Goal: Task Accomplishment & Management: Use online tool/utility

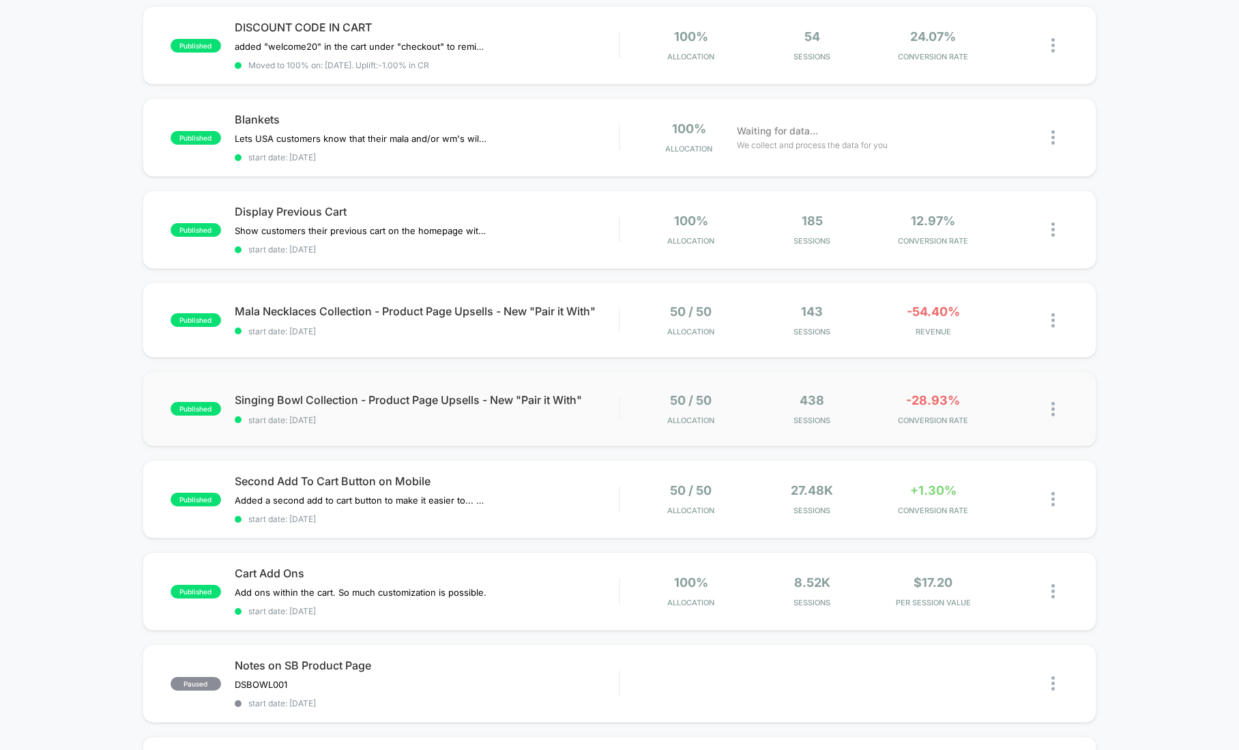
scroll to position [235, 0]
click at [871, 383] on div "published Singing Bowl Collection - Product Page Upsells - New "Pair it With" s…" at bounding box center [620, 407] width 954 height 75
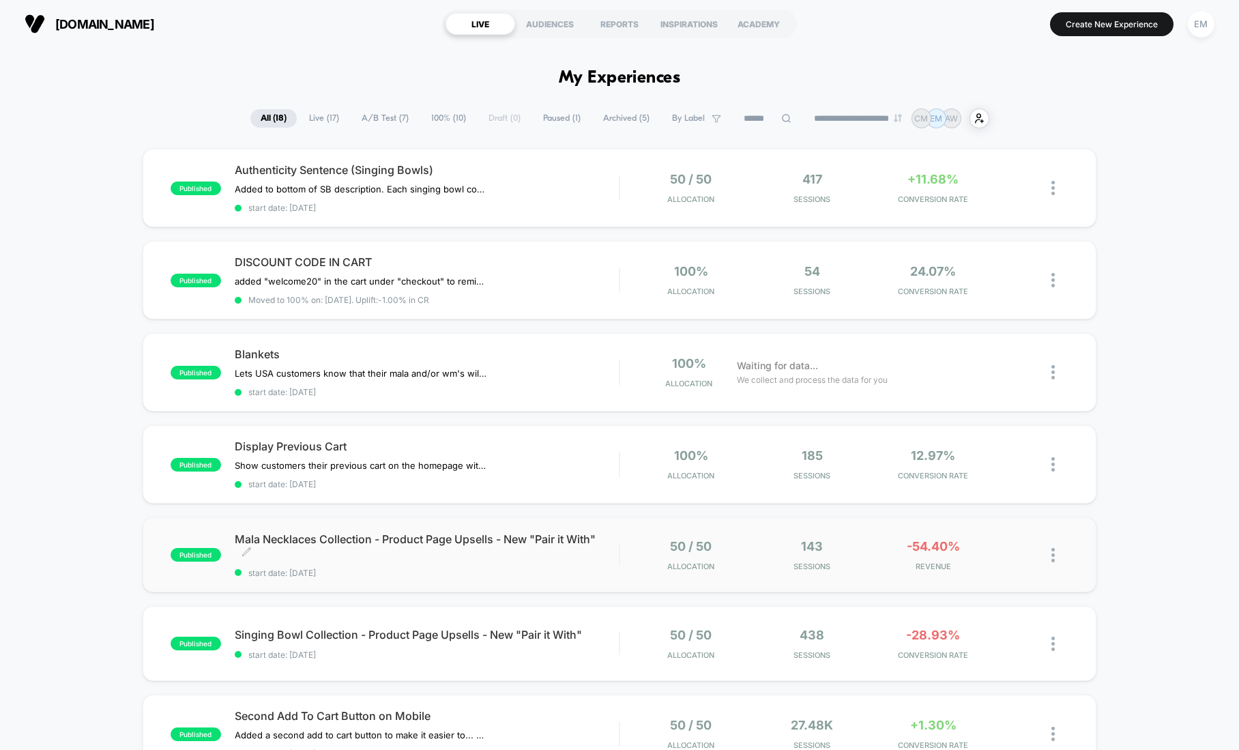
click at [559, 553] on span "Mala Necklaces Collection - Product Page Upsells - New "Pair it With" Click to …" at bounding box center [427, 545] width 384 height 27
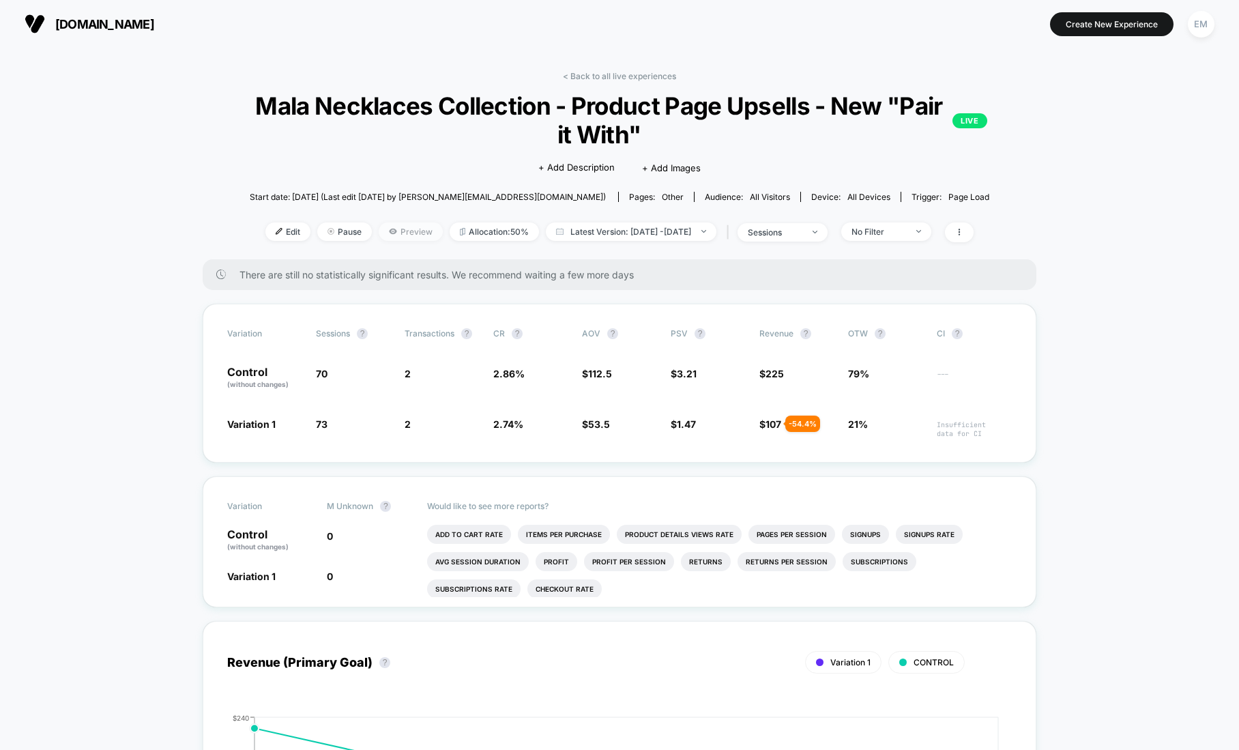
click at [381, 231] on span "Preview" at bounding box center [411, 231] width 64 height 18
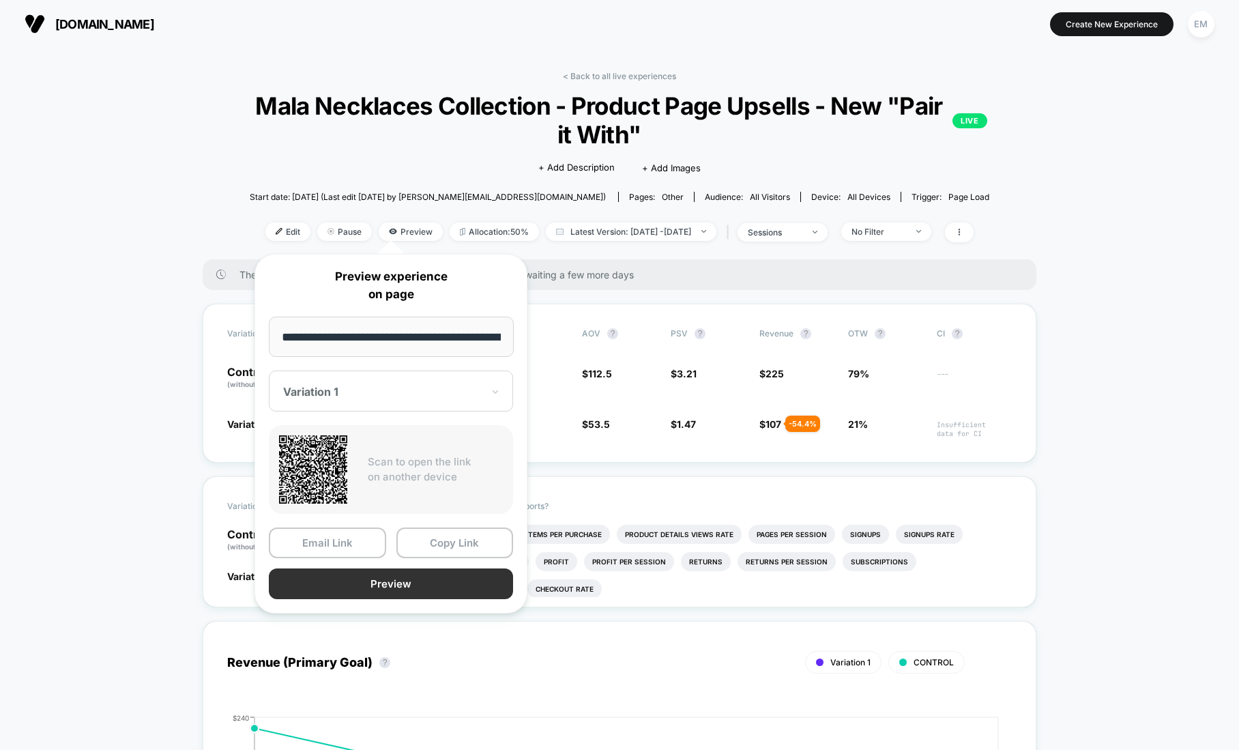
click at [357, 581] on button "Preview" at bounding box center [391, 583] width 244 height 31
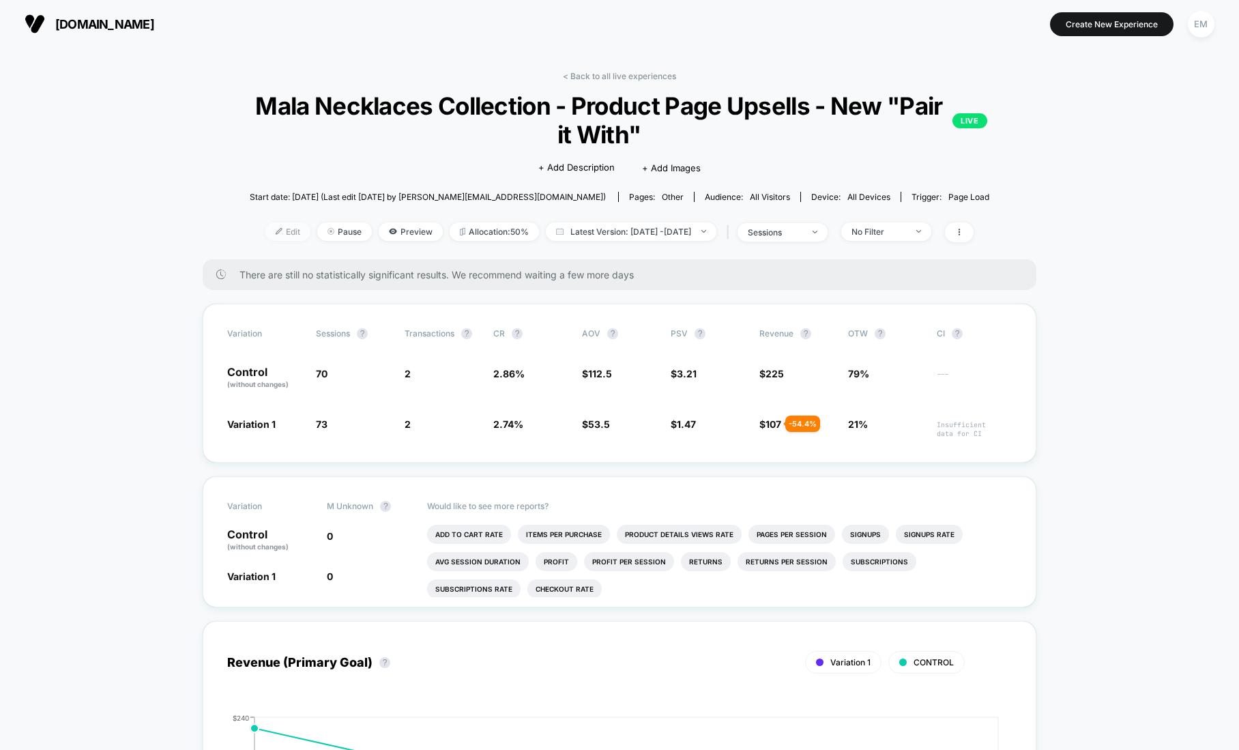
click at [265, 229] on span "Edit" at bounding box center [287, 231] width 45 height 18
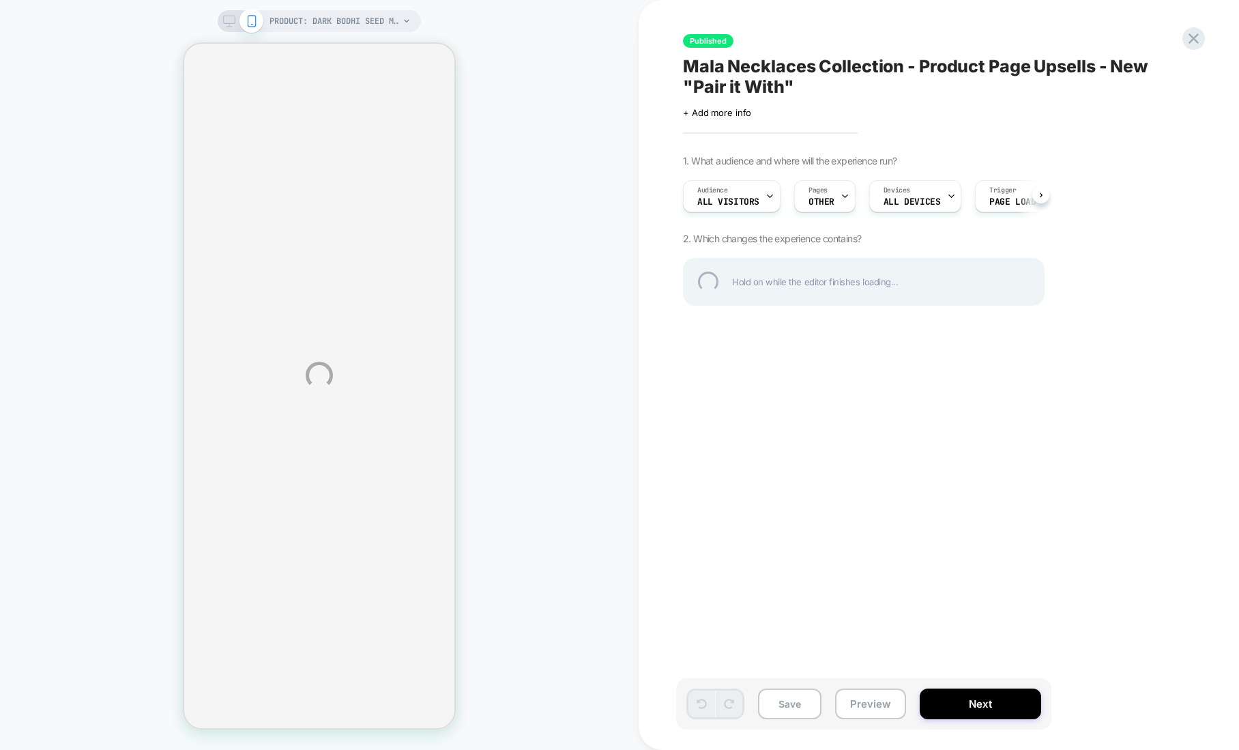
select select "**********"
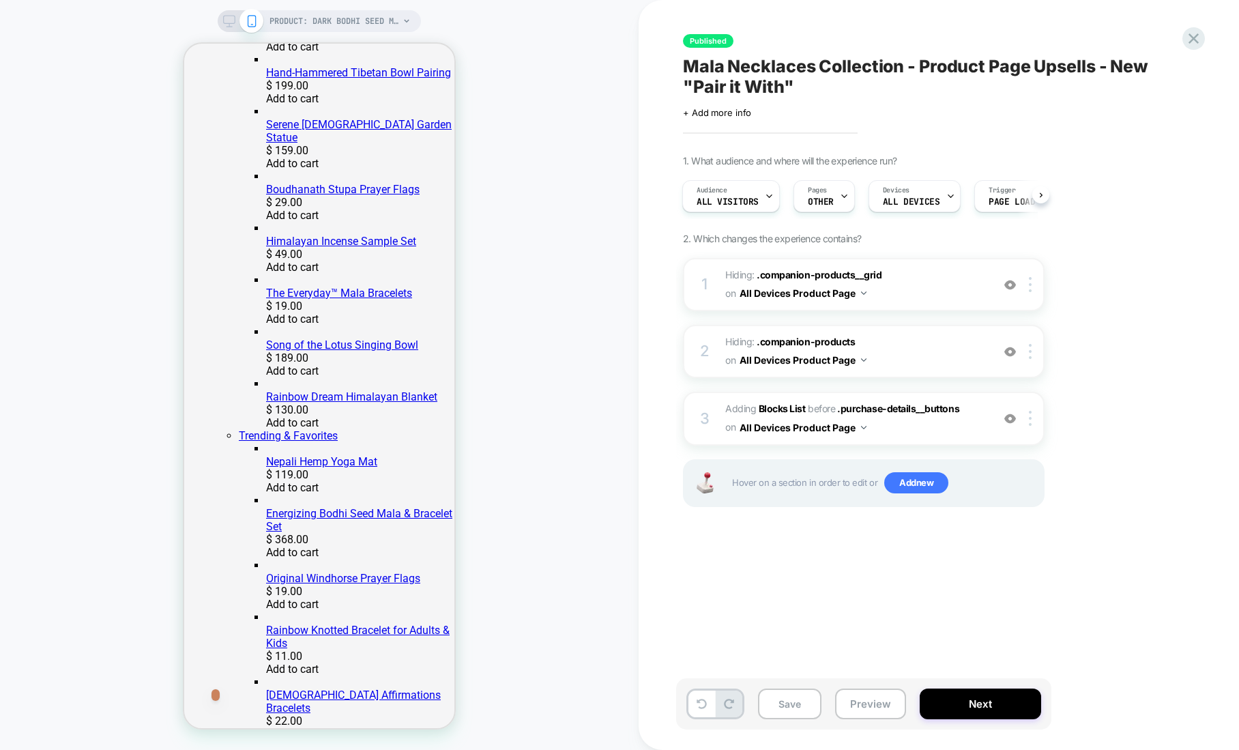
scroll to position [352, 0]
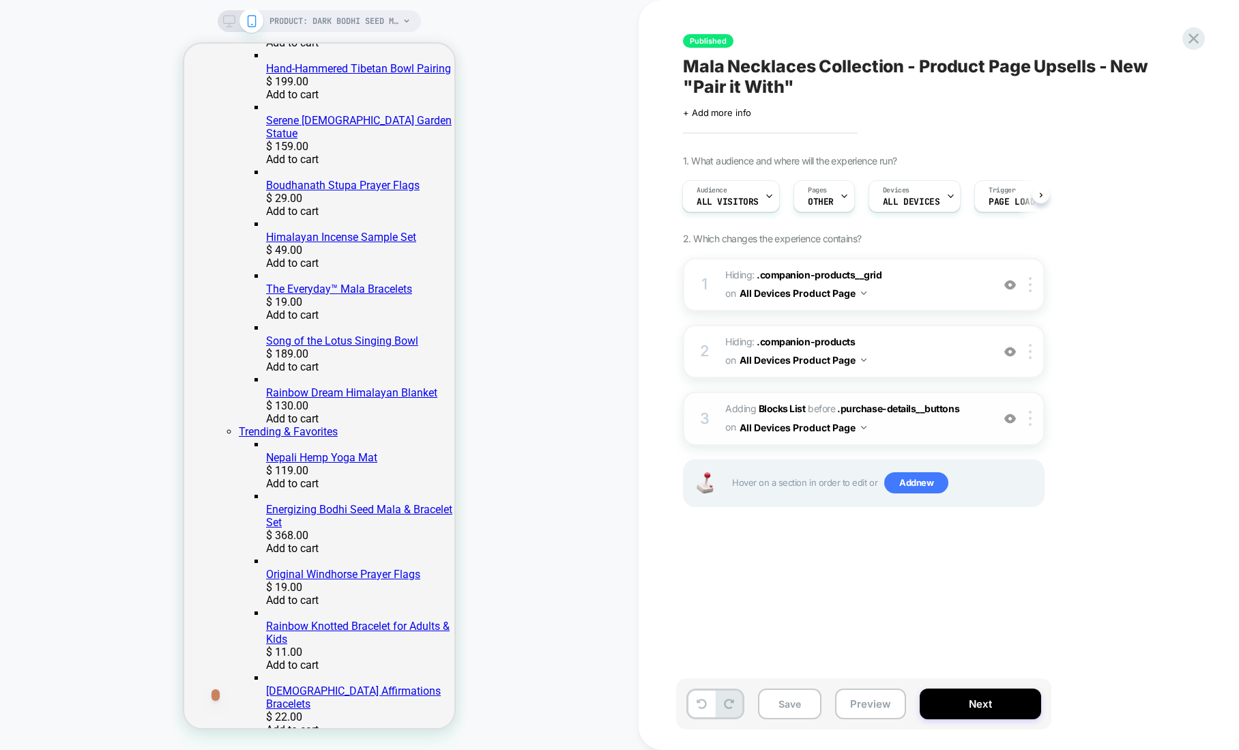
click at [716, 409] on div "3 #_loomi_addon_1755795133993_dup1759418102 Adding Blocks List BEFORE .purchase…" at bounding box center [864, 418] width 362 height 53
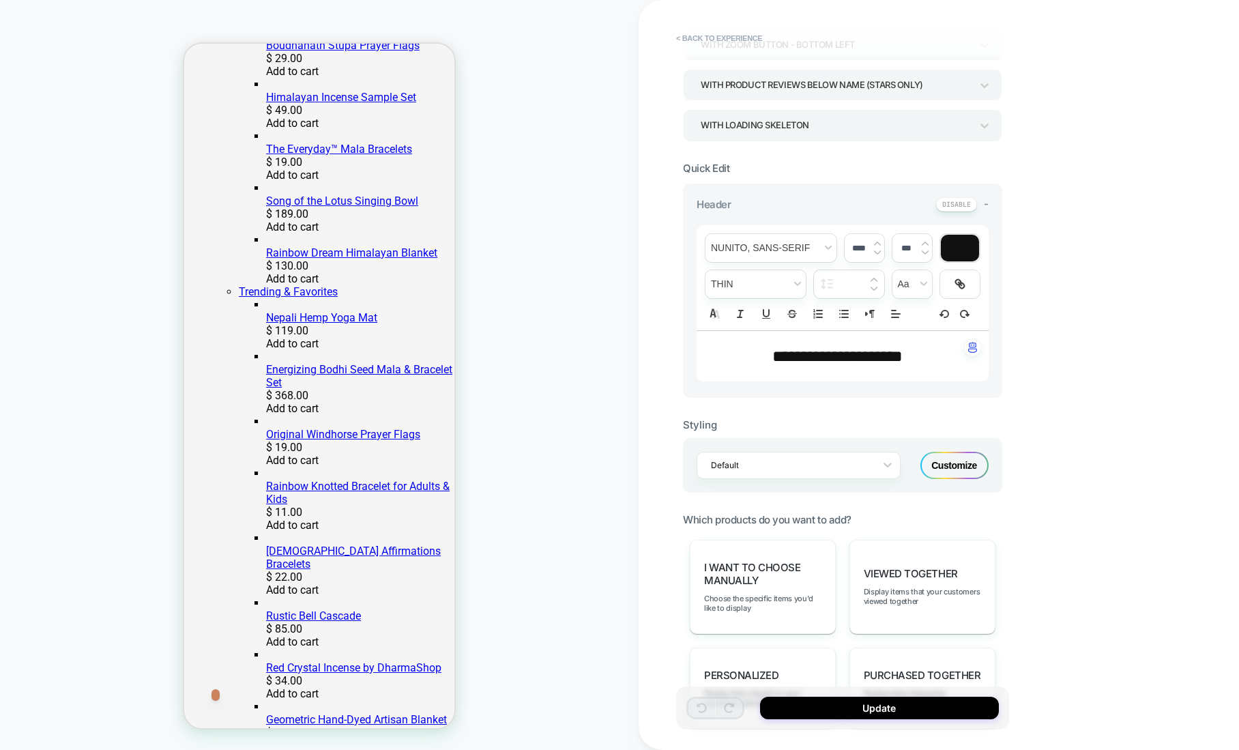
scroll to position [270, 0]
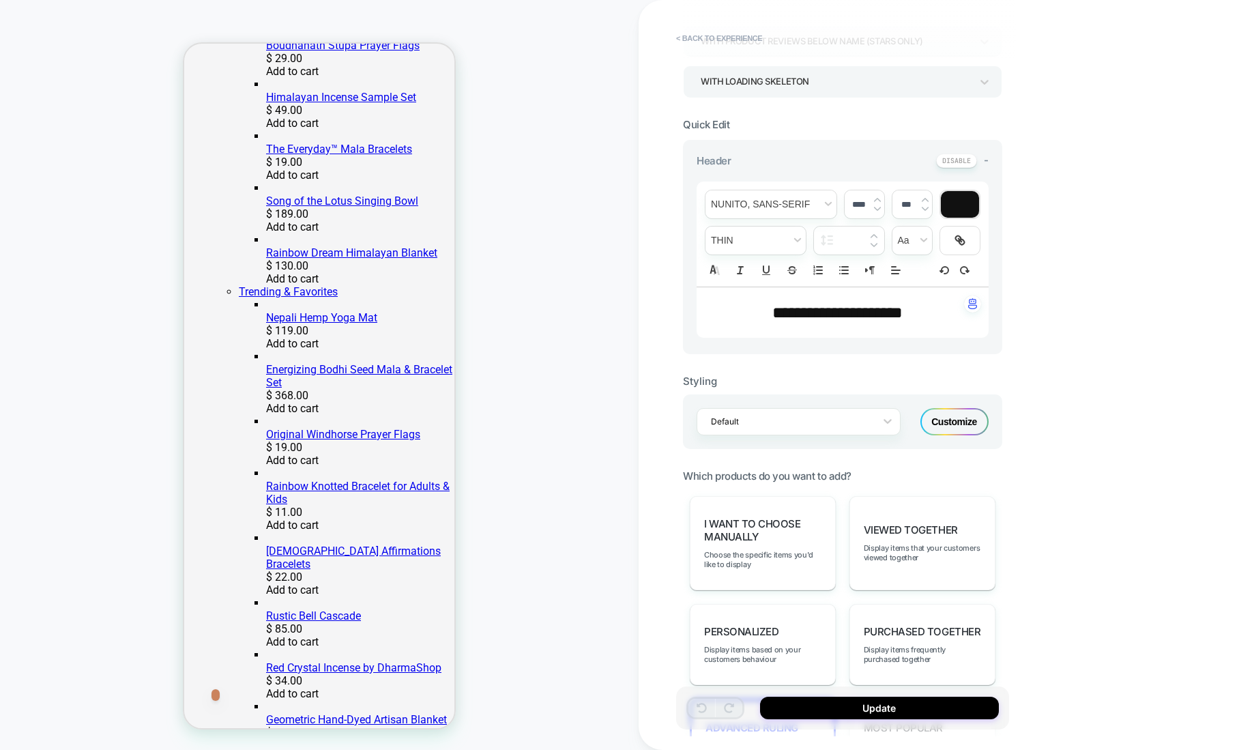
click at [956, 417] on div "Customize" at bounding box center [954, 421] width 68 height 27
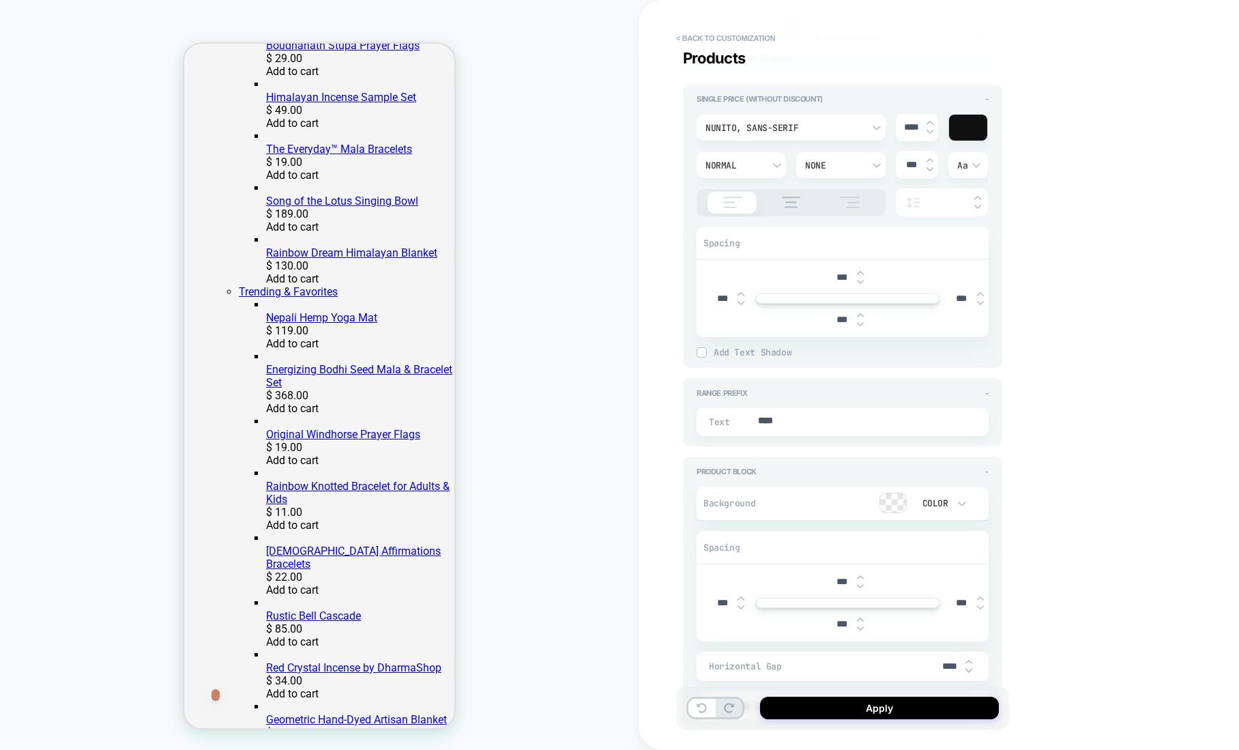
scroll to position [1590, 0]
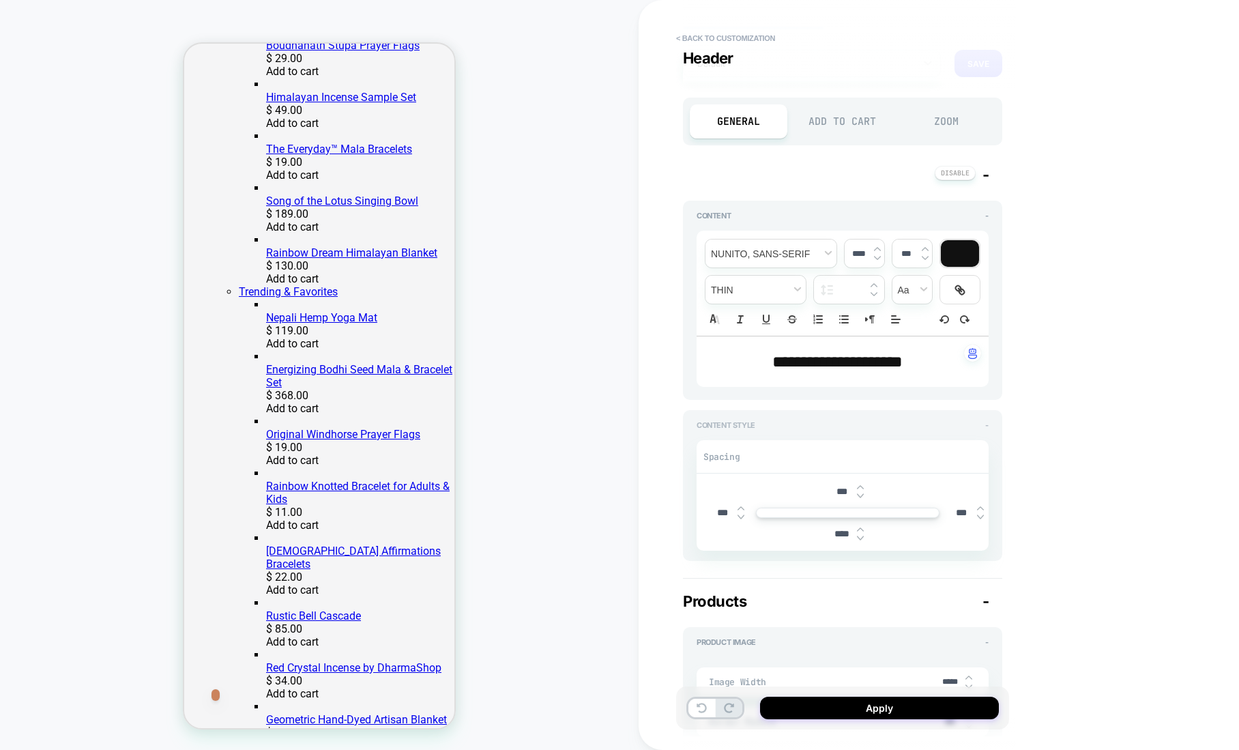
scroll to position [0, 0]
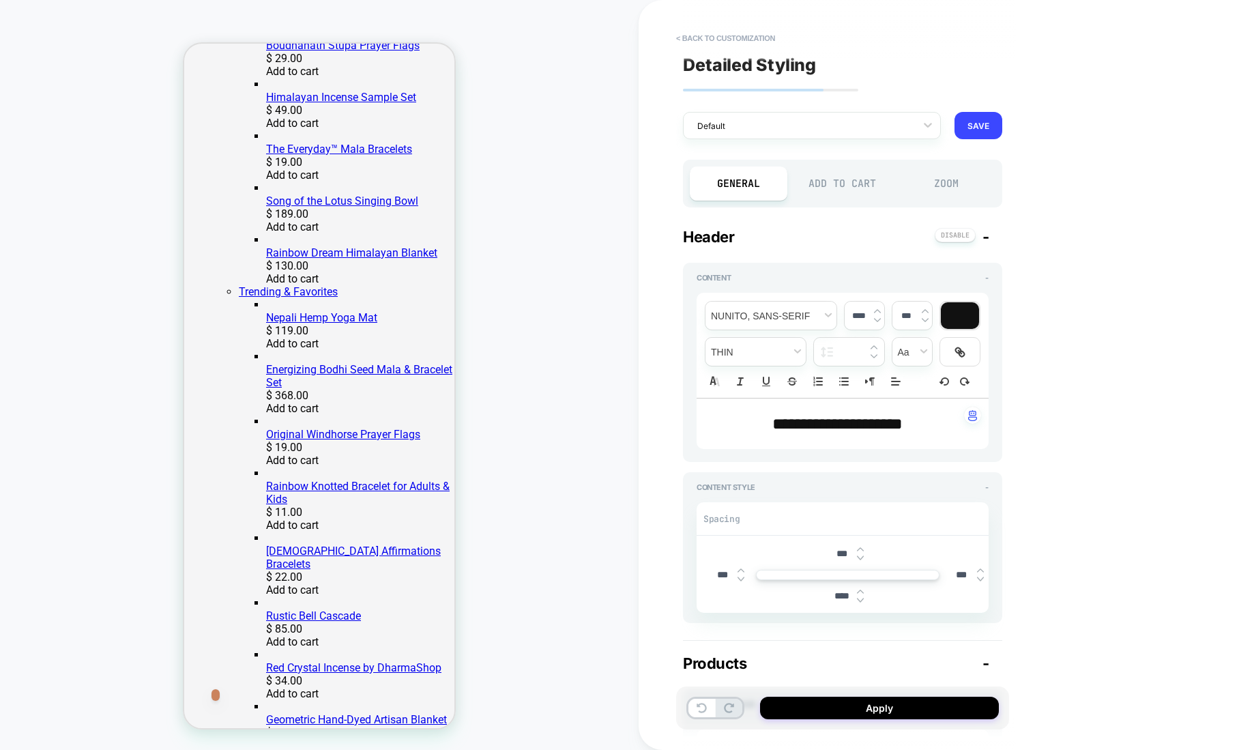
click at [838, 184] on div "Add to Cart" at bounding box center [843, 183] width 98 height 34
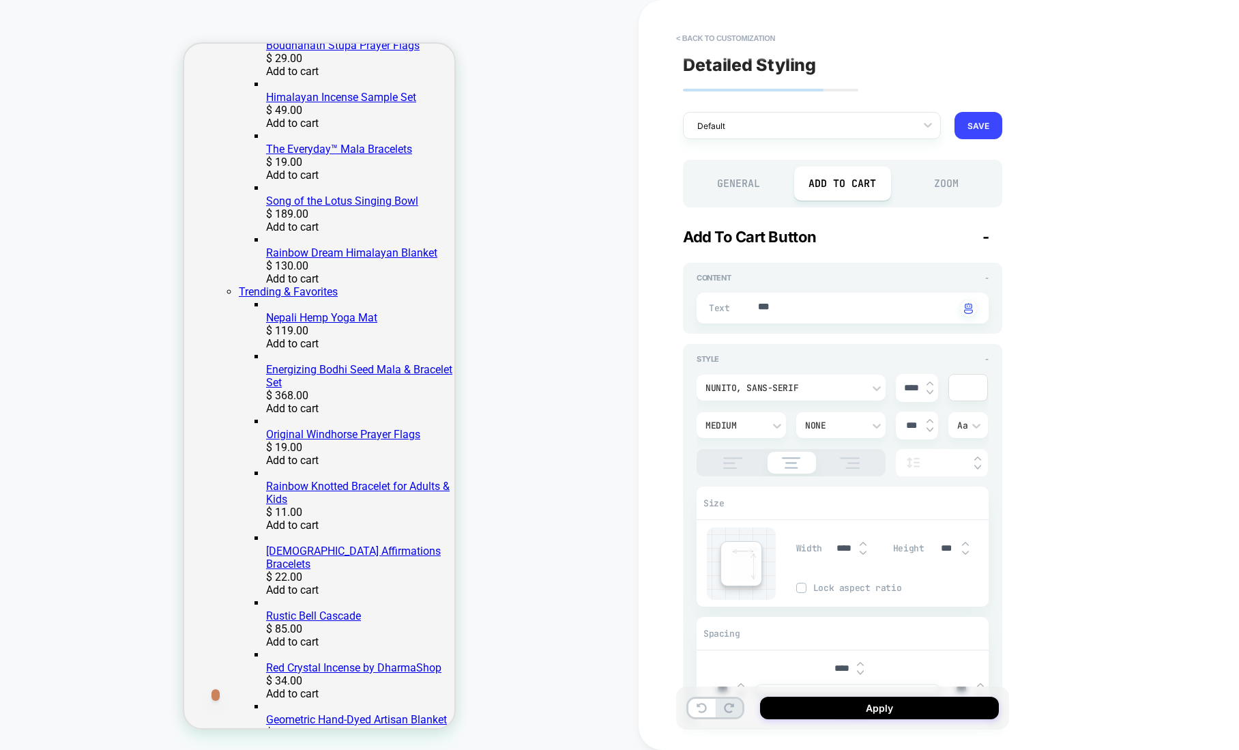
click at [939, 181] on div "Zoom" at bounding box center [947, 183] width 98 height 34
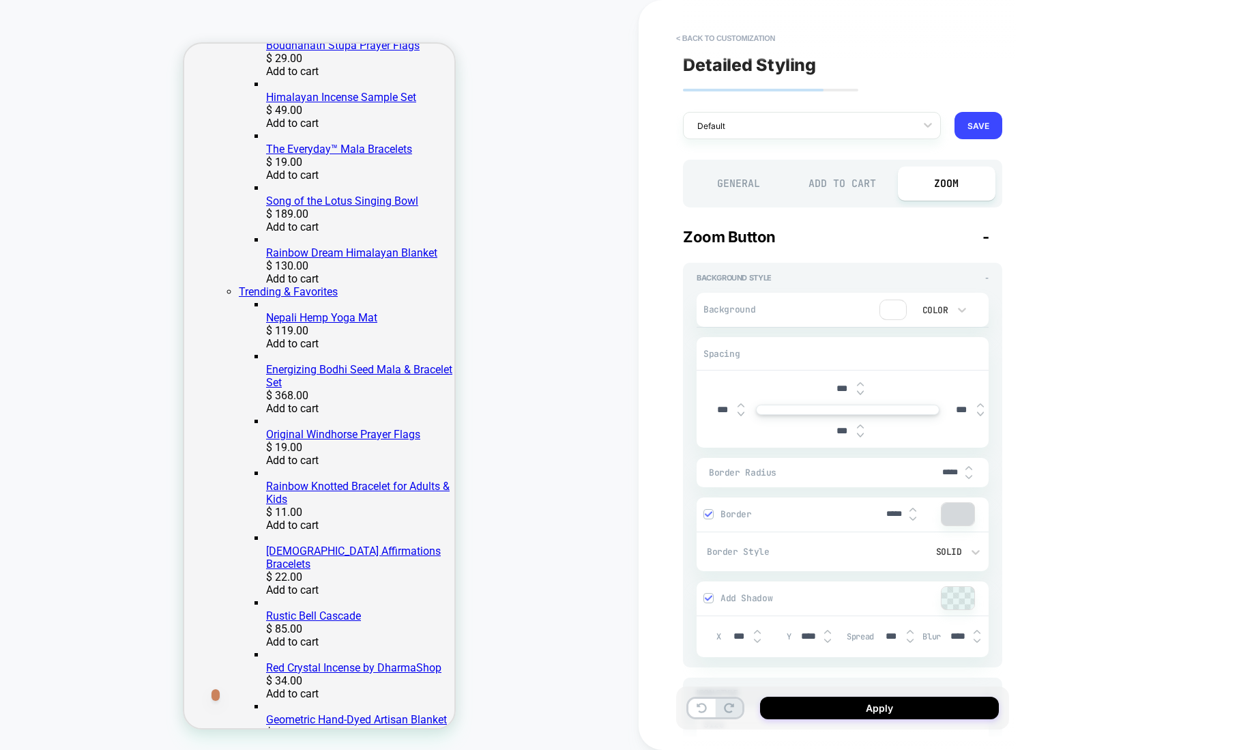
click at [735, 188] on div "General" at bounding box center [739, 183] width 98 height 34
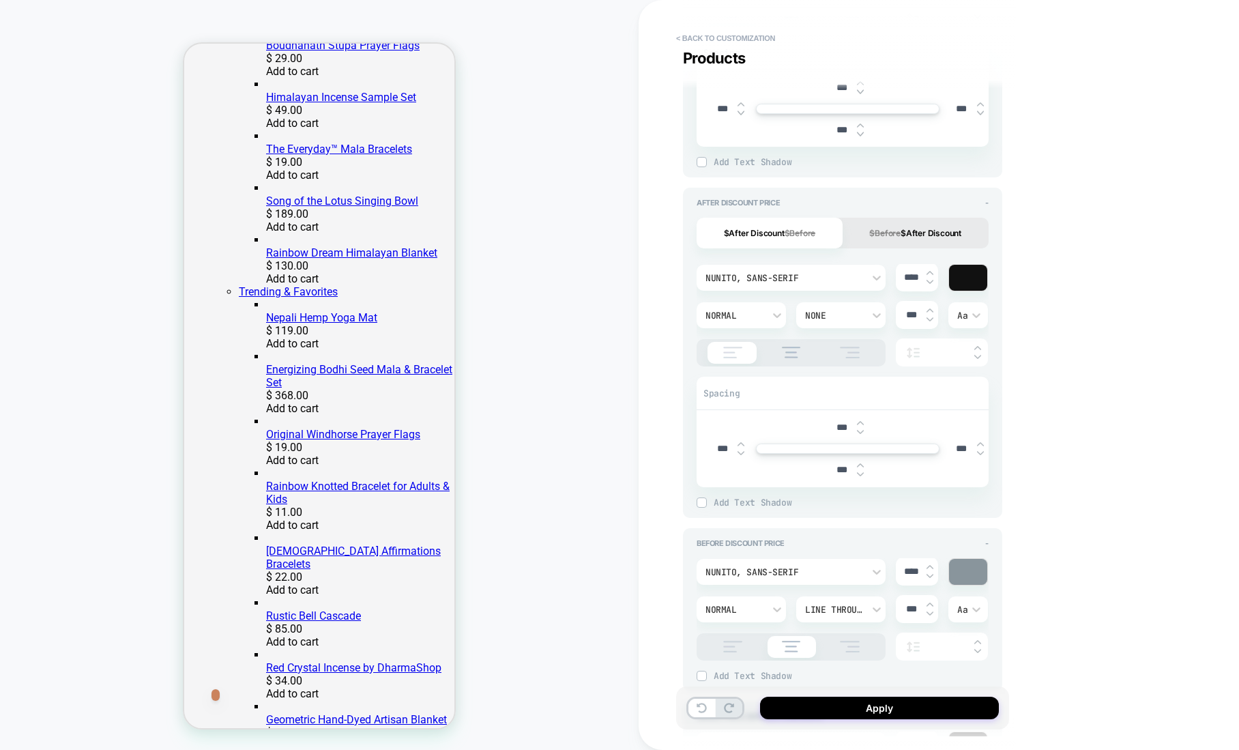
scroll to position [962, 0]
type textarea "*"
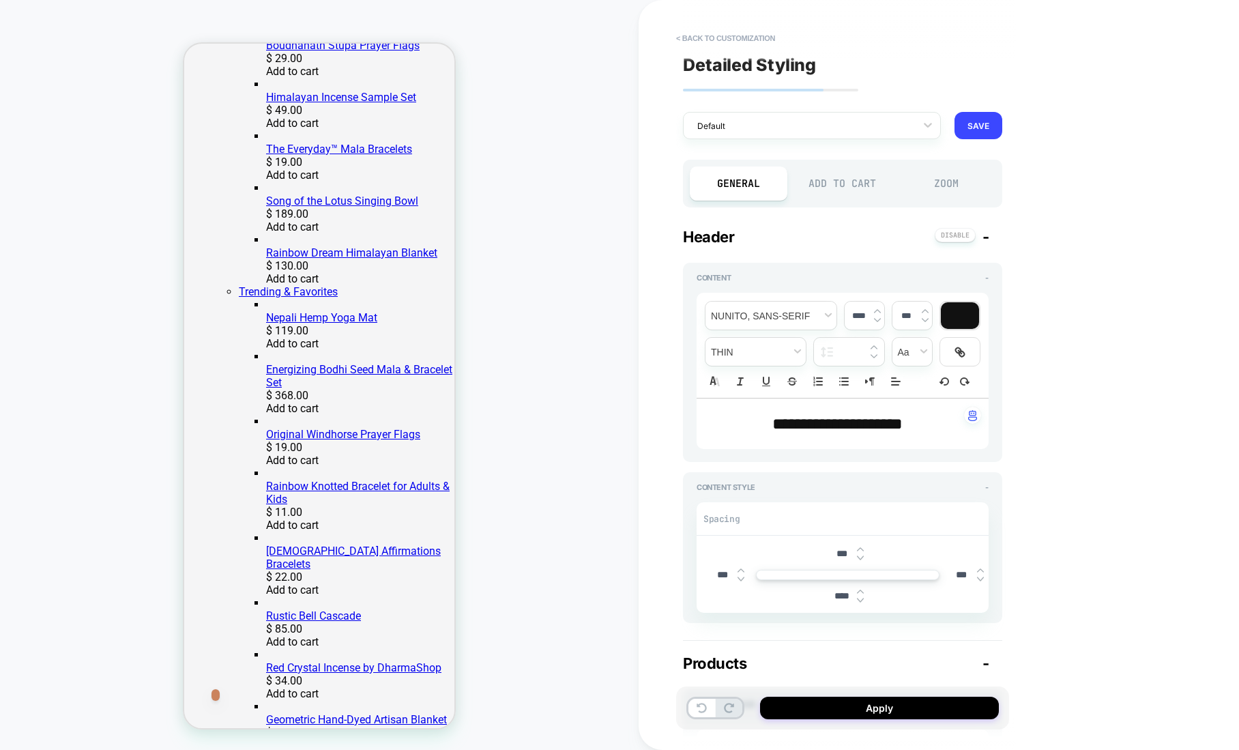
scroll to position [146, 0]
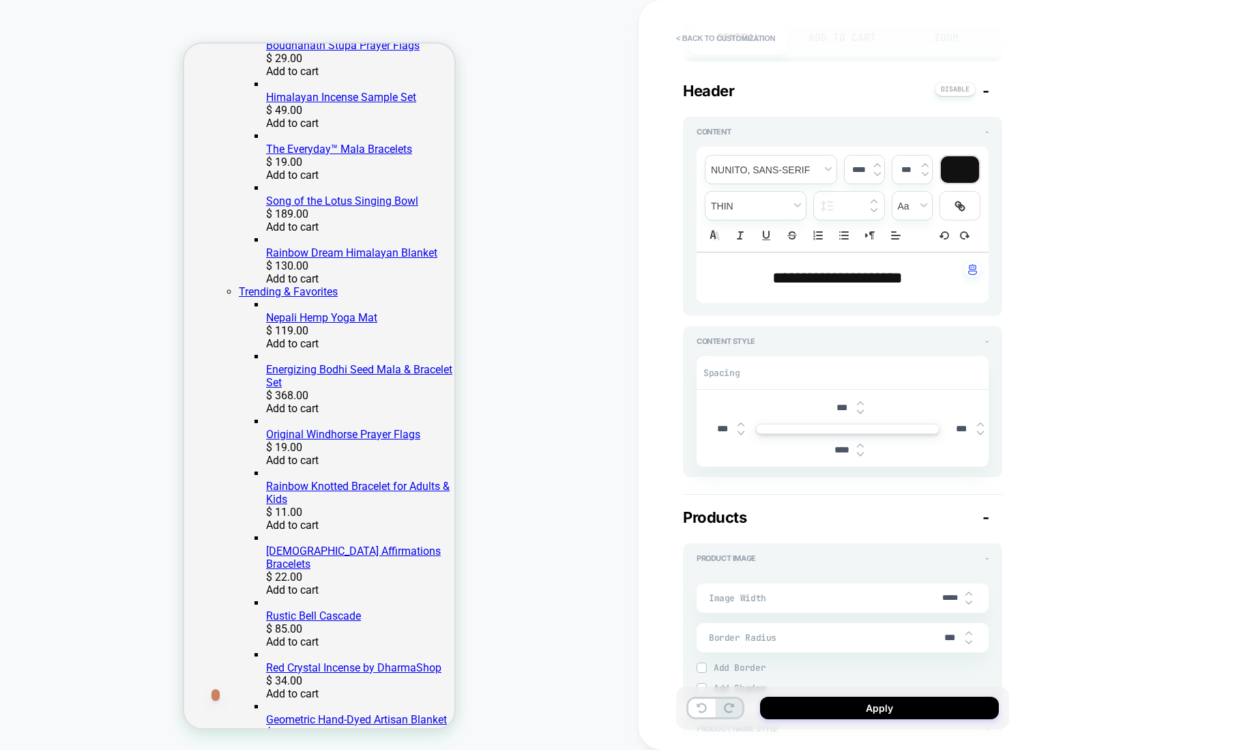
click at [880, 282] on span "**********" at bounding box center [837, 277] width 130 height 16
type input "****"
click at [923, 276] on p "**********" at bounding box center [837, 277] width 254 height 23
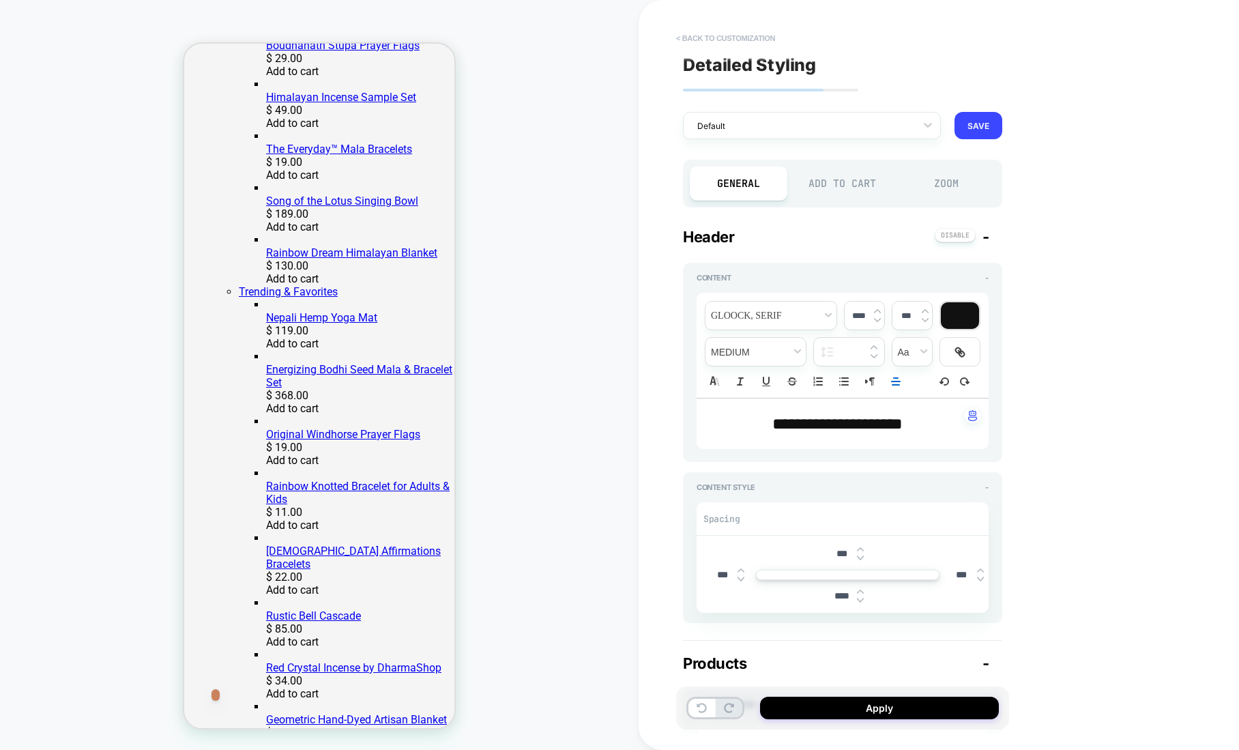
click at [686, 46] on button "< Back to customization" at bounding box center [725, 38] width 113 height 22
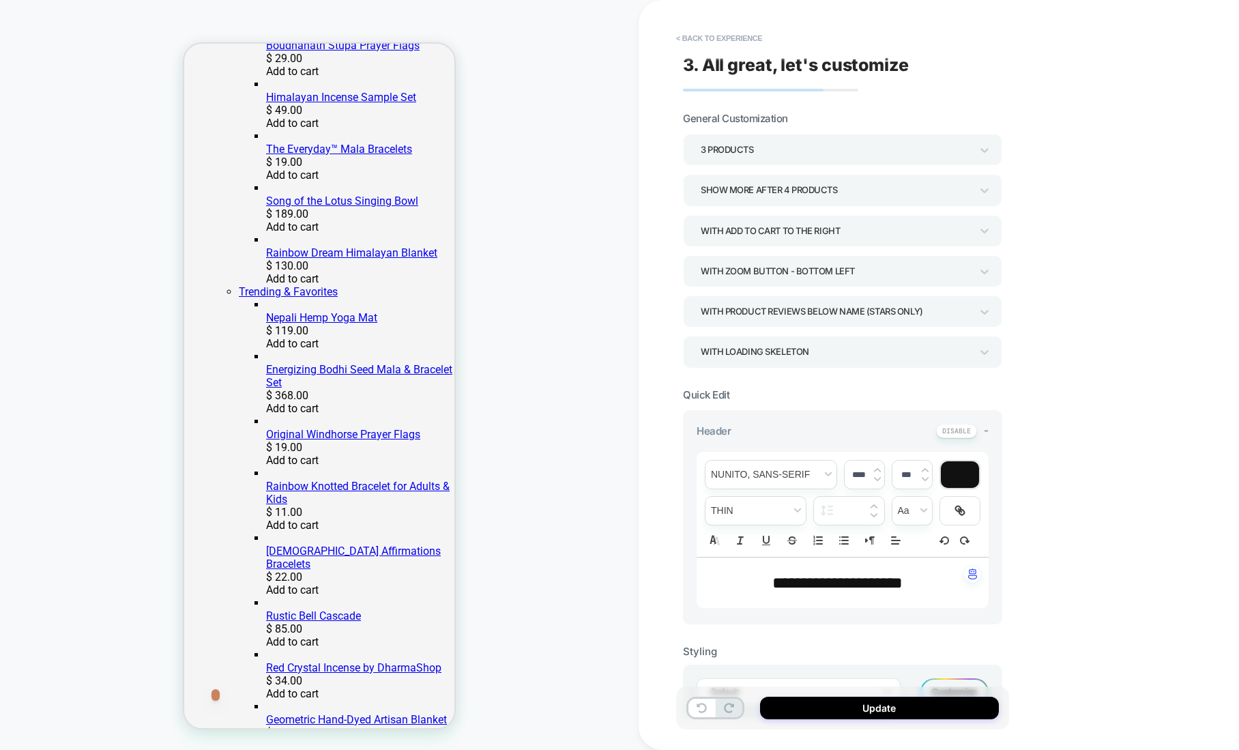
drag, startPoint x: 1167, startPoint y: 59, endPoint x: 1021, endPoint y: 42, distance: 146.3
click at [1166, 59] on div "**********" at bounding box center [939, 375] width 600 height 750
click at [690, 35] on button "< Back to experience" at bounding box center [719, 38] width 100 height 22
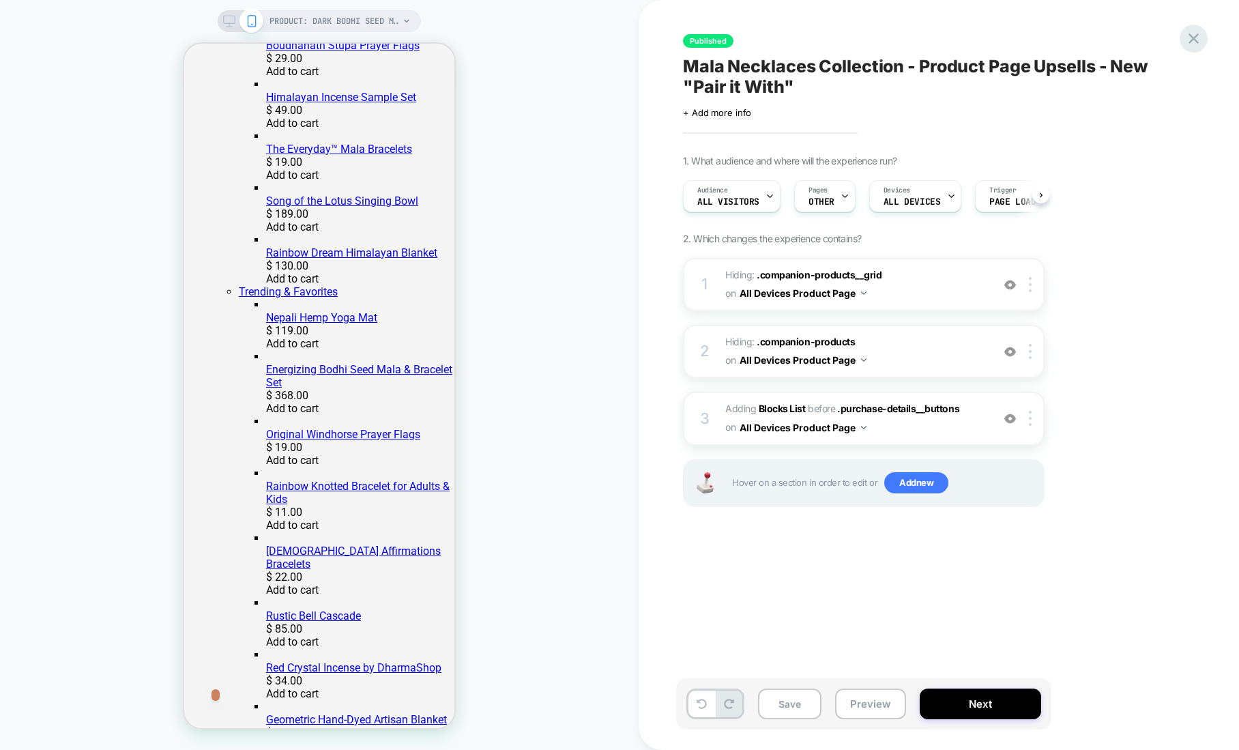
scroll to position [0, 1]
click at [1193, 40] on icon at bounding box center [1193, 38] width 10 height 10
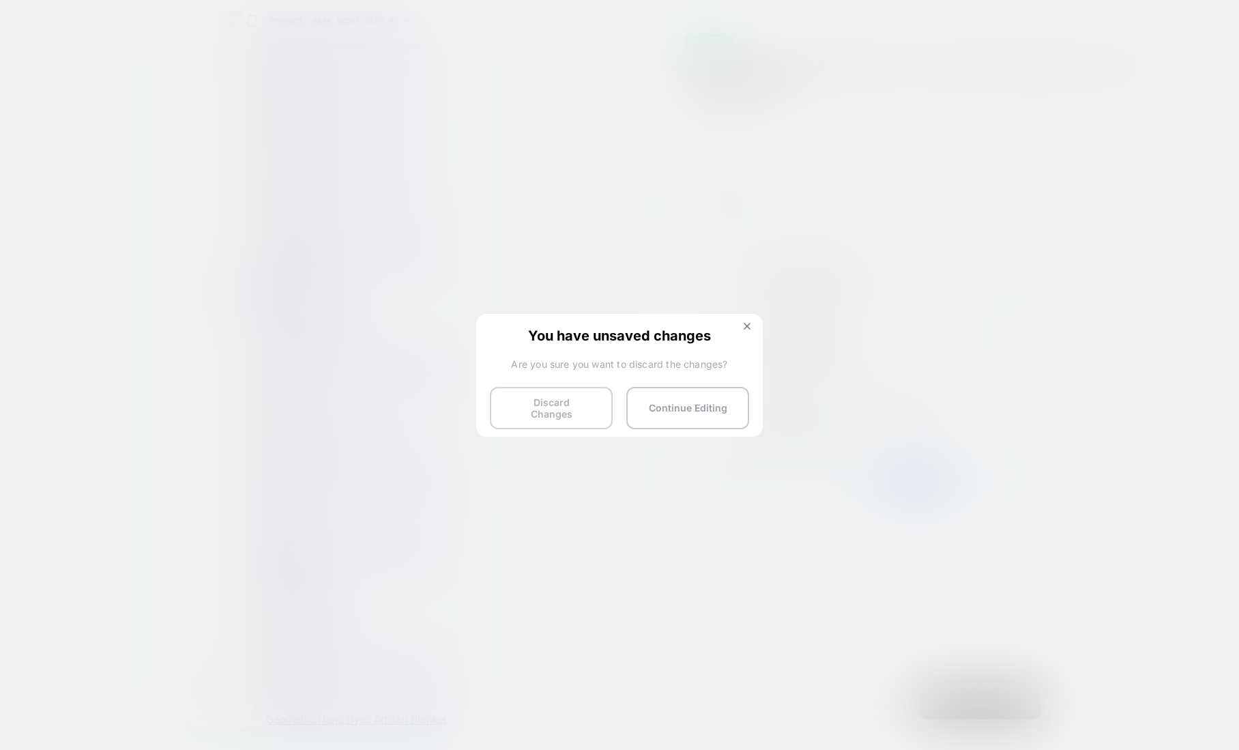
click at [588, 404] on button "Discard Changes" at bounding box center [551, 408] width 123 height 42
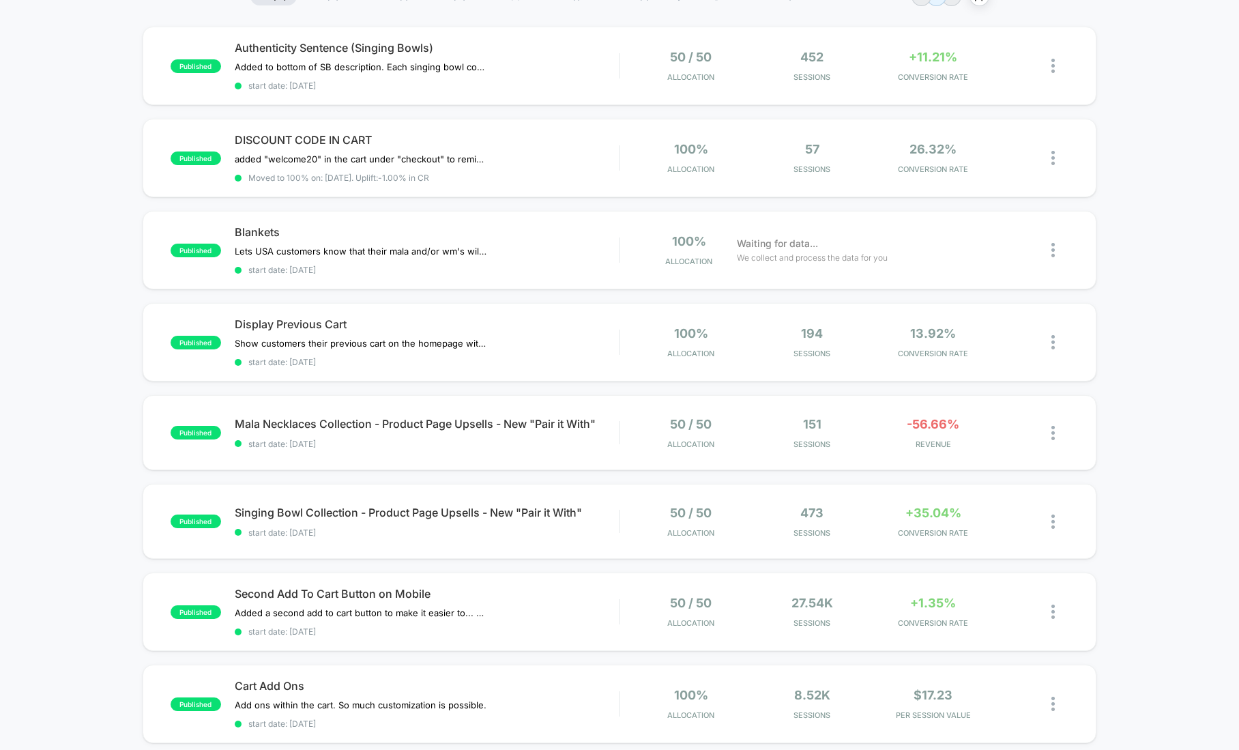
scroll to position [140, 0]
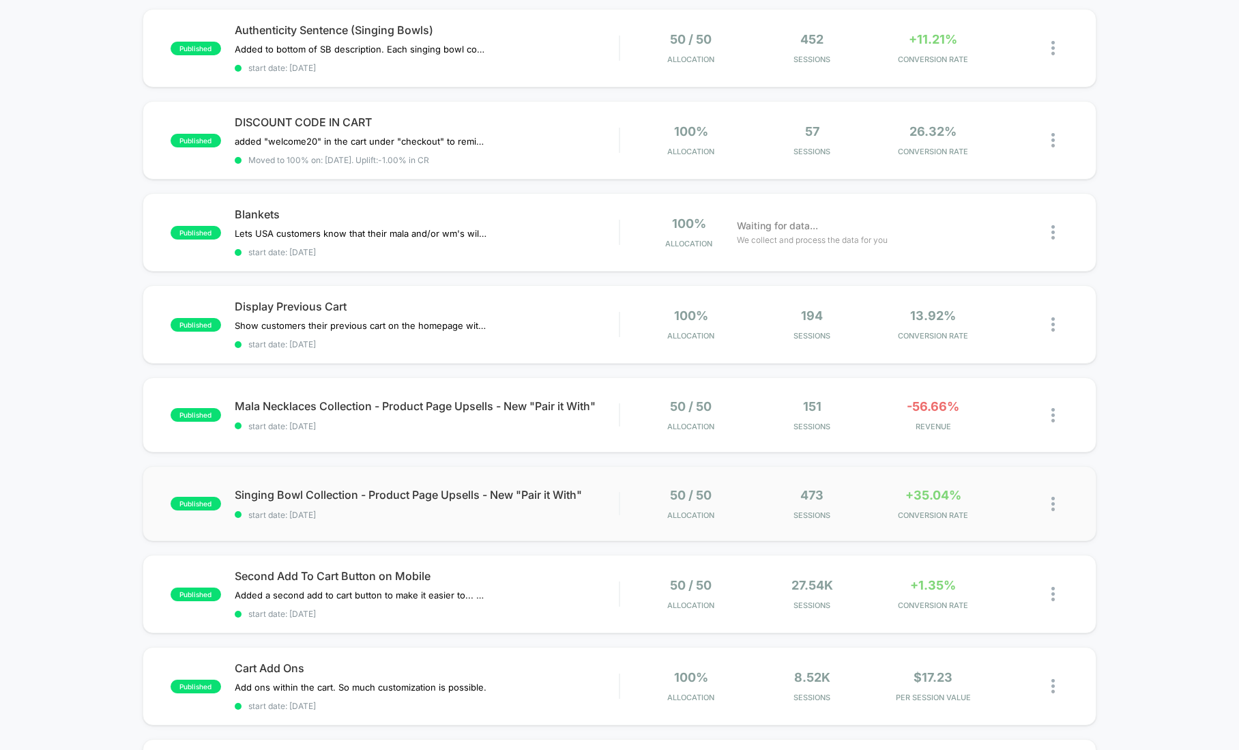
click at [662, 488] on div "50 / 50 Allocation" at bounding box center [691, 504] width 115 height 32
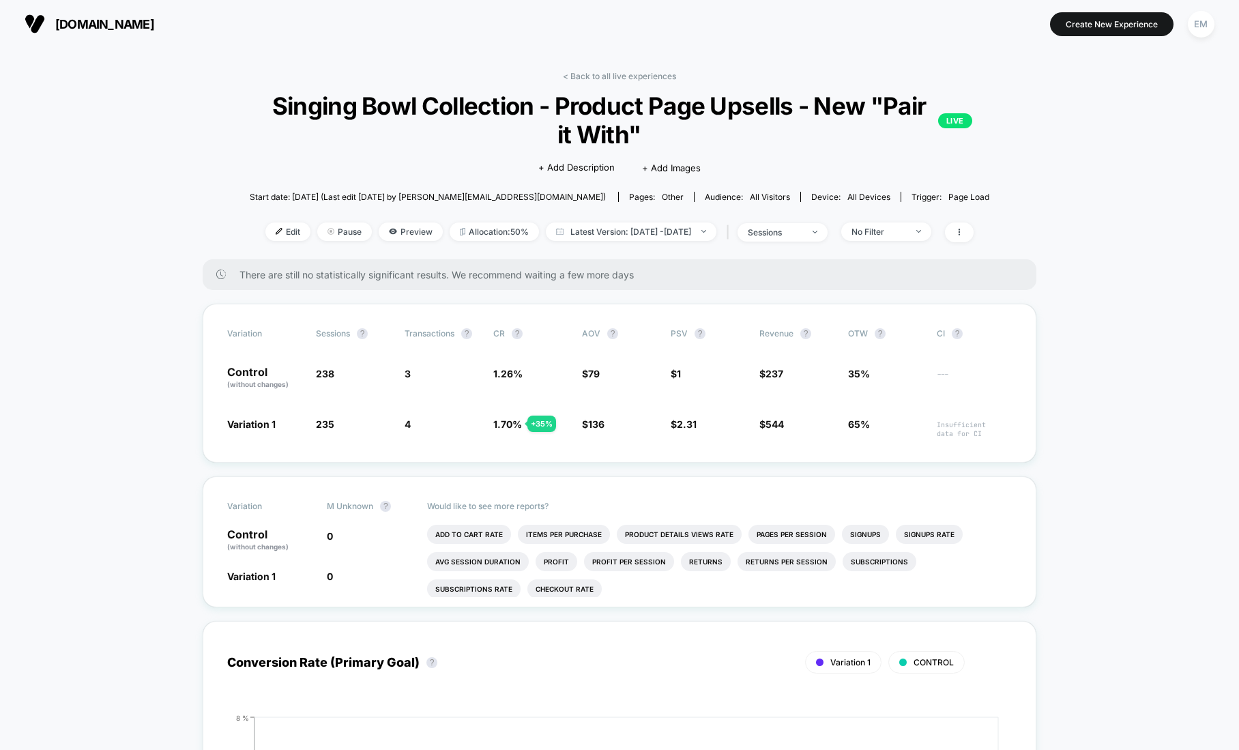
click at [102, 23] on span "[DOMAIN_NAME]" at bounding box center [104, 24] width 99 height 14
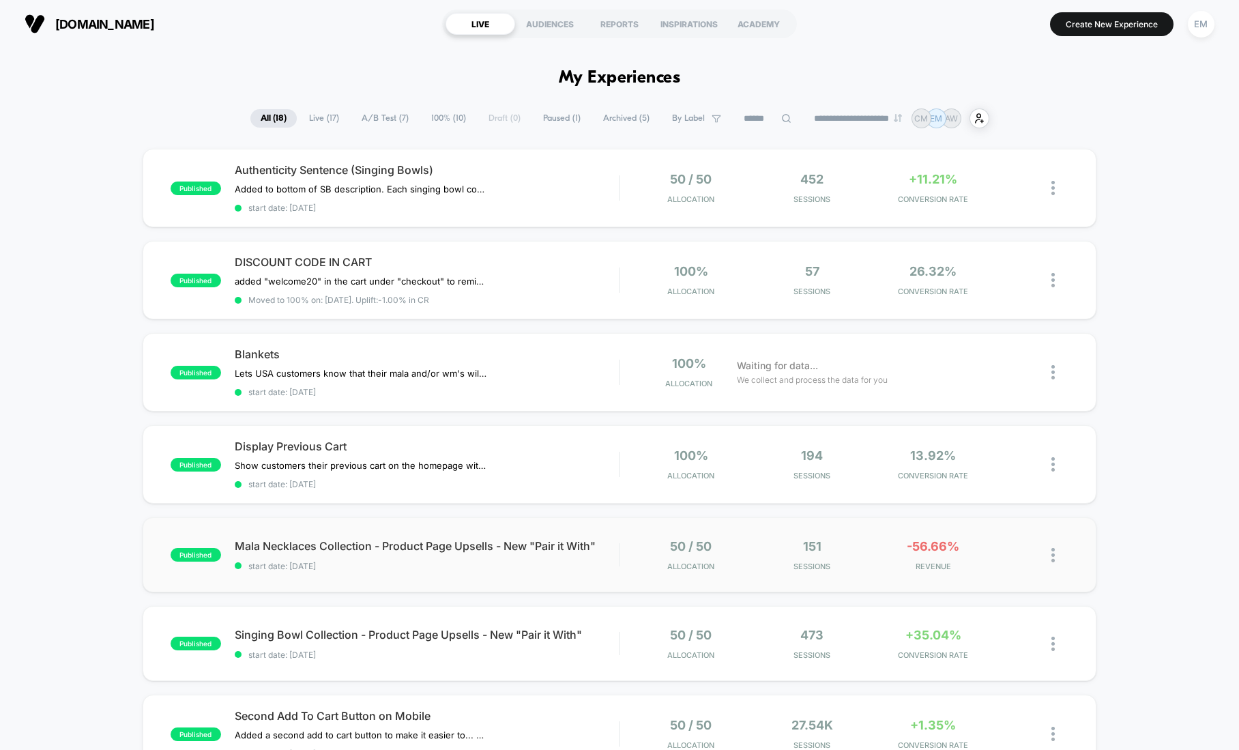
click at [1055, 546] on div at bounding box center [1059, 555] width 17 height 32
click at [974, 501] on div "Duplicate" at bounding box center [983, 504] width 123 height 31
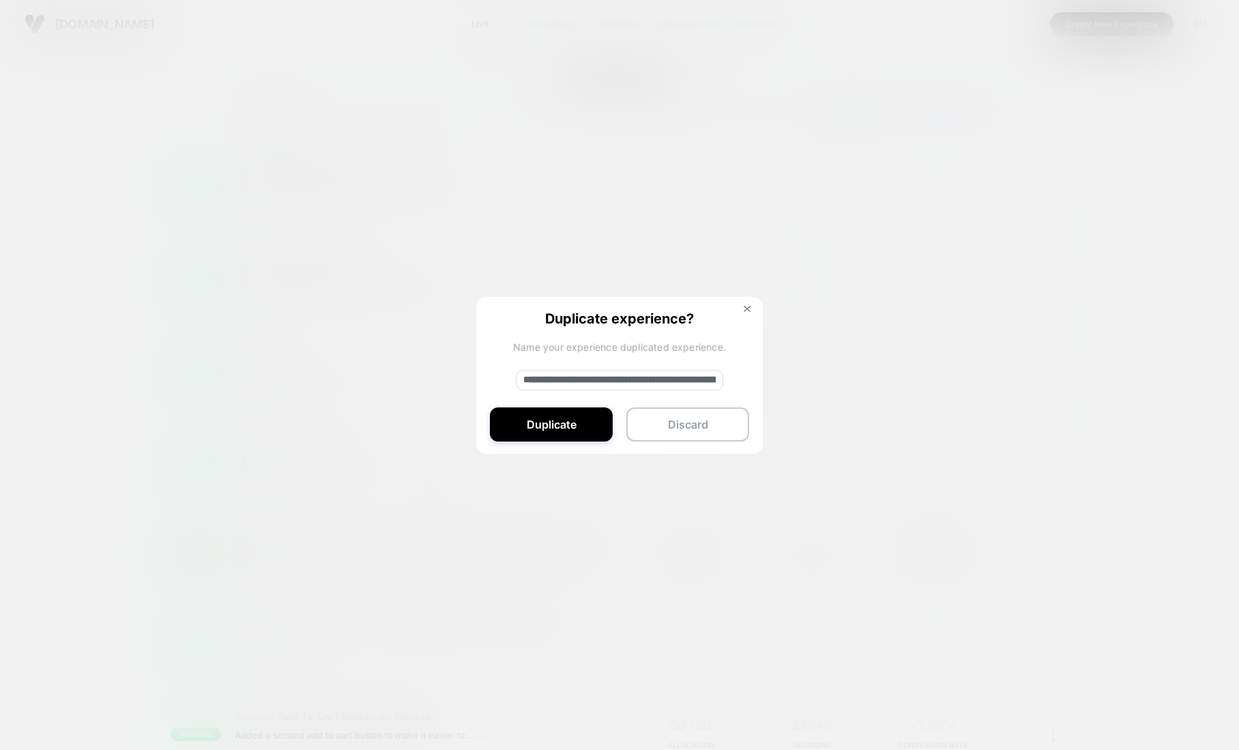
drag, startPoint x: 630, startPoint y: 379, endPoint x: 519, endPoint y: 377, distance: 110.6
click at [519, 377] on input "**********" at bounding box center [619, 380] width 207 height 20
type input "**********"
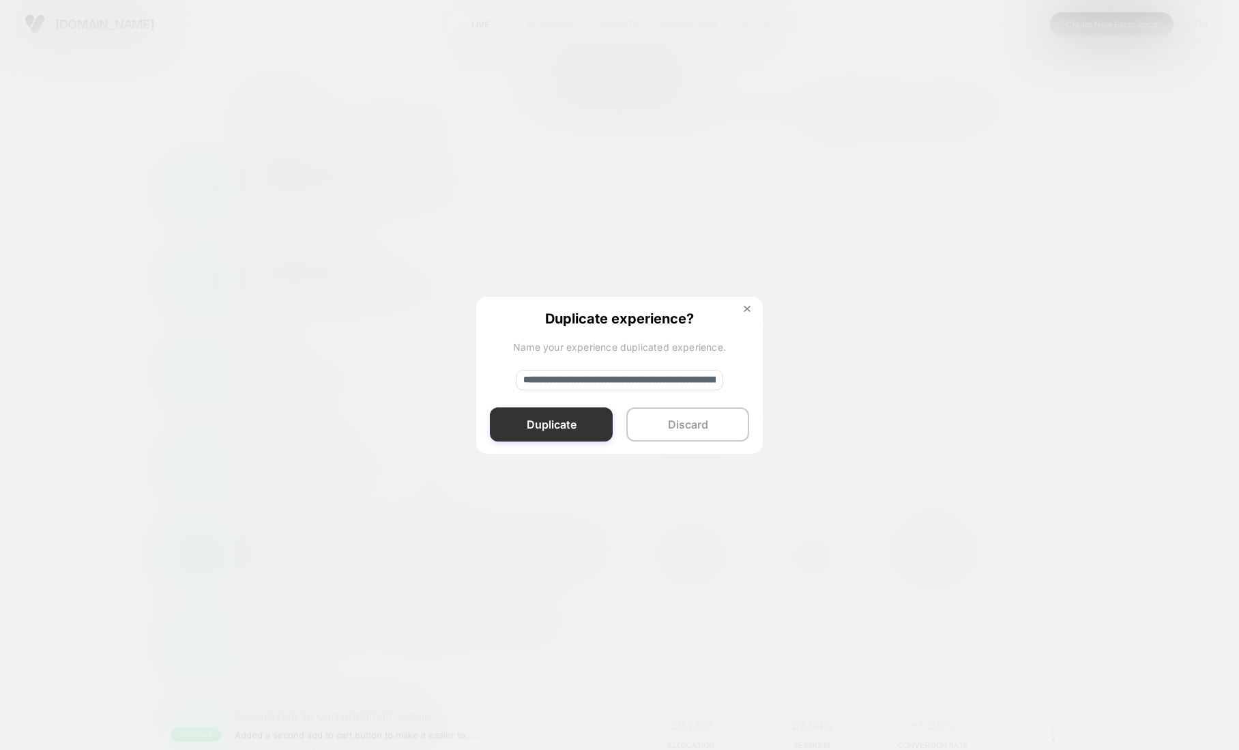
click at [563, 424] on button "Duplicate" at bounding box center [551, 424] width 123 height 34
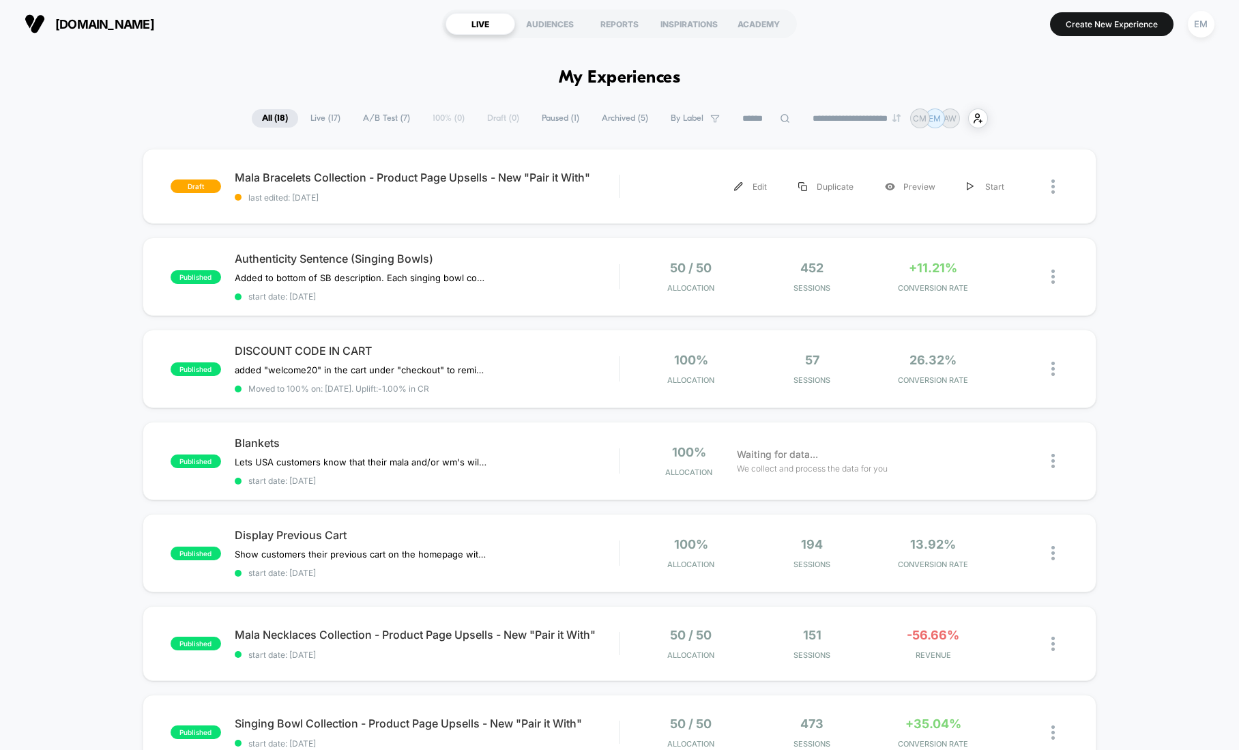
click at [467, 169] on div "draft Mala Bracelets Collection - Product Page Upsells - New "Pair it With" las…" at bounding box center [620, 186] width 954 height 75
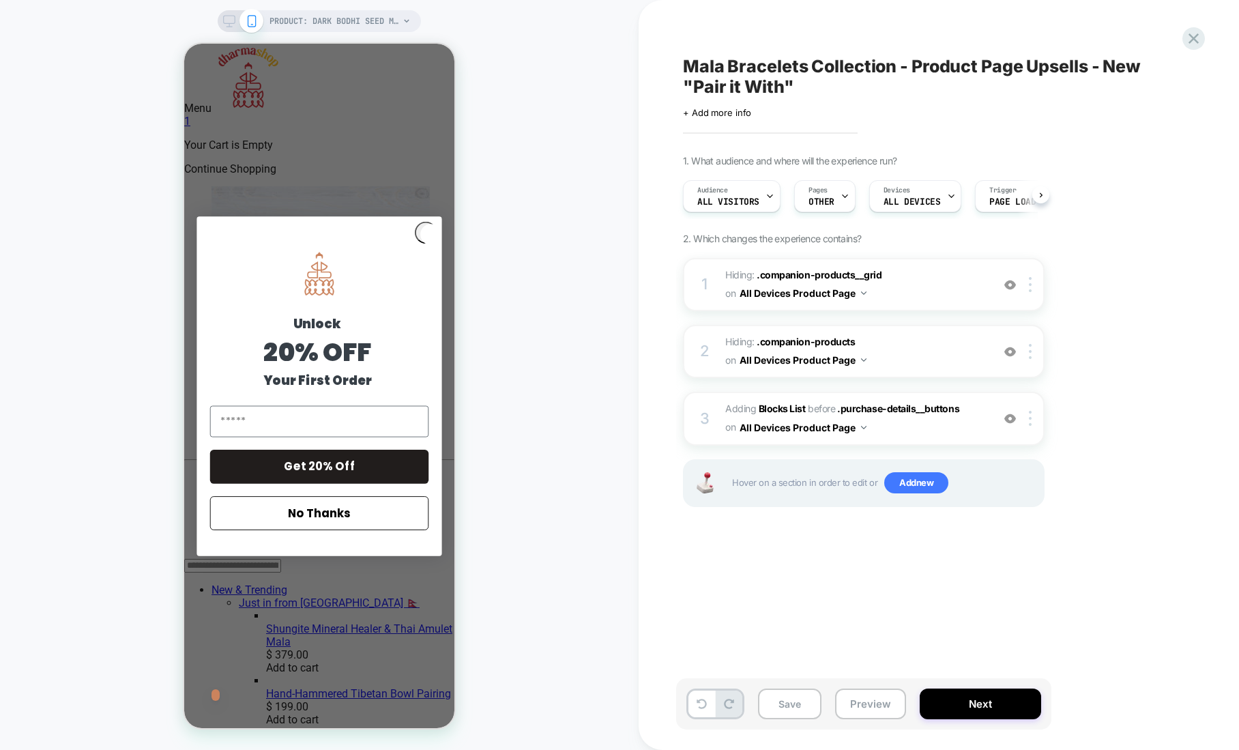
scroll to position [0, 1]
click at [819, 194] on span "Pages" at bounding box center [817, 191] width 19 height 10
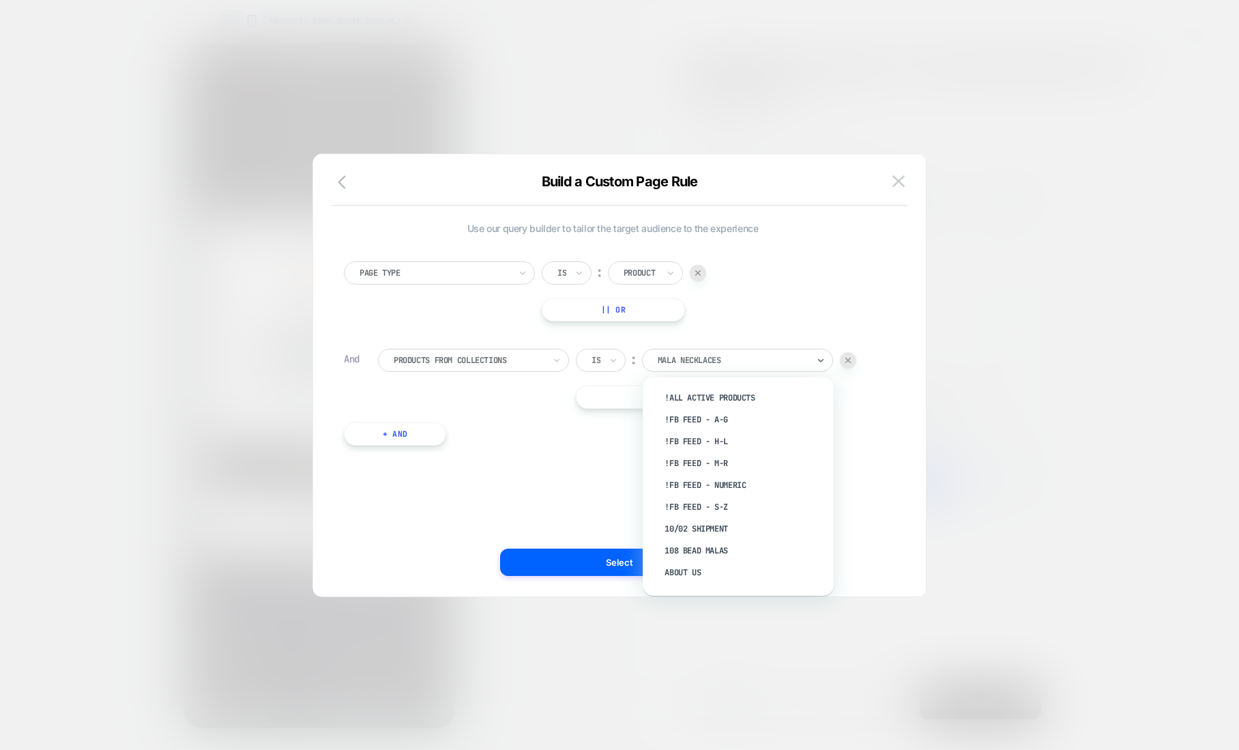
click at [696, 361] on div at bounding box center [733, 360] width 150 height 12
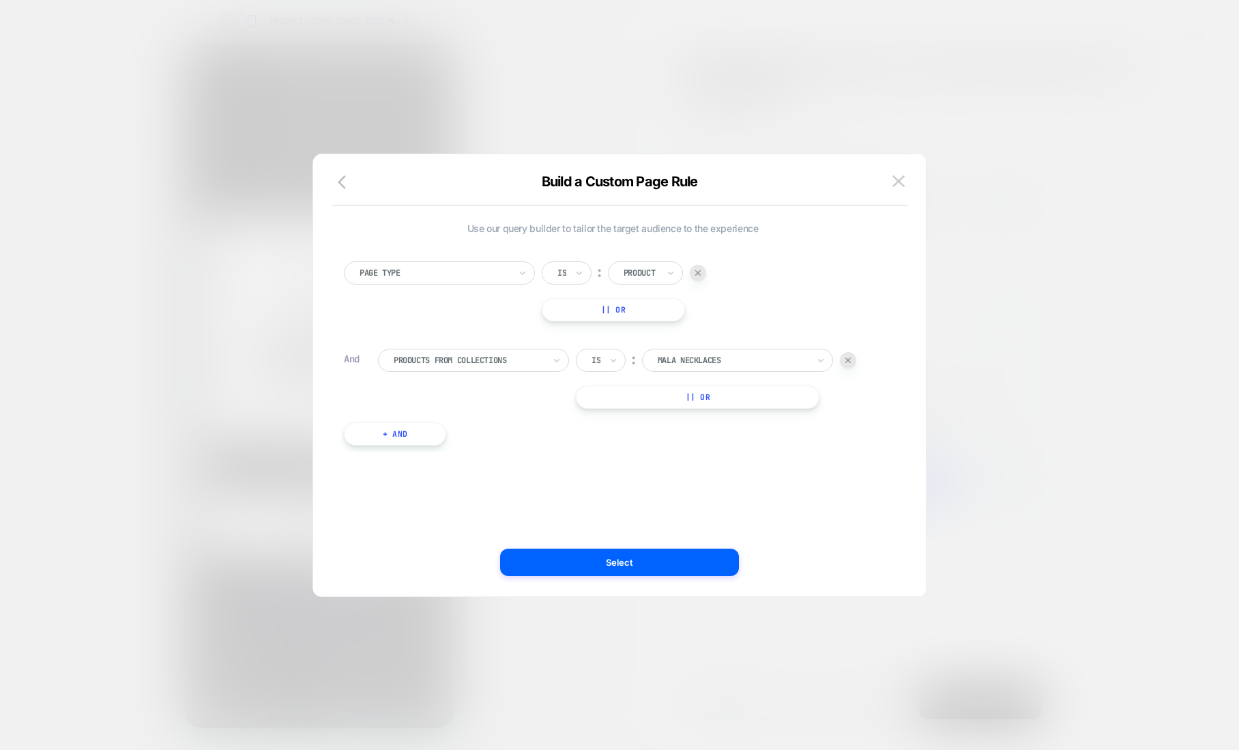
click at [744, 355] on div at bounding box center [733, 360] width 150 height 12
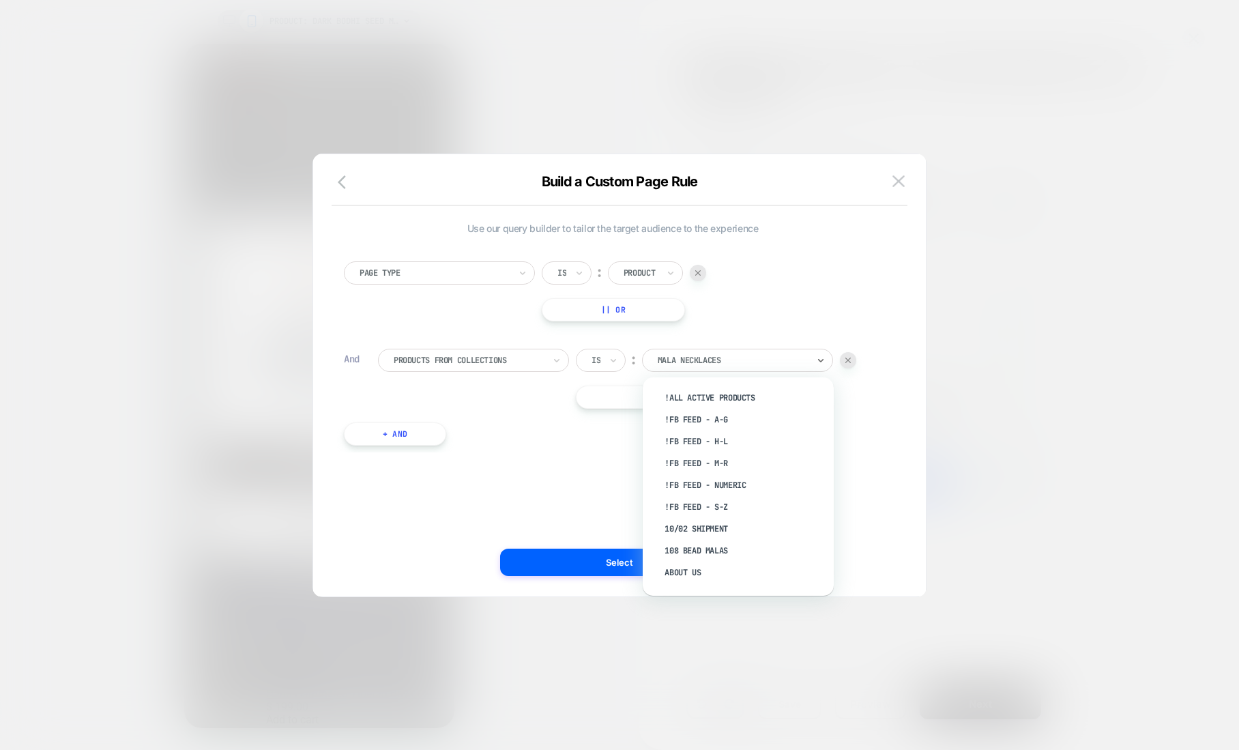
click at [740, 356] on div at bounding box center [733, 360] width 150 height 12
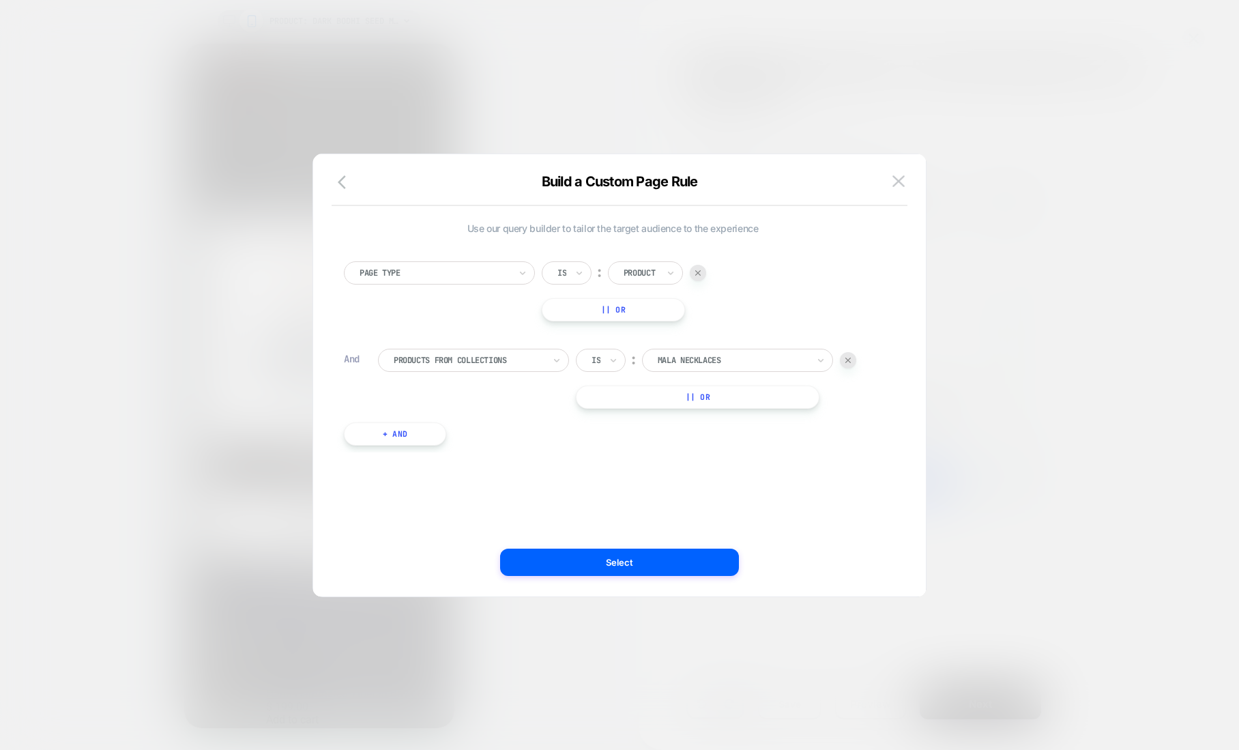
drag, startPoint x: 738, startPoint y: 357, endPoint x: 666, endPoint y: 360, distance: 72.4
click at [666, 360] on div at bounding box center [733, 360] width 150 height 12
type input "**********"
click at [702, 454] on div "Mala Bracelets" at bounding box center [744, 452] width 177 height 22
drag, startPoint x: 660, startPoint y: 557, endPoint x: 658, endPoint y: 564, distance: 7.0
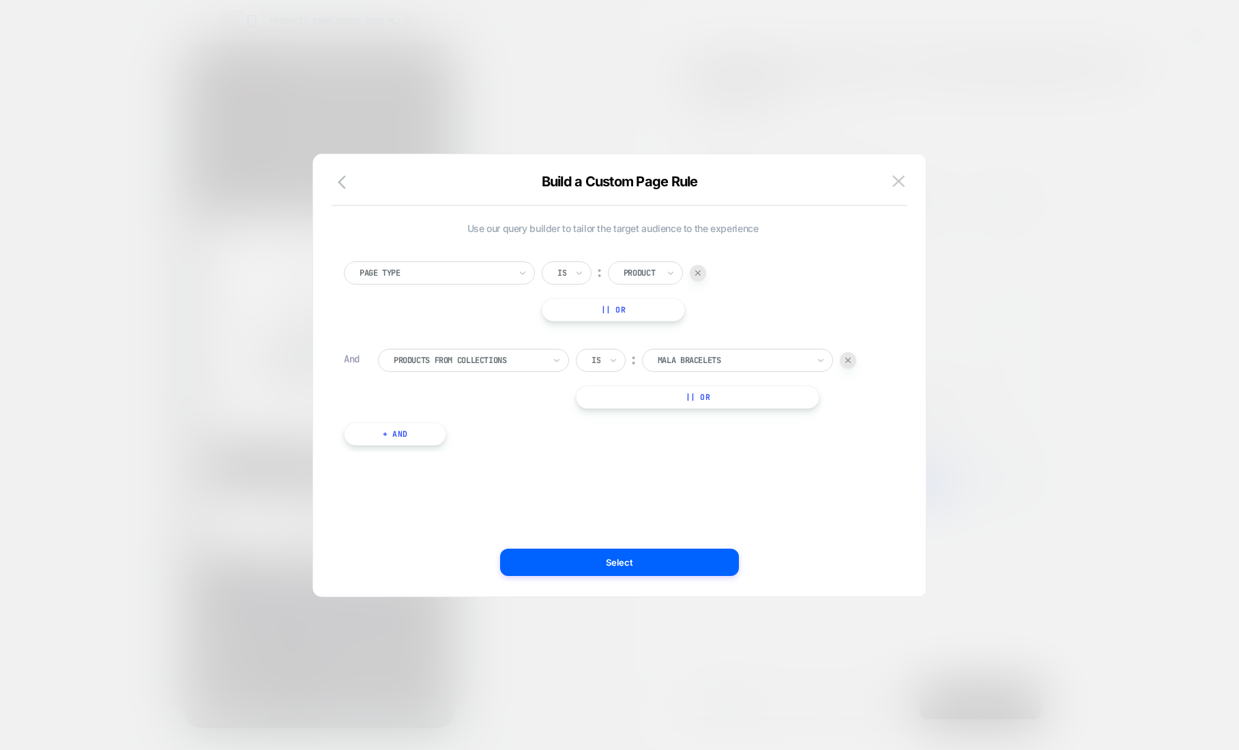
click at [660, 557] on button "Select" at bounding box center [619, 562] width 239 height 27
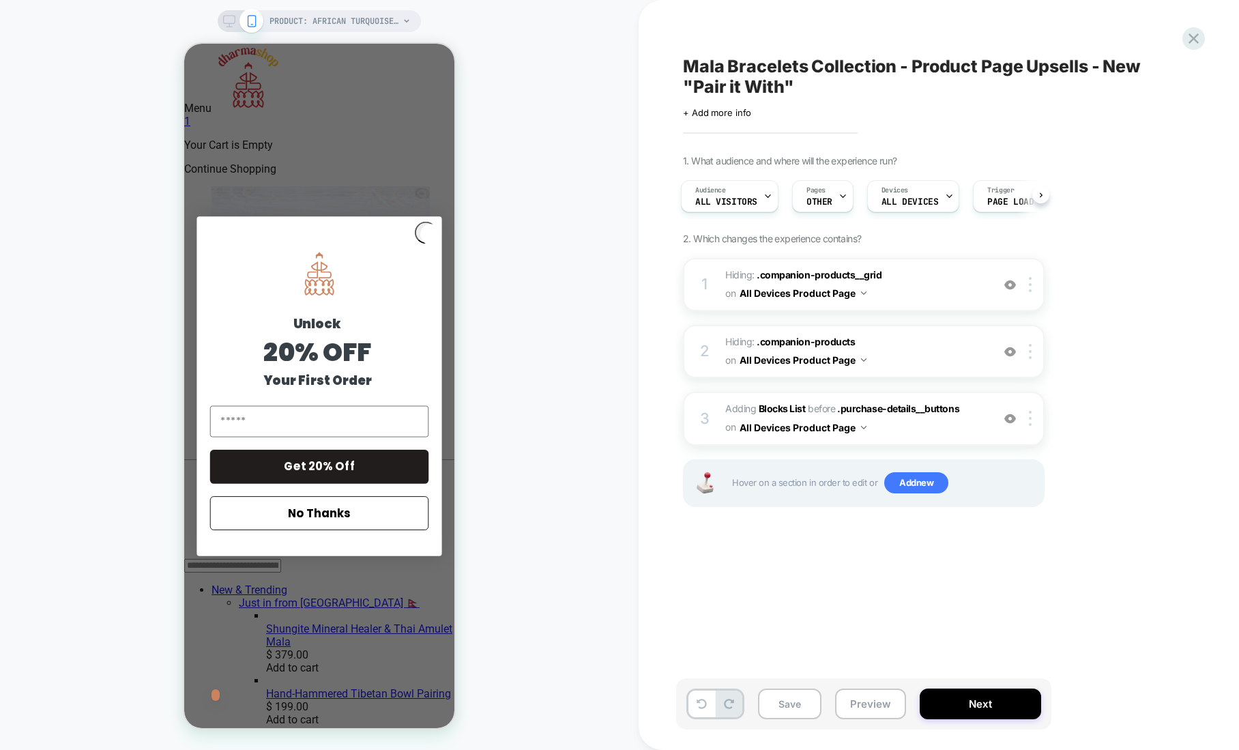
scroll to position [0, 0]
click at [353, 19] on span "PRODUCT: African Turquoise Mala Bracelet" at bounding box center [334, 21] width 130 height 22
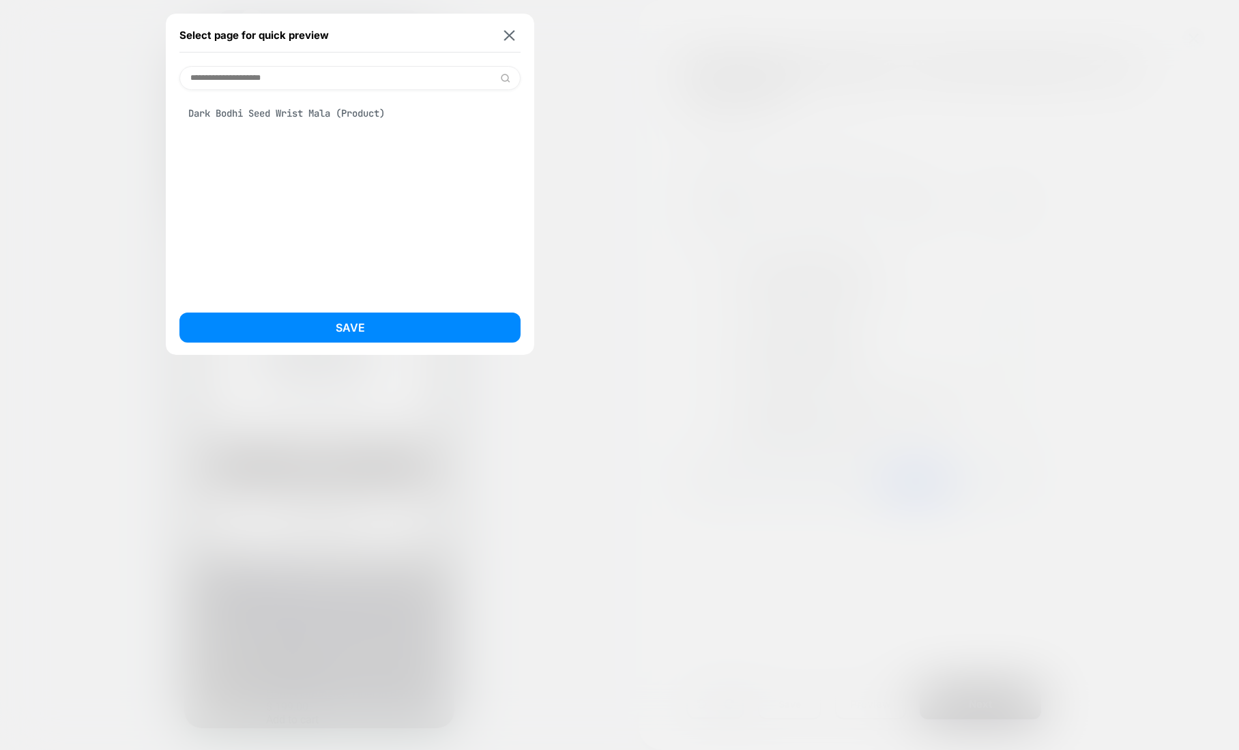
click at [288, 81] on input "**********" at bounding box center [349, 78] width 341 height 24
type input "**********"
click at [263, 113] on div "Matte Riverstone Wrist Mala [river stone] (Product)" at bounding box center [349, 113] width 341 height 26
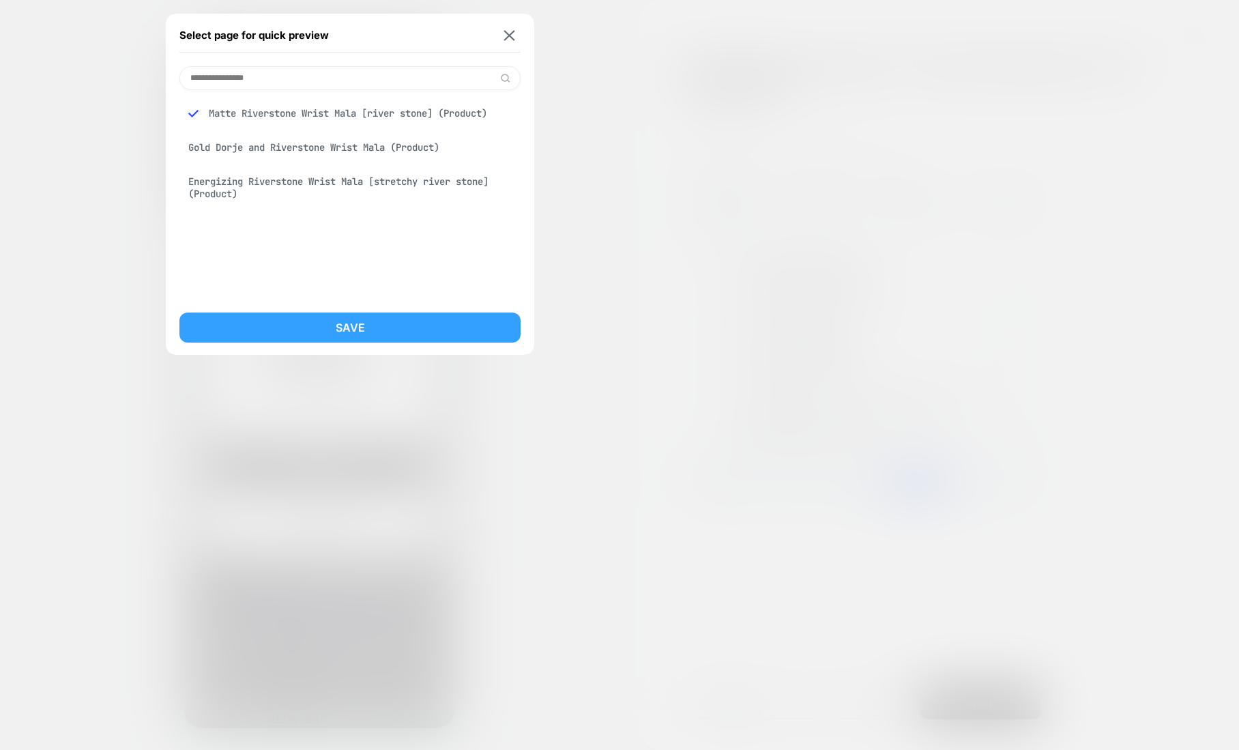
click at [382, 332] on button "Save" at bounding box center [349, 327] width 341 height 30
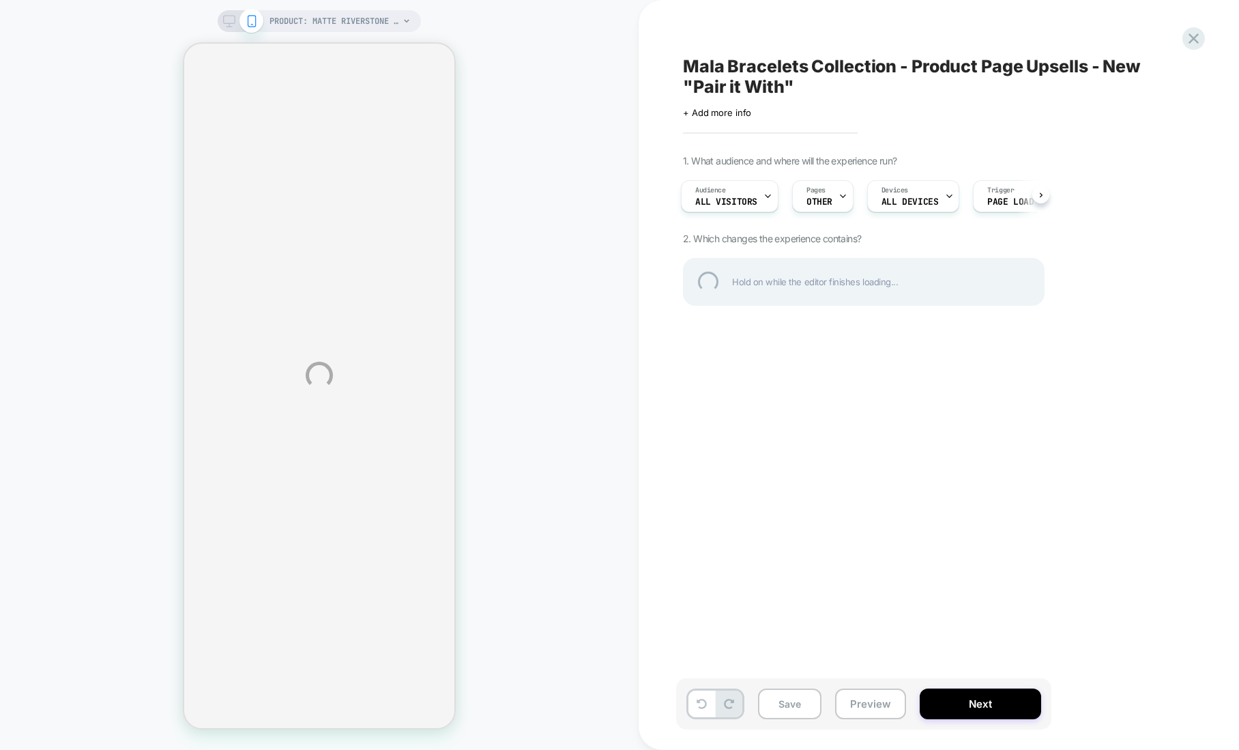
select select "**********"
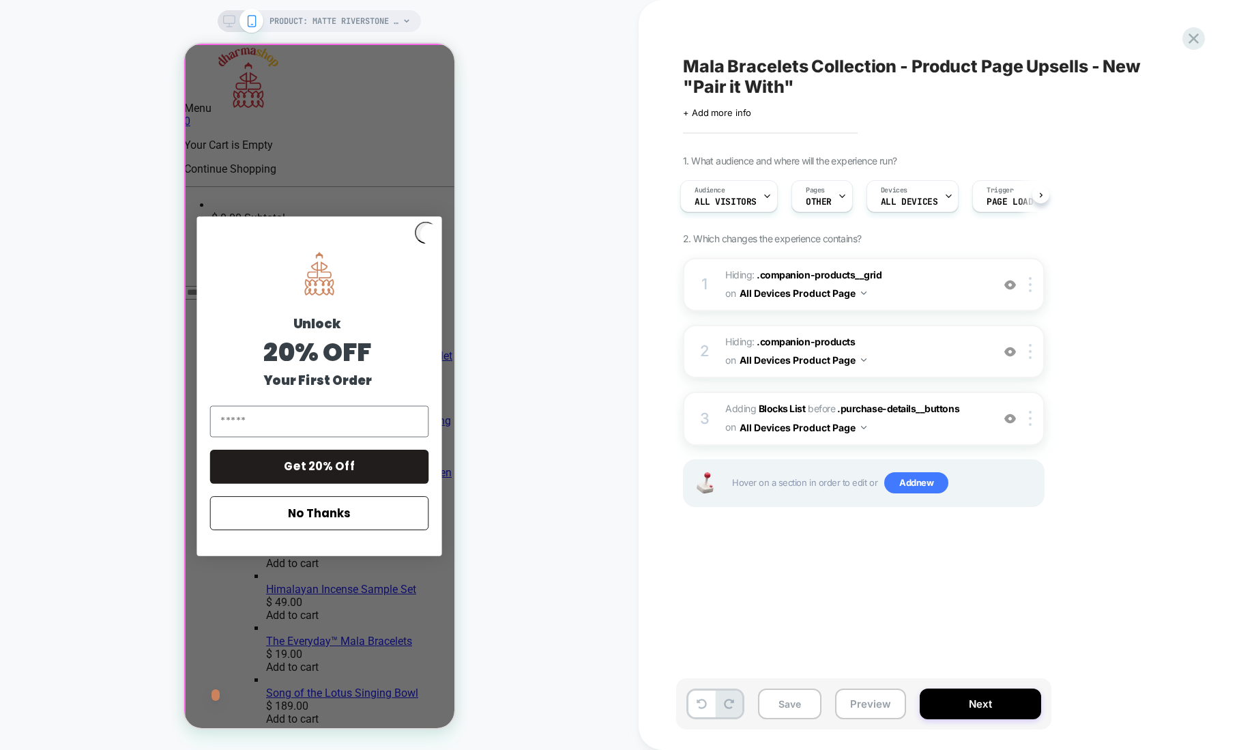
click at [428, 185] on div "Close dialog Unlock 20% OFF Your First Order Get 20% Off No Thanks ******" at bounding box center [319, 386] width 270 height 684
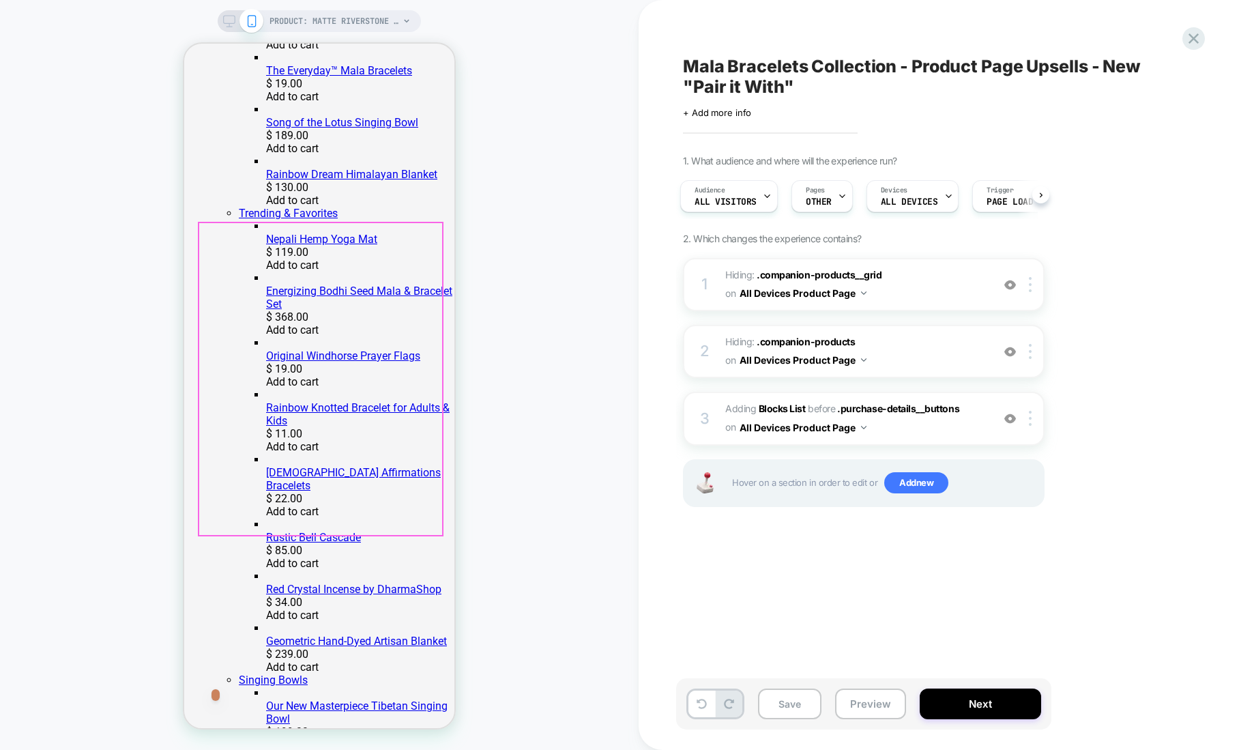
scroll to position [566, 0]
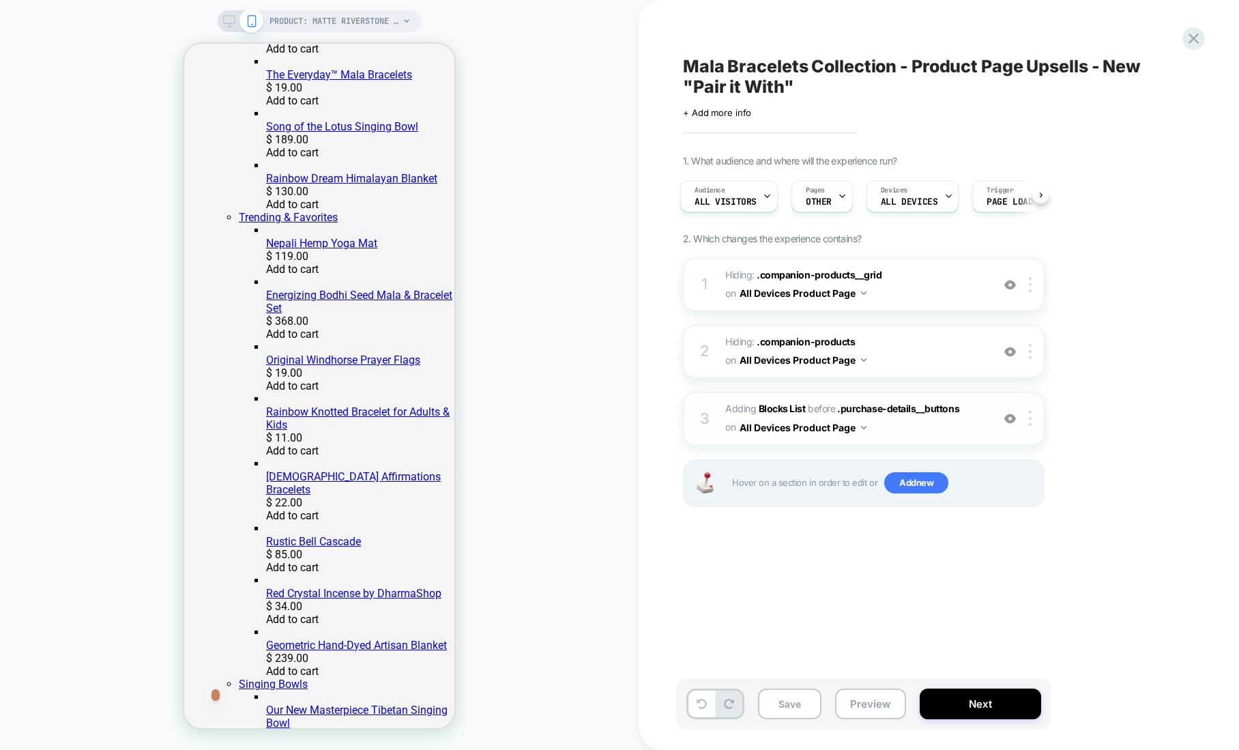
click at [711, 413] on div "3" at bounding box center [705, 418] width 14 height 27
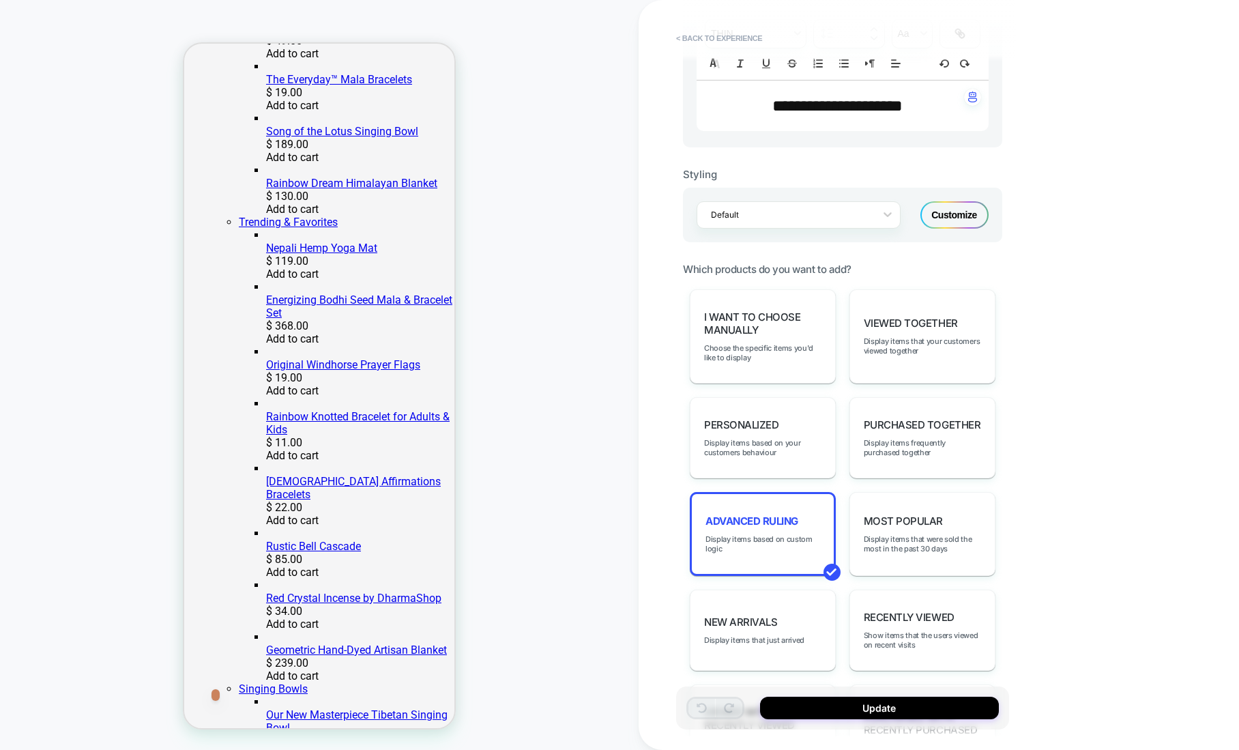
scroll to position [586, 0]
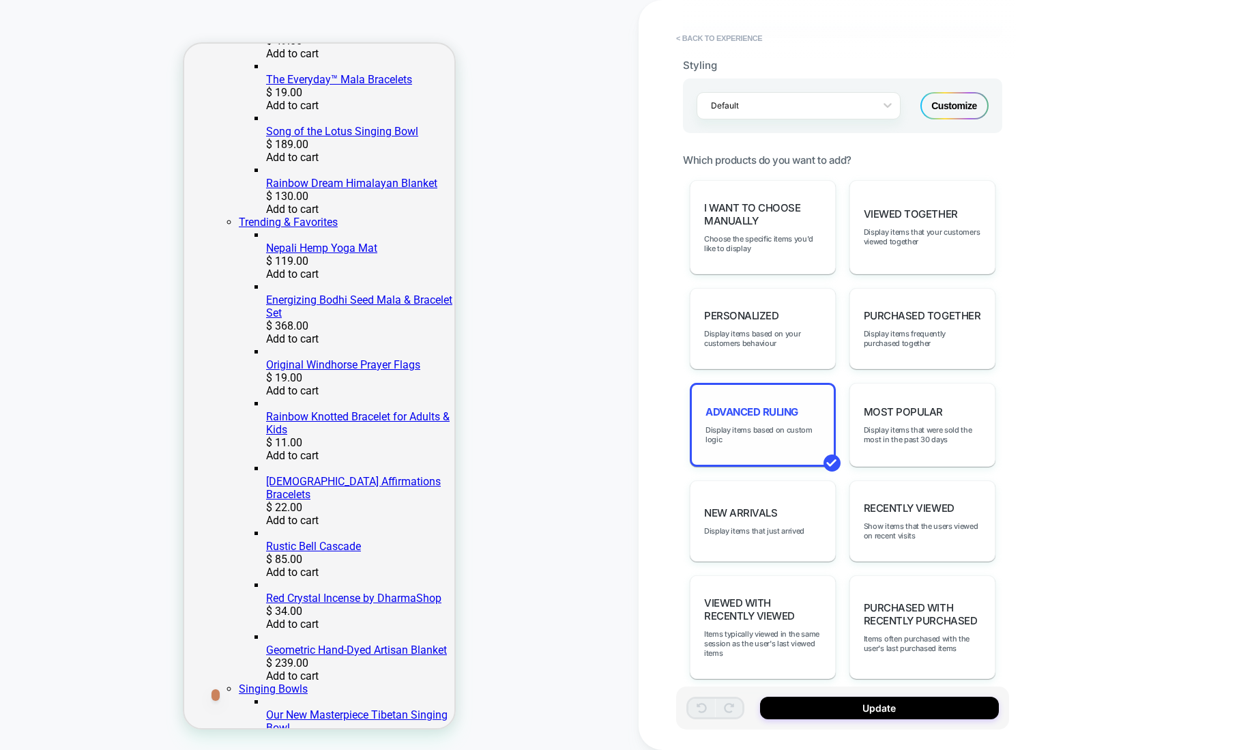
click at [742, 405] on span "Advanced Ruling" at bounding box center [751, 411] width 93 height 13
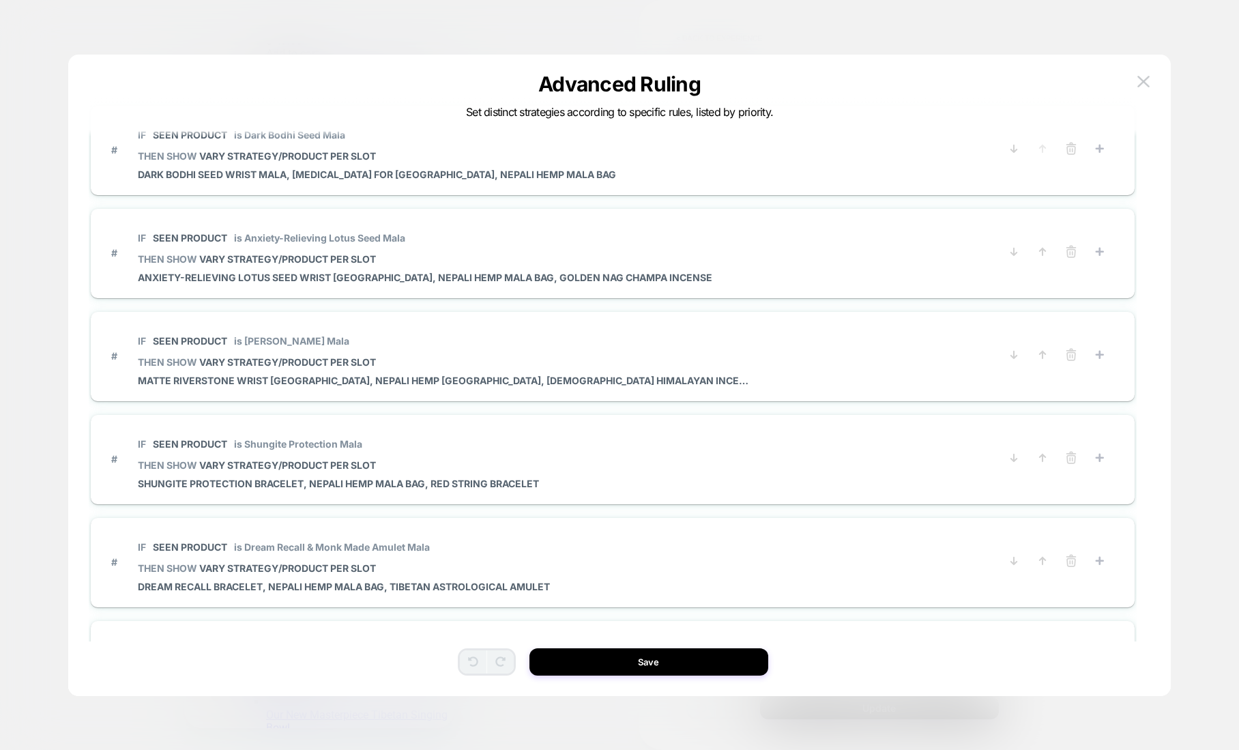
scroll to position [0, 0]
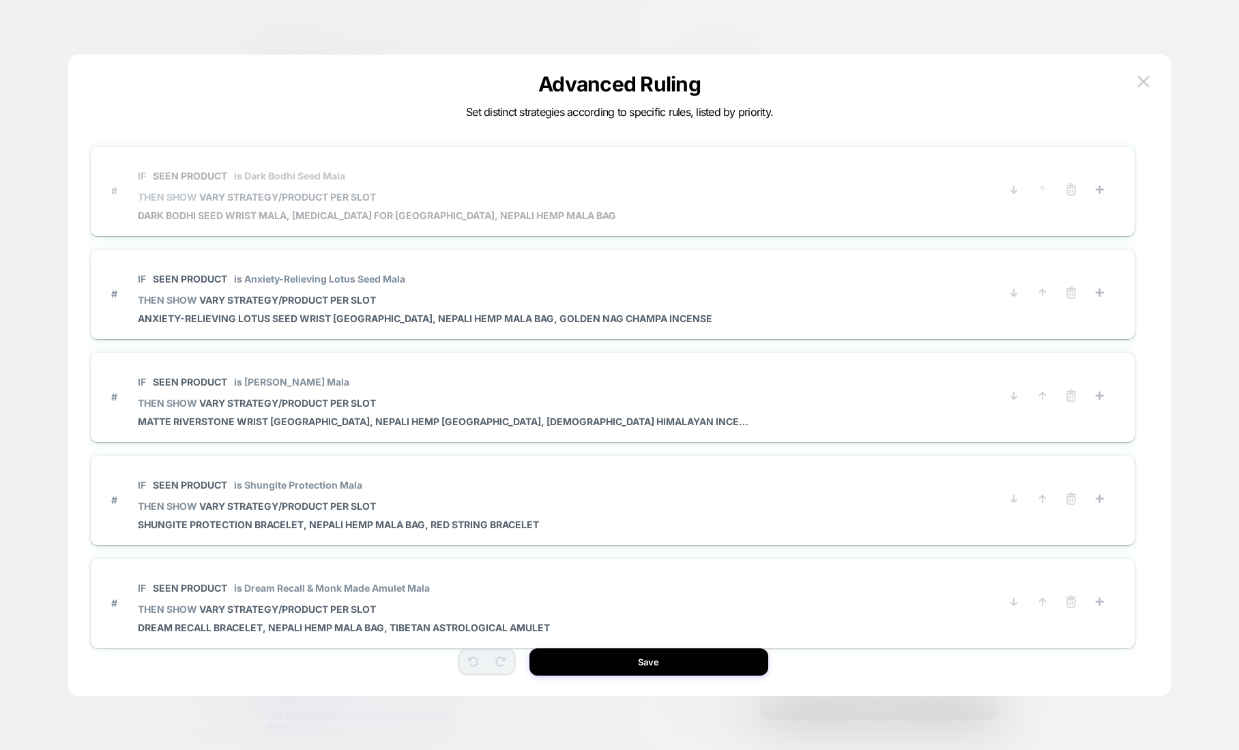
click at [819, 186] on span "# IF Seen Product is Dark Bodhi Seed Mala THEN SHOW VARY STRATEGY/PRODUCT PER S…" at bounding box center [552, 190] width 883 height 61
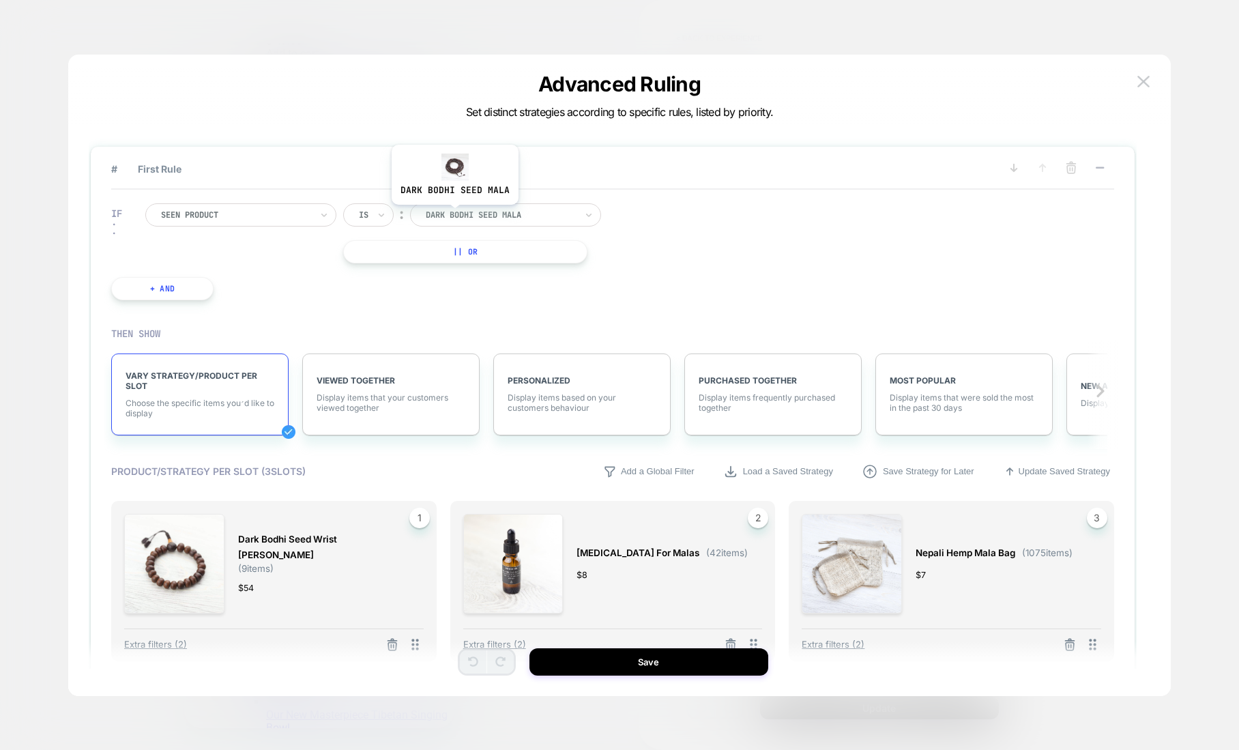
click at [454, 215] on div at bounding box center [501, 215] width 150 height 12
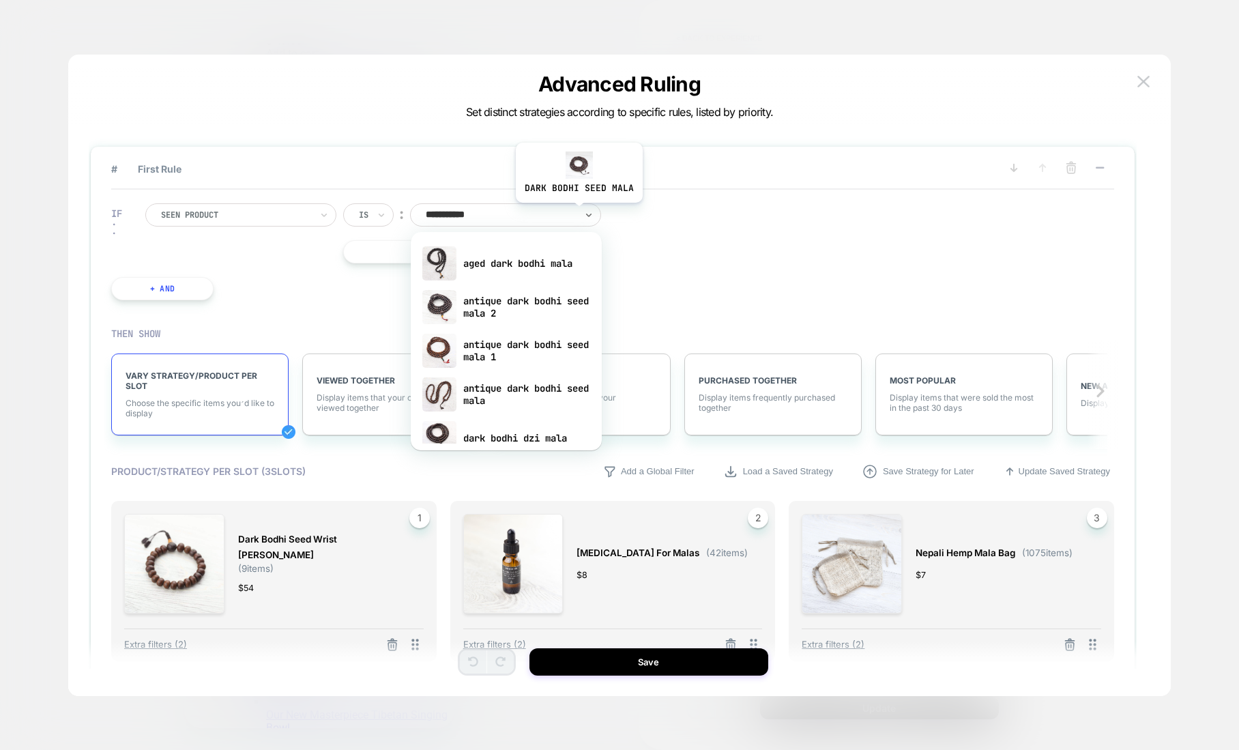
type input "**********"
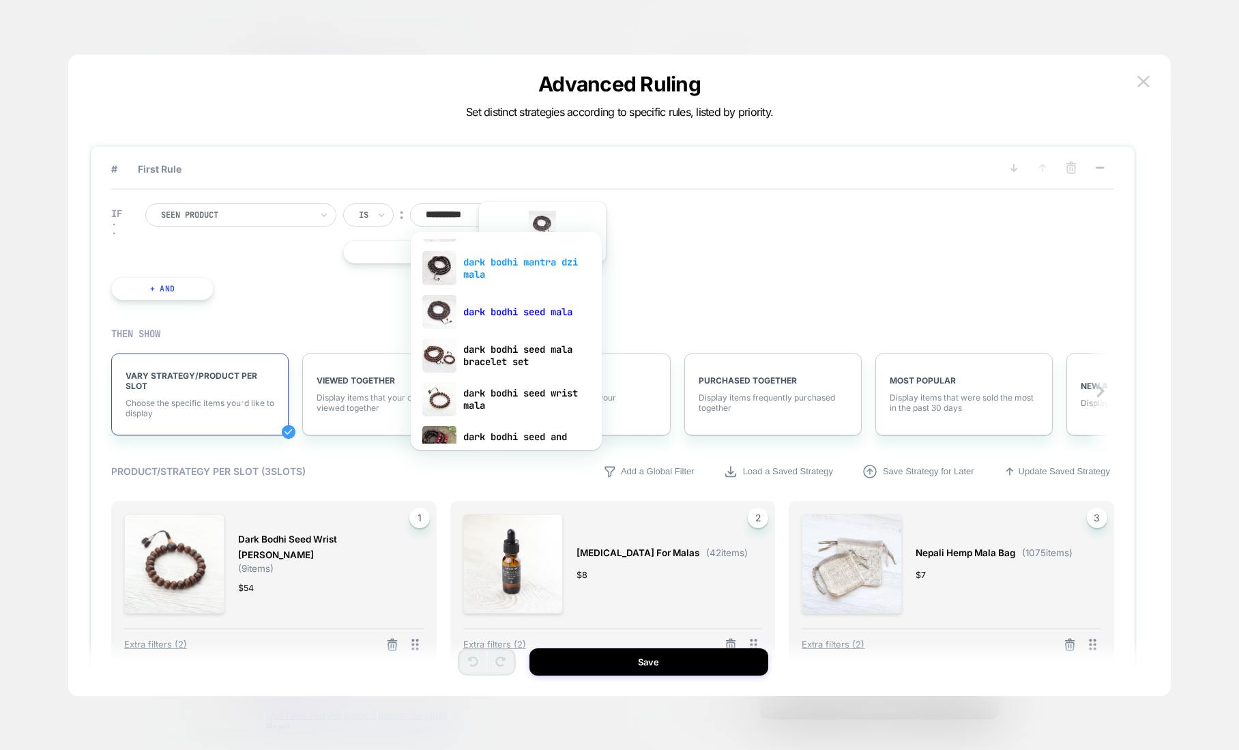
scroll to position [237, 0]
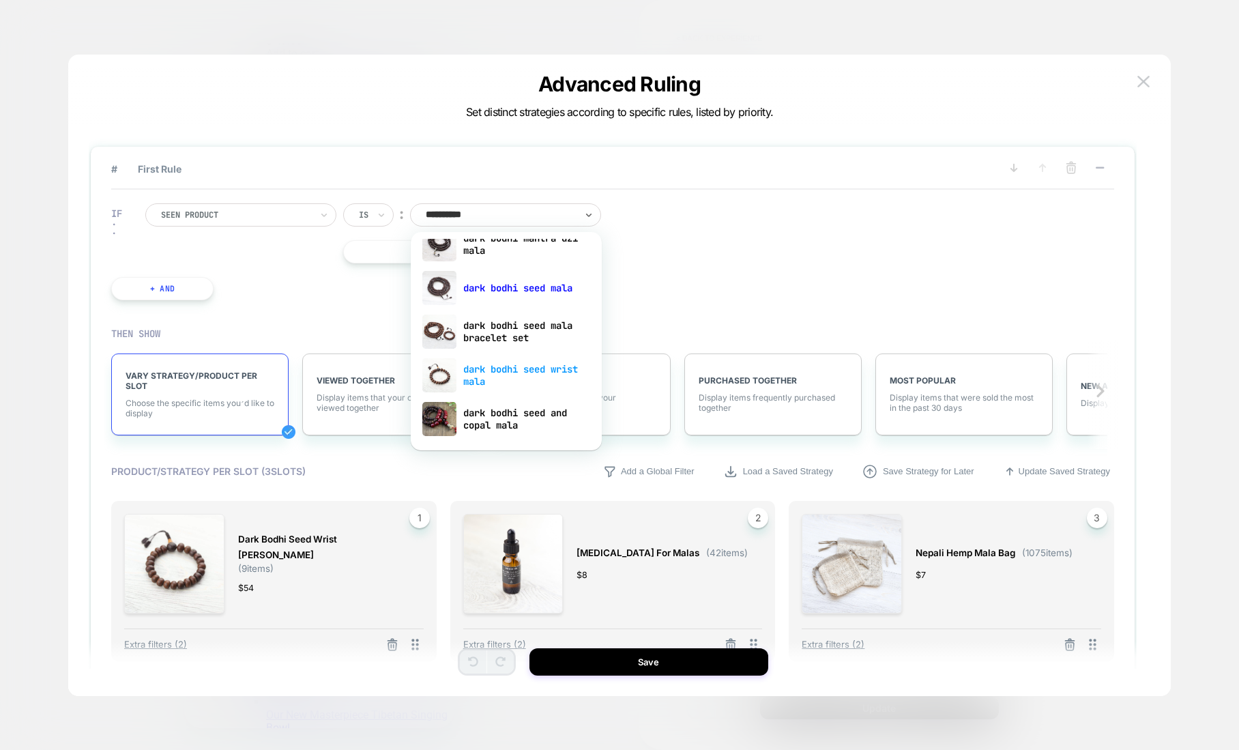
click at [483, 371] on div "dark bodhi seed wrist mala" at bounding box center [506, 375] width 177 height 44
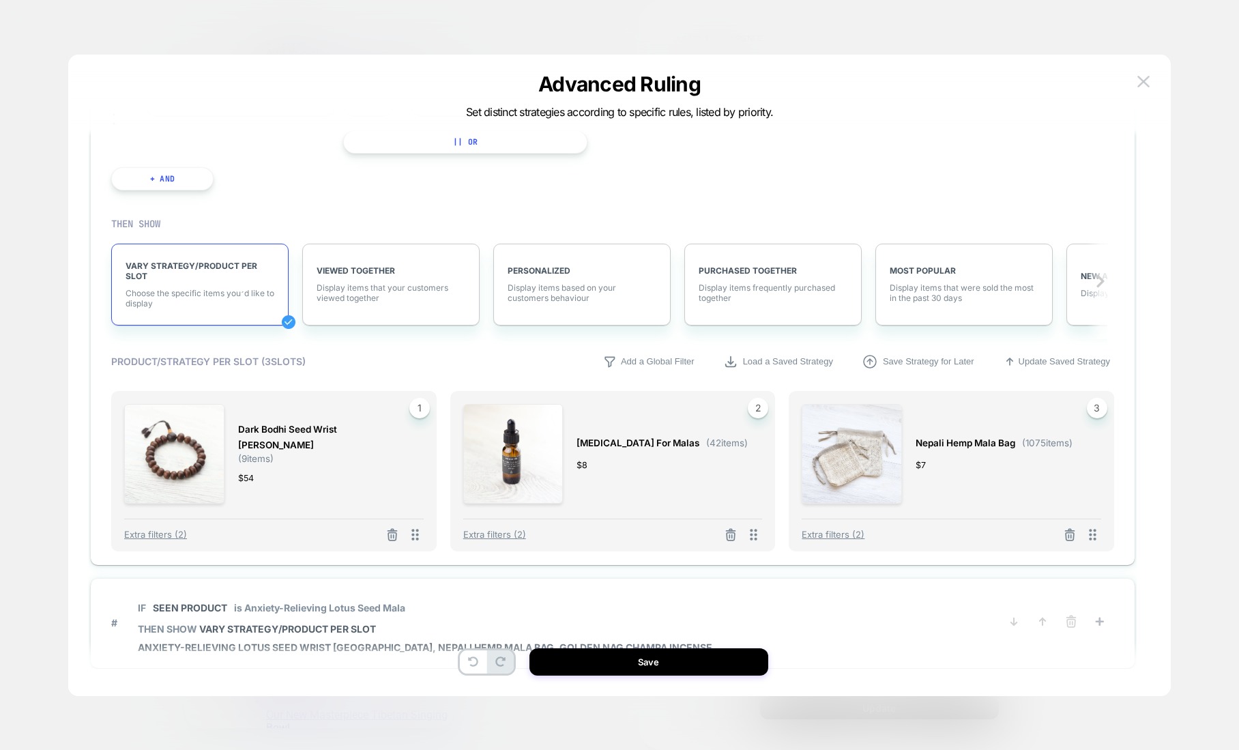
scroll to position [114, 0]
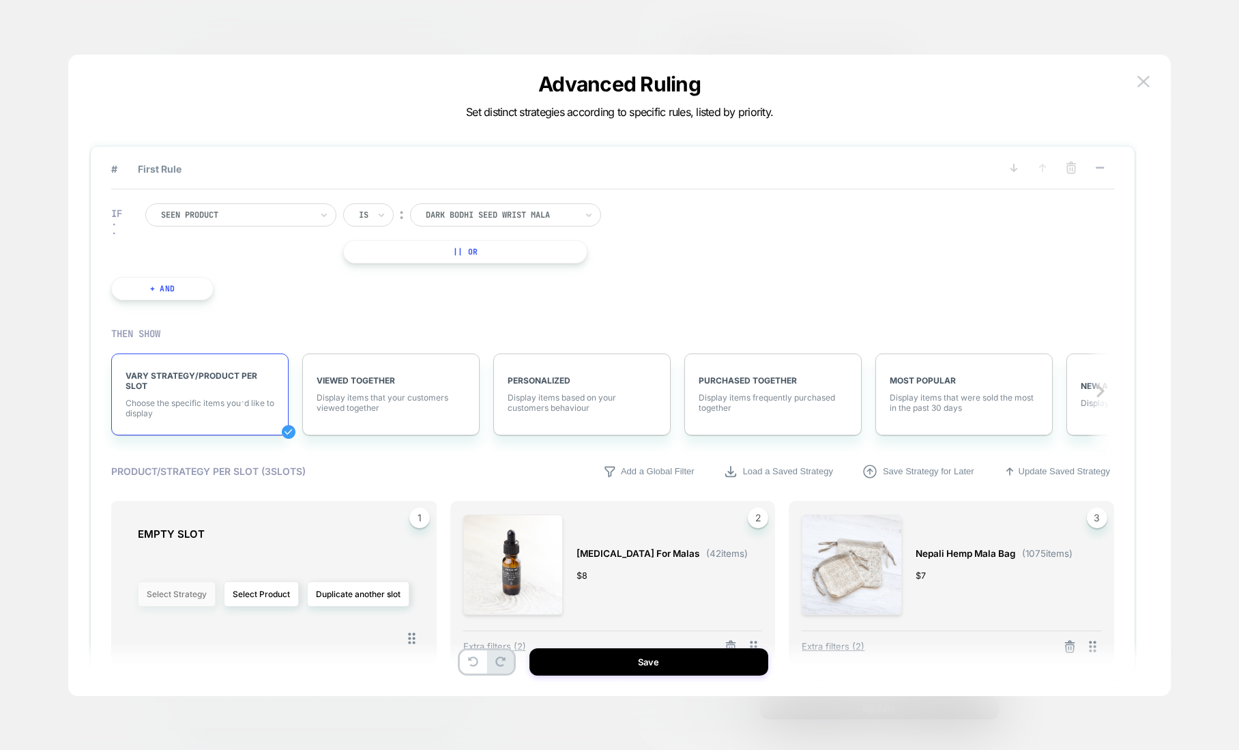
select select "**********"
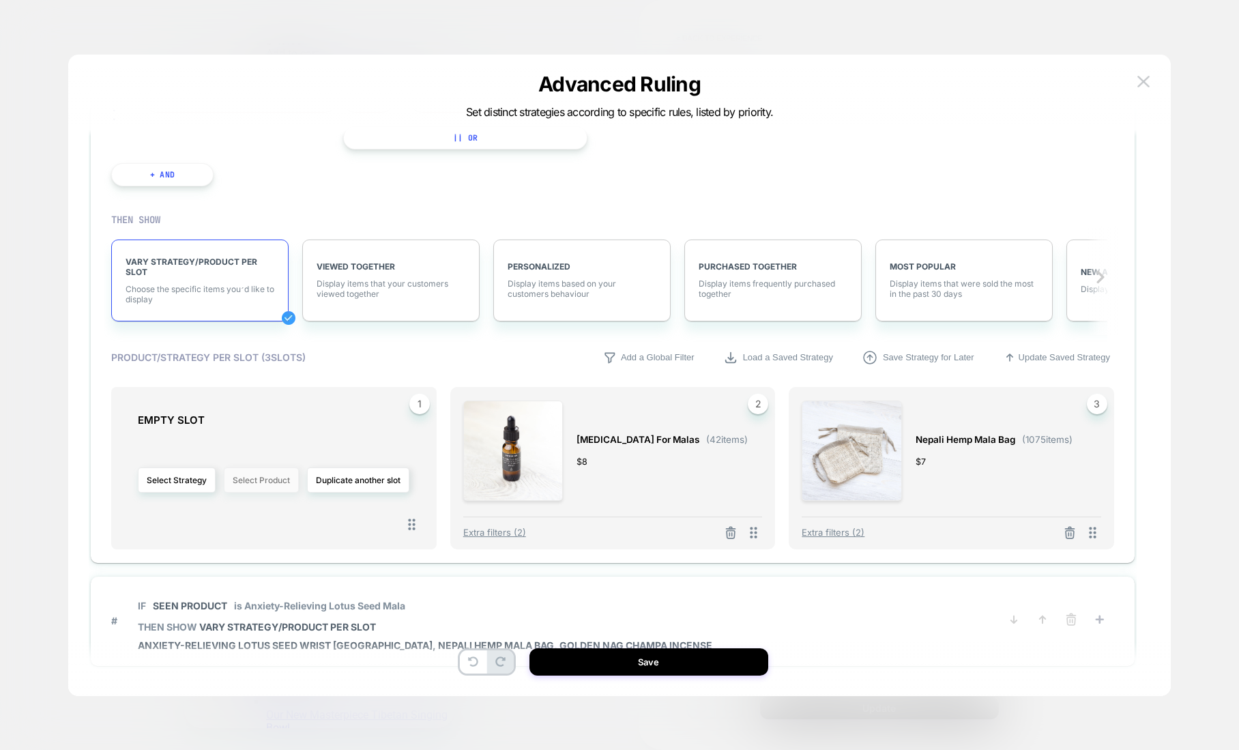
click at [255, 485] on button "Select Product" at bounding box center [261, 479] width 75 height 25
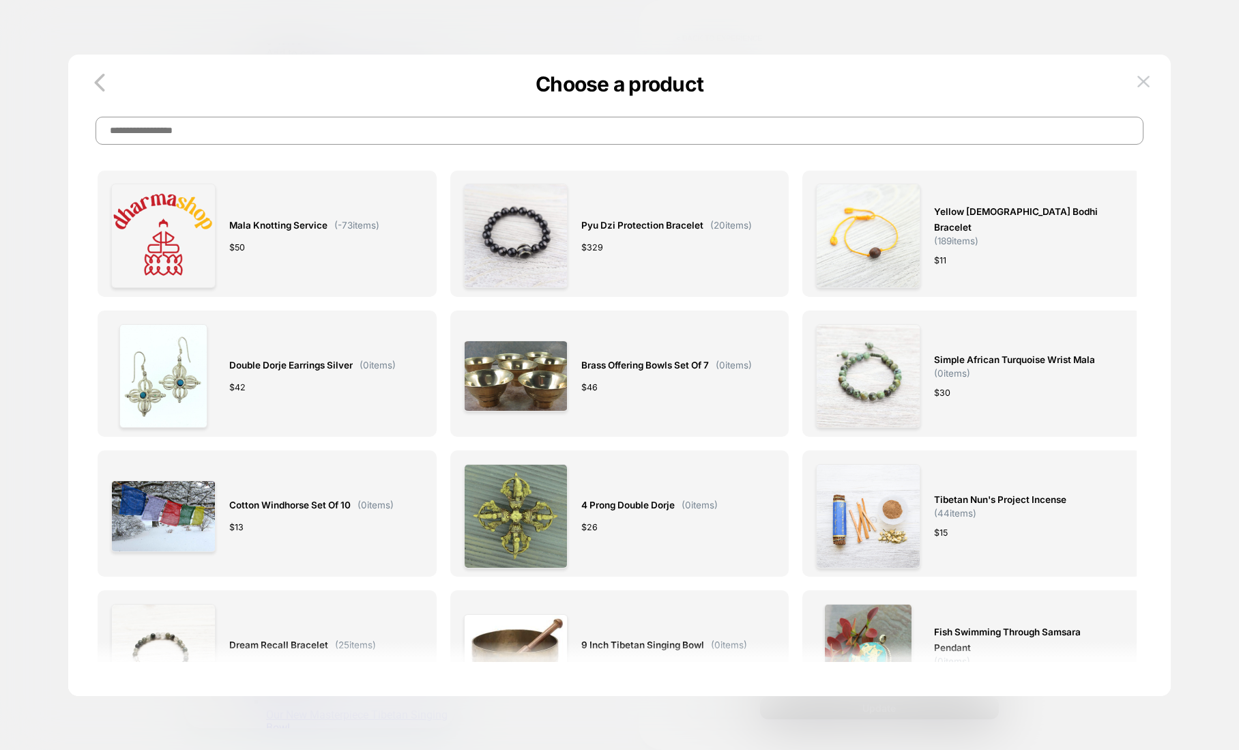
click at [392, 137] on input at bounding box center [620, 131] width 1048 height 28
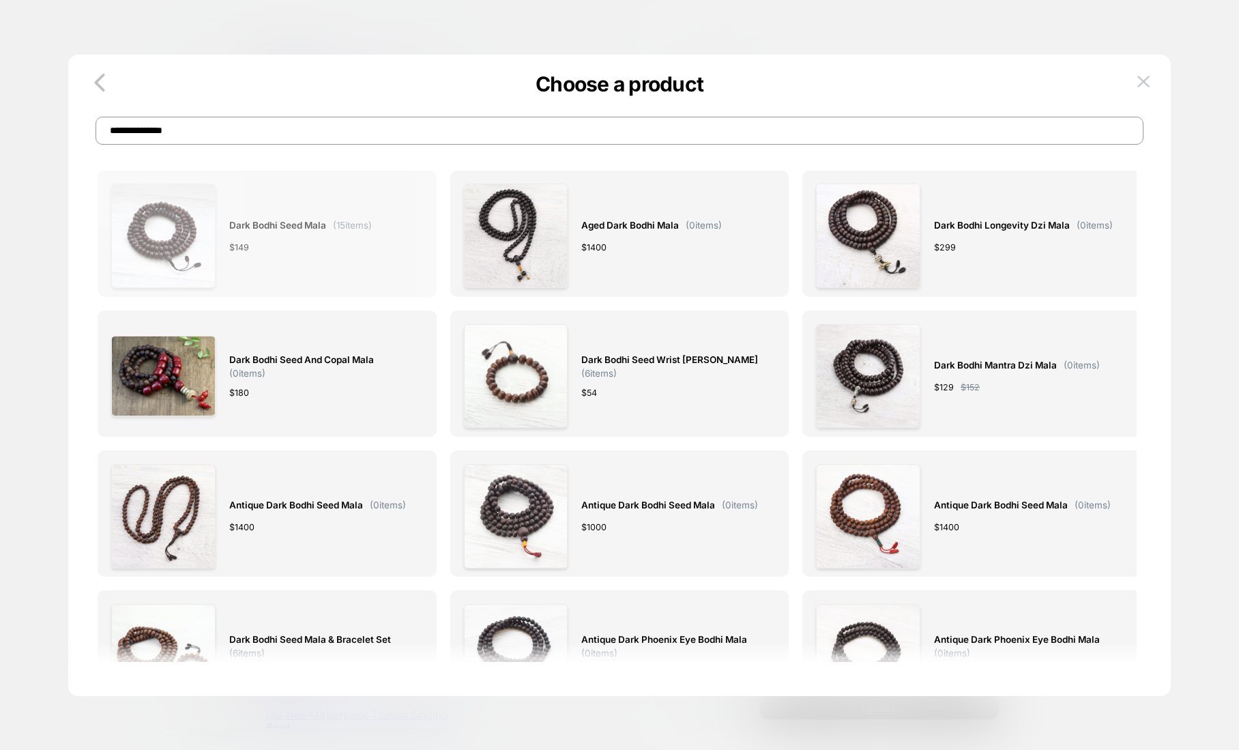
type input "**********"
click at [269, 216] on div "Dark Bodhi Seed Mala ( 15 items) $ 149" at bounding box center [300, 236] width 143 height 104
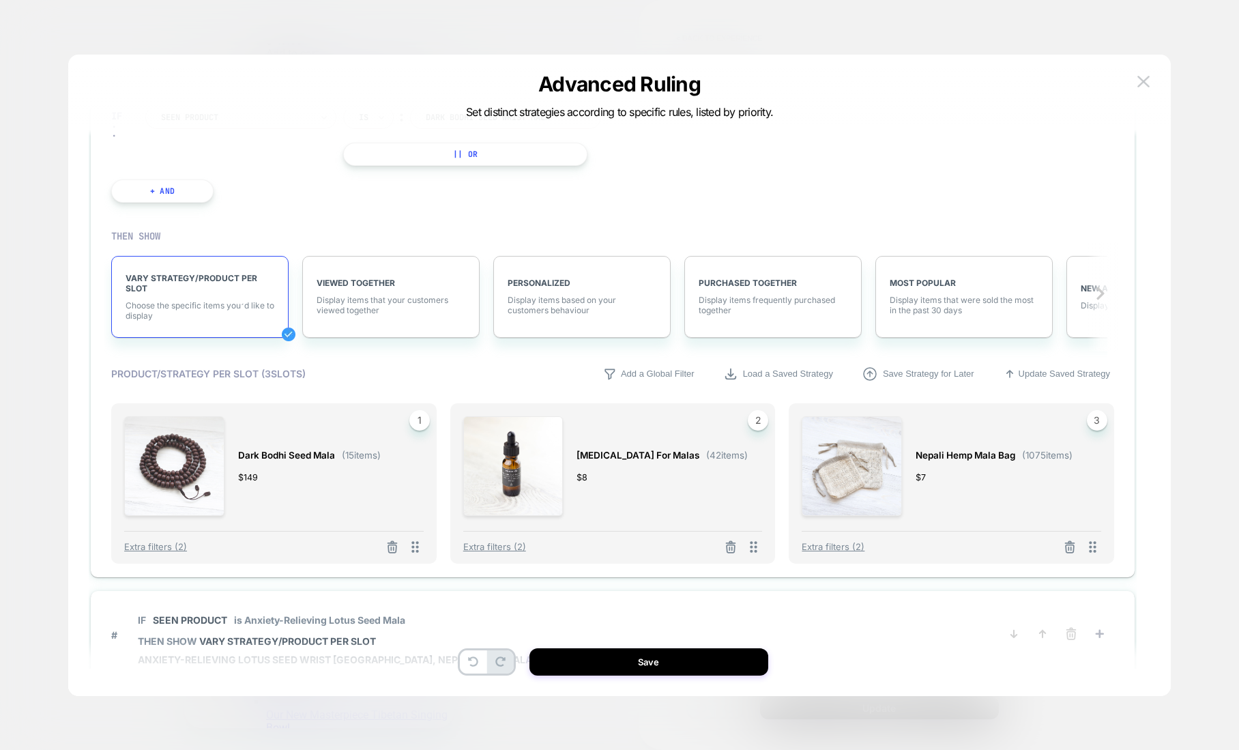
scroll to position [96, 0]
click at [843, 551] on span "Extra filters (2)" at bounding box center [833, 547] width 63 height 11
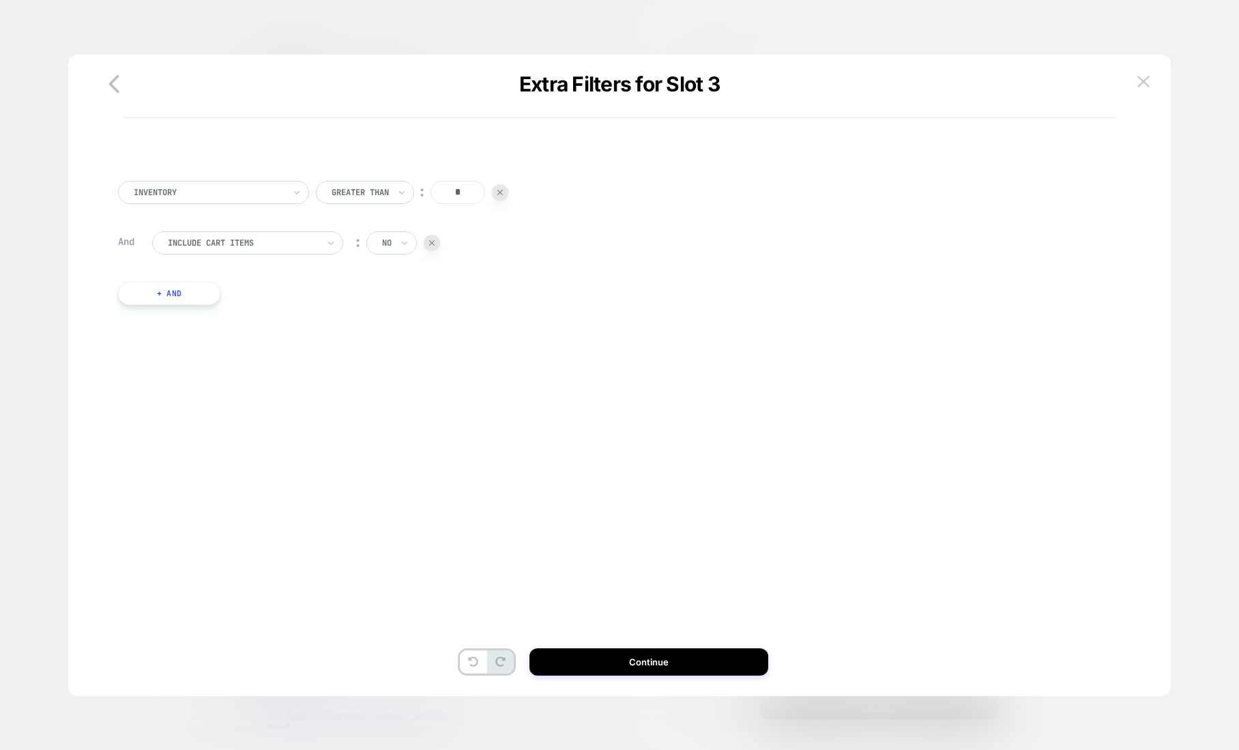
scroll to position [0, 0]
click at [113, 76] on icon "button" at bounding box center [113, 83] width 27 height 27
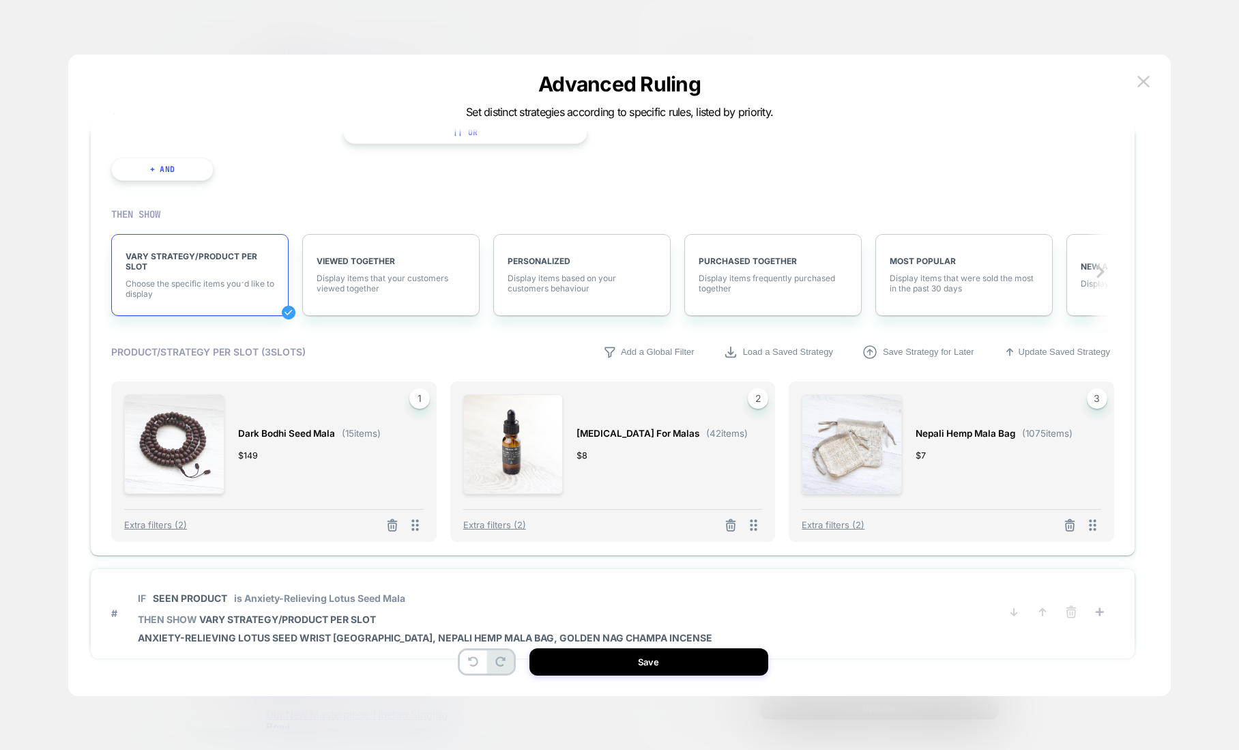
scroll to position [120, 0]
click at [1072, 522] on icon at bounding box center [1070, 526] width 8 height 8
click at [929, 474] on button "Select Product" at bounding box center [938, 473] width 75 height 25
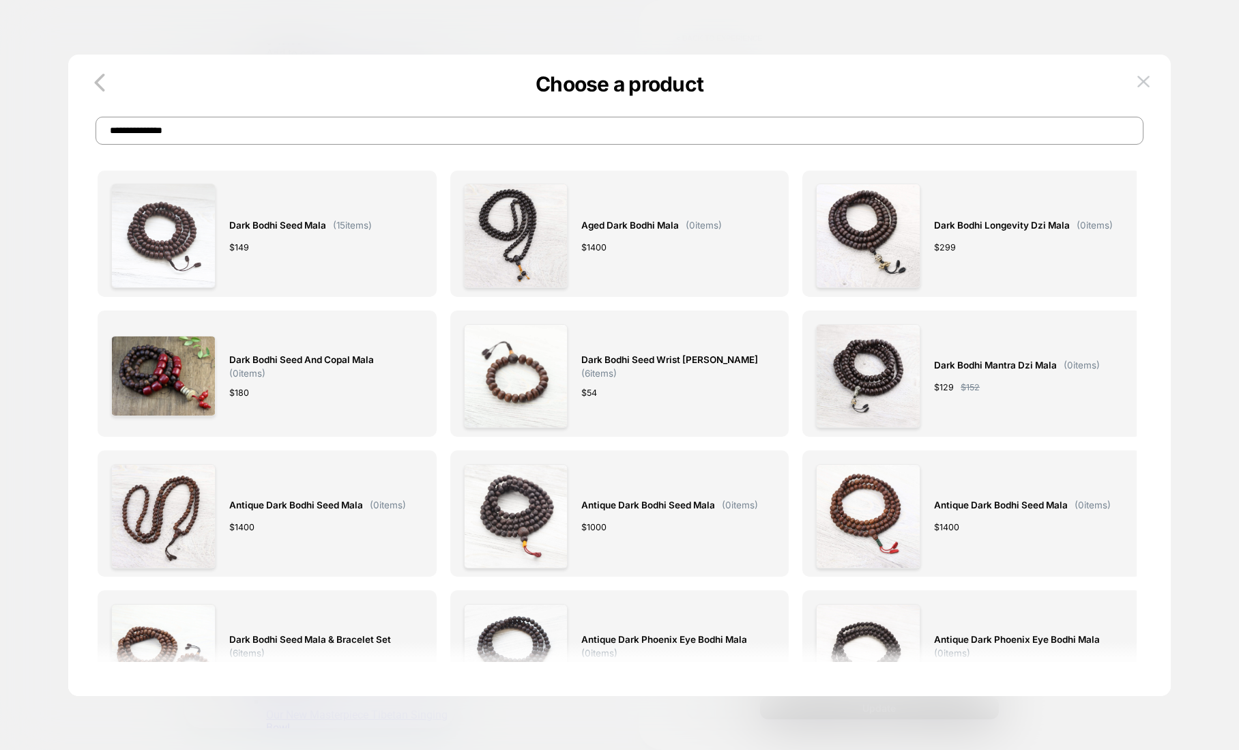
scroll to position [0, 0]
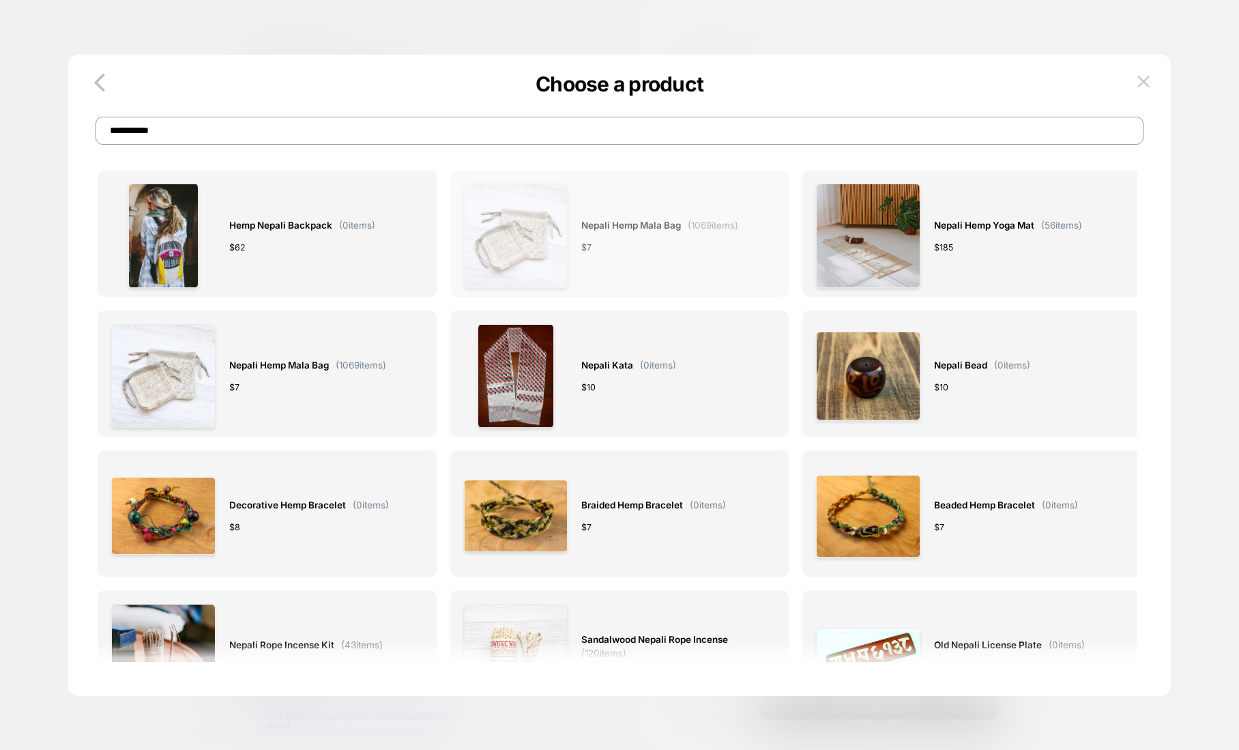
type input "**********"
click at [677, 238] on div "Nepali Hemp Mala Bag ( 1069 items) $ 7" at bounding box center [659, 236] width 157 height 104
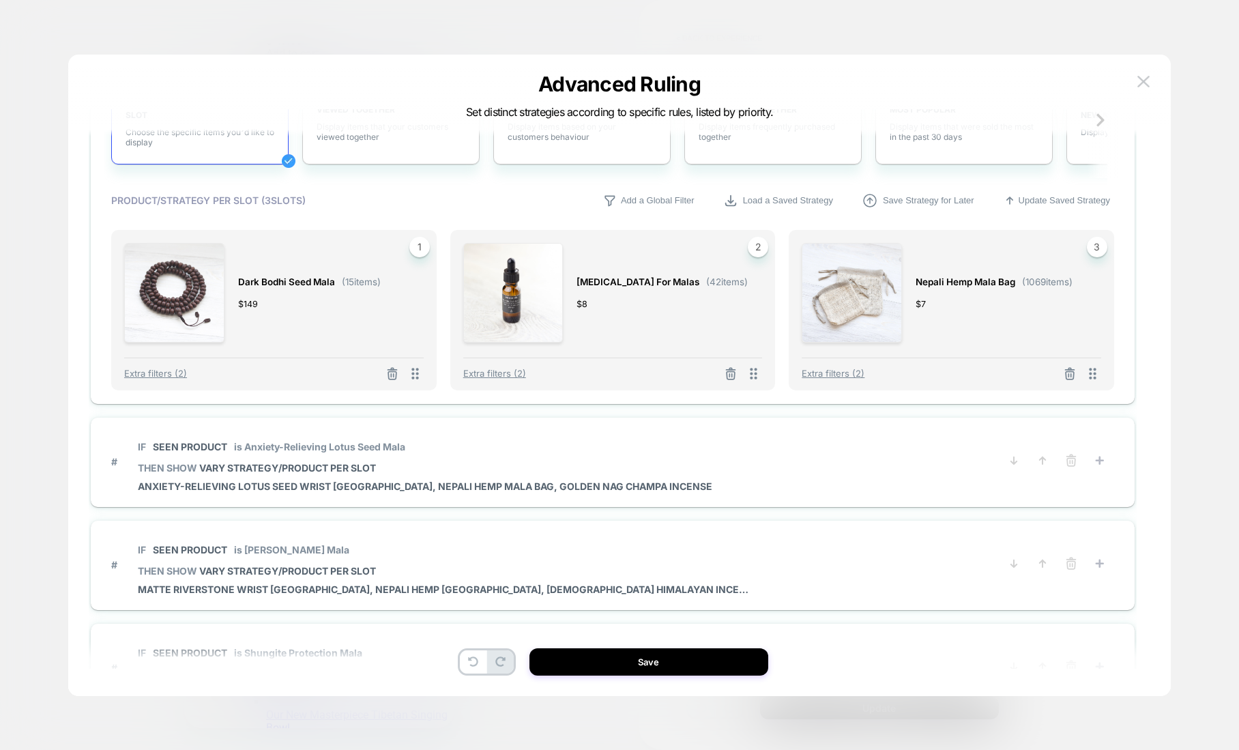
scroll to position [305, 0]
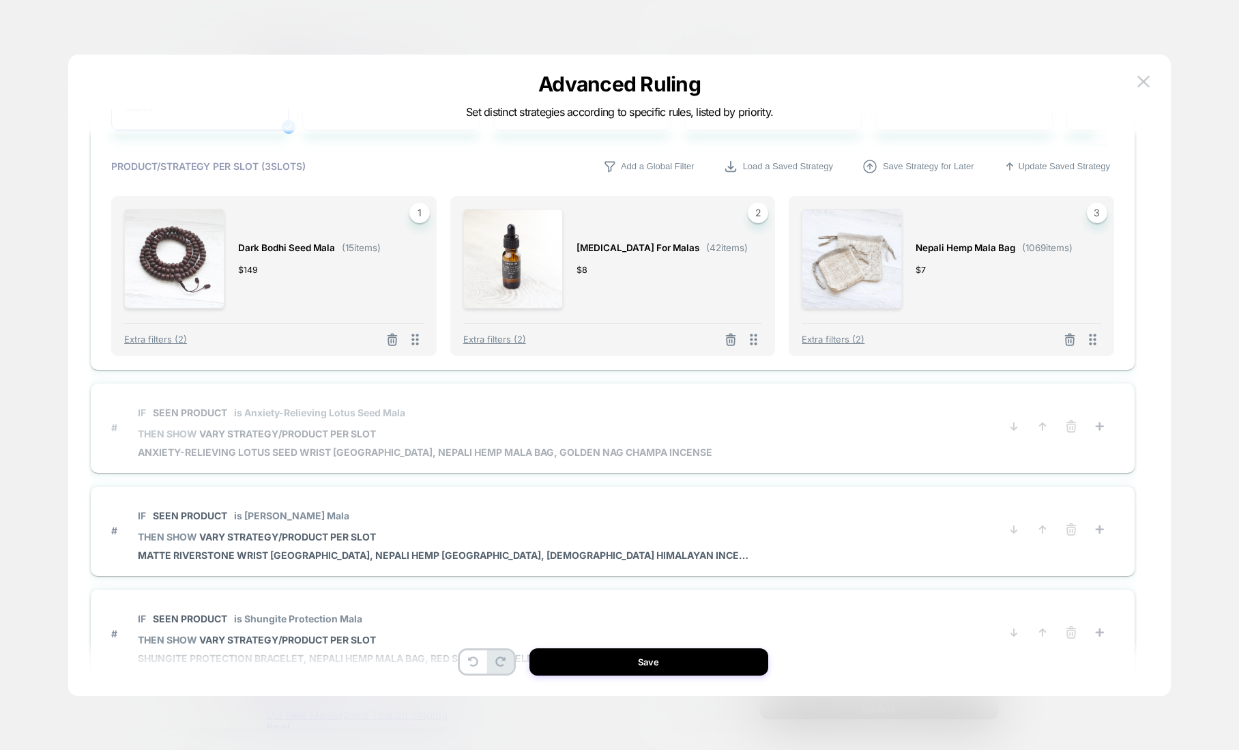
click at [471, 411] on p "IF Seen Product is Anxiety-Relieving Lotus Seed Mala" at bounding box center [425, 413] width 574 height 12
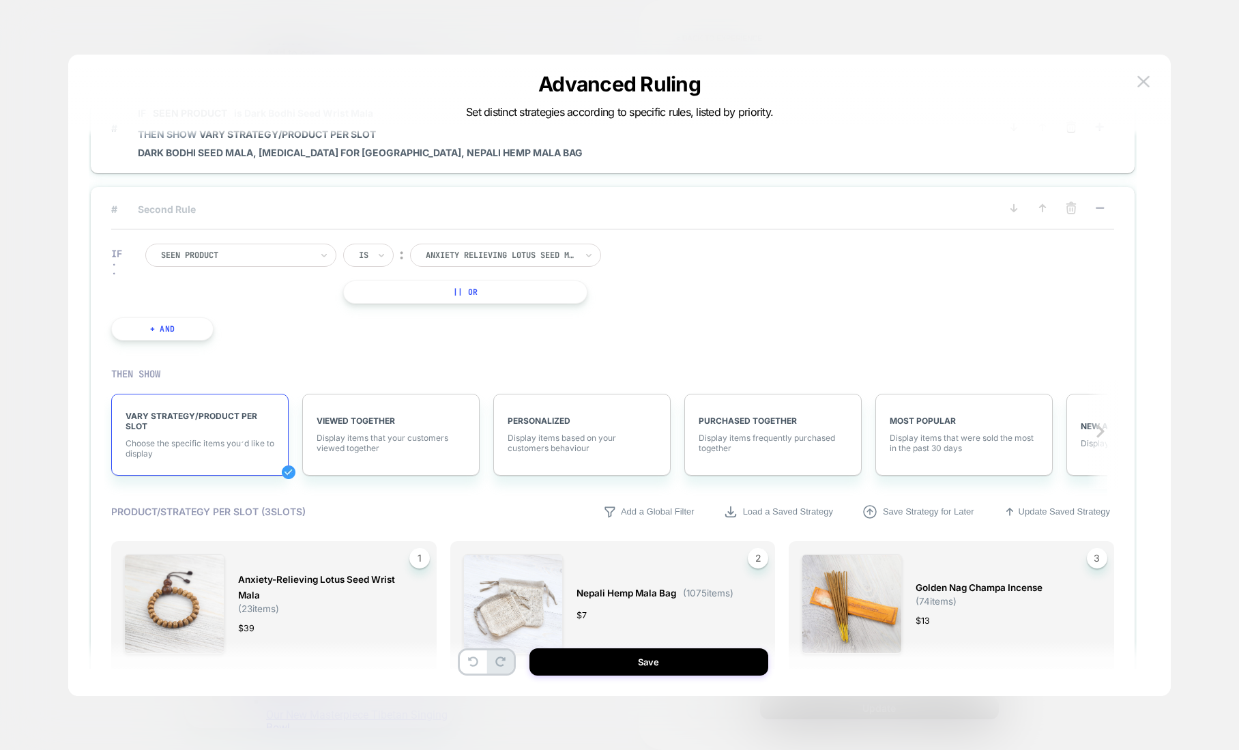
scroll to position [40, 0]
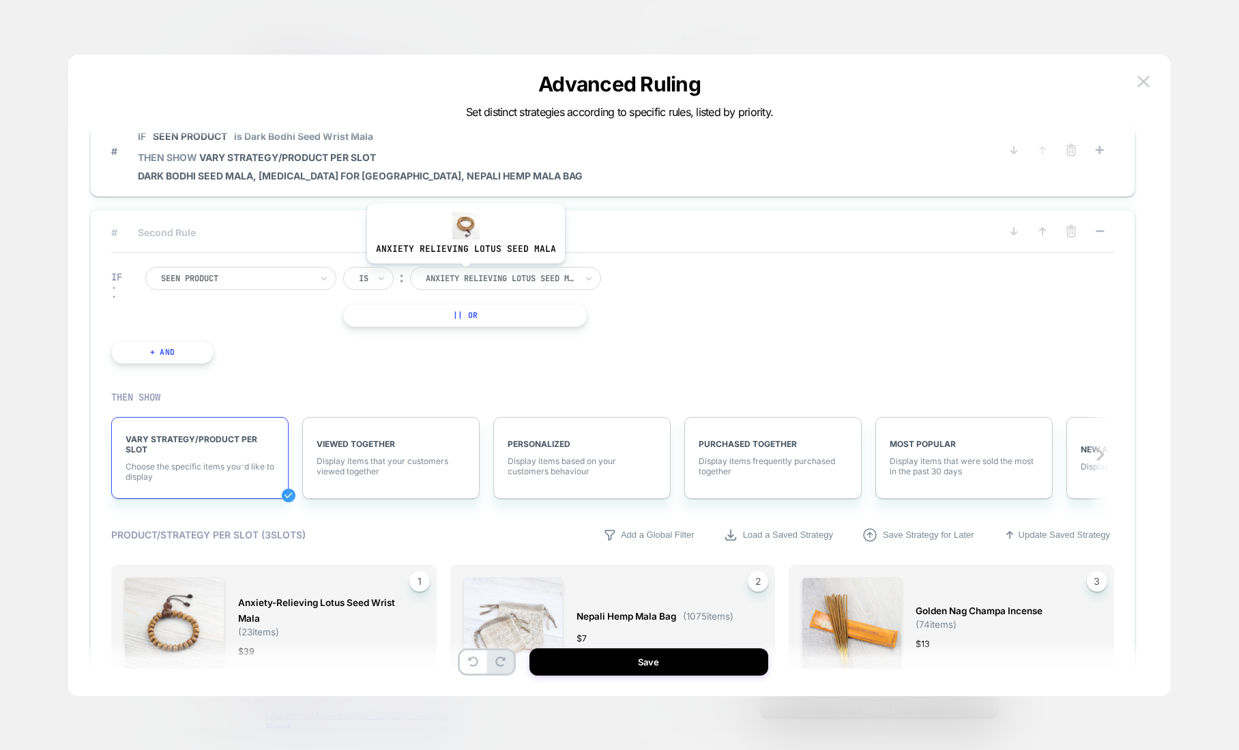
click at [464, 274] on div at bounding box center [501, 278] width 150 height 12
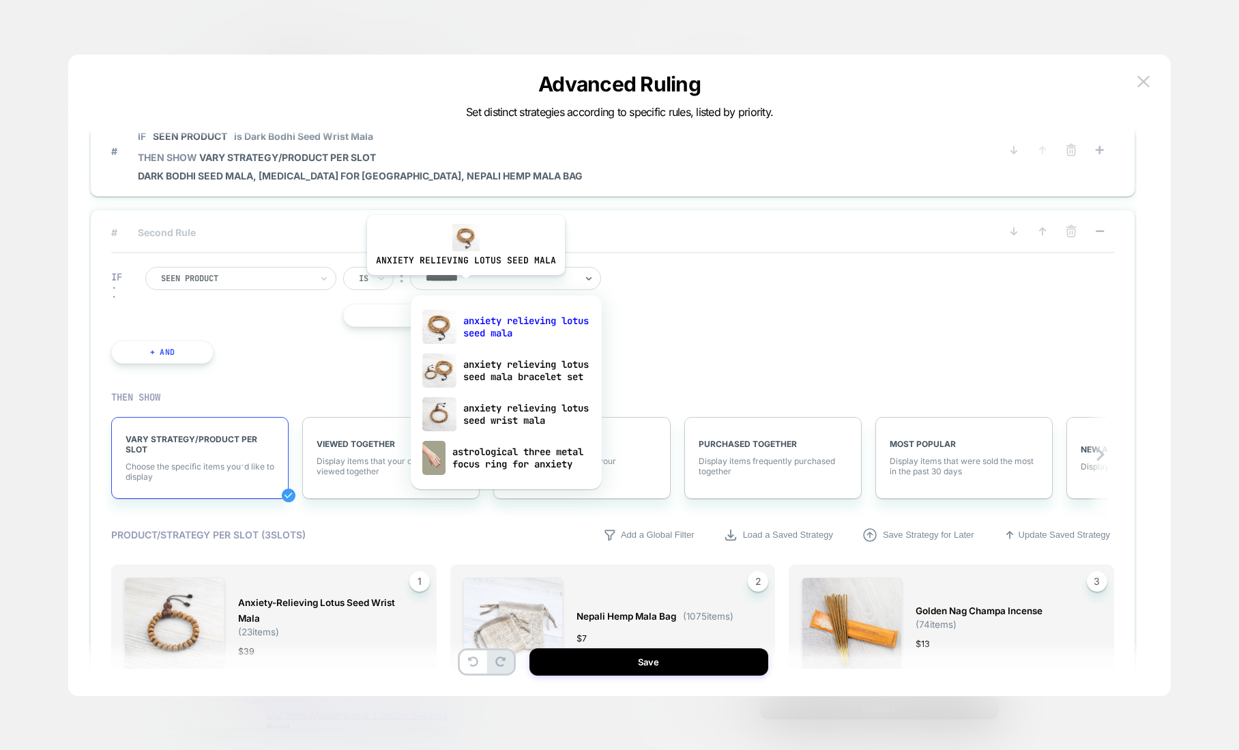
type input "**********"
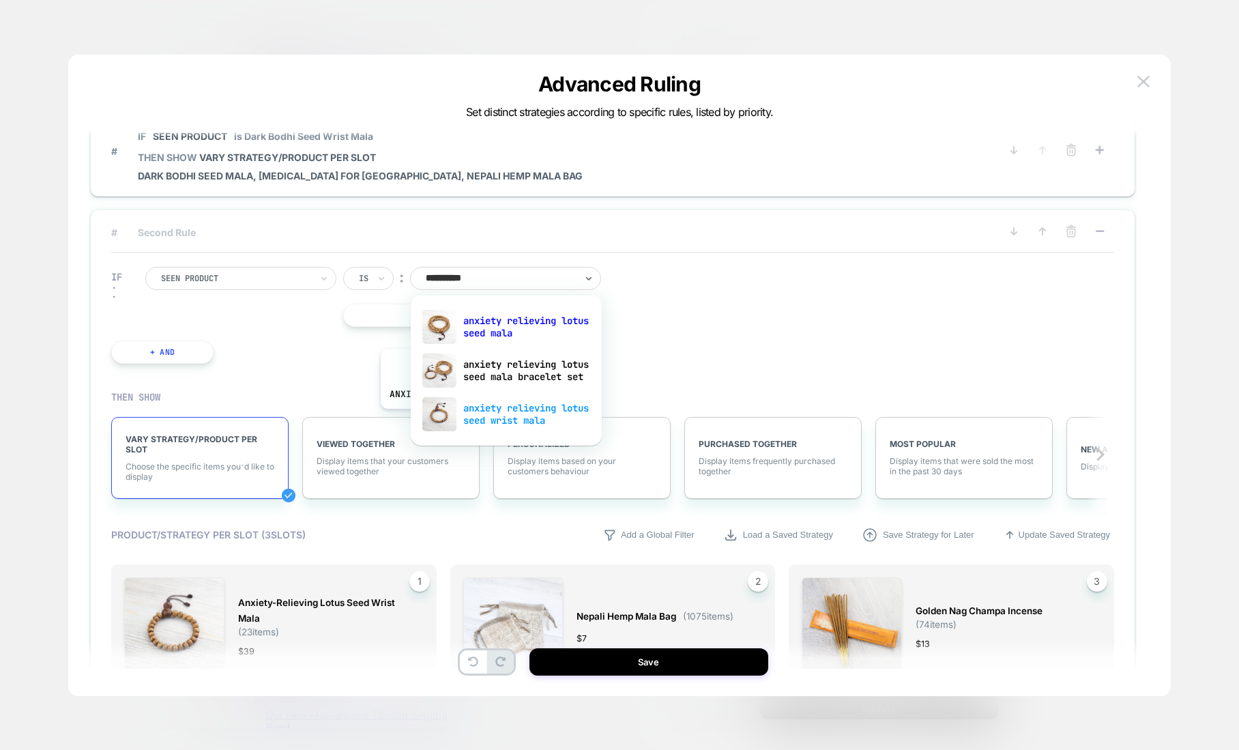
click at [478, 419] on div "anxiety relieving lotus seed wrist mala" at bounding box center [506, 414] width 177 height 44
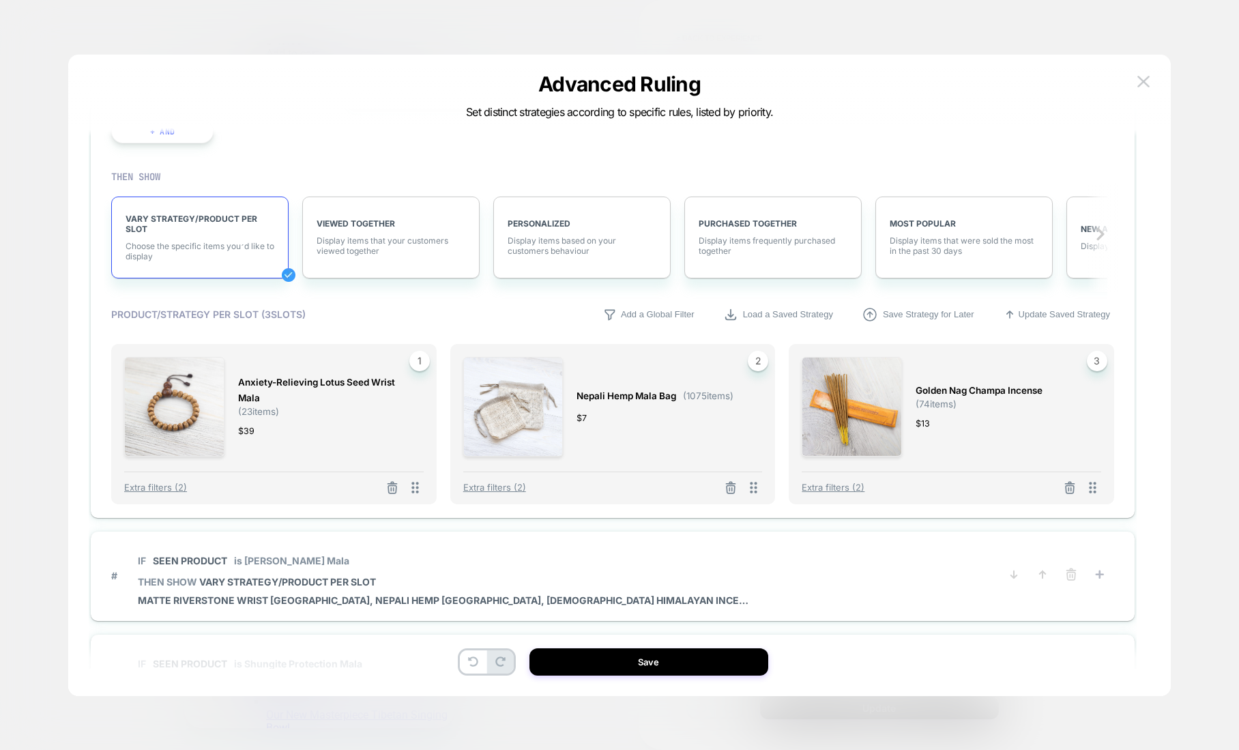
scroll to position [263, 0]
click at [391, 483] on icon at bounding box center [392, 486] width 8 height 8
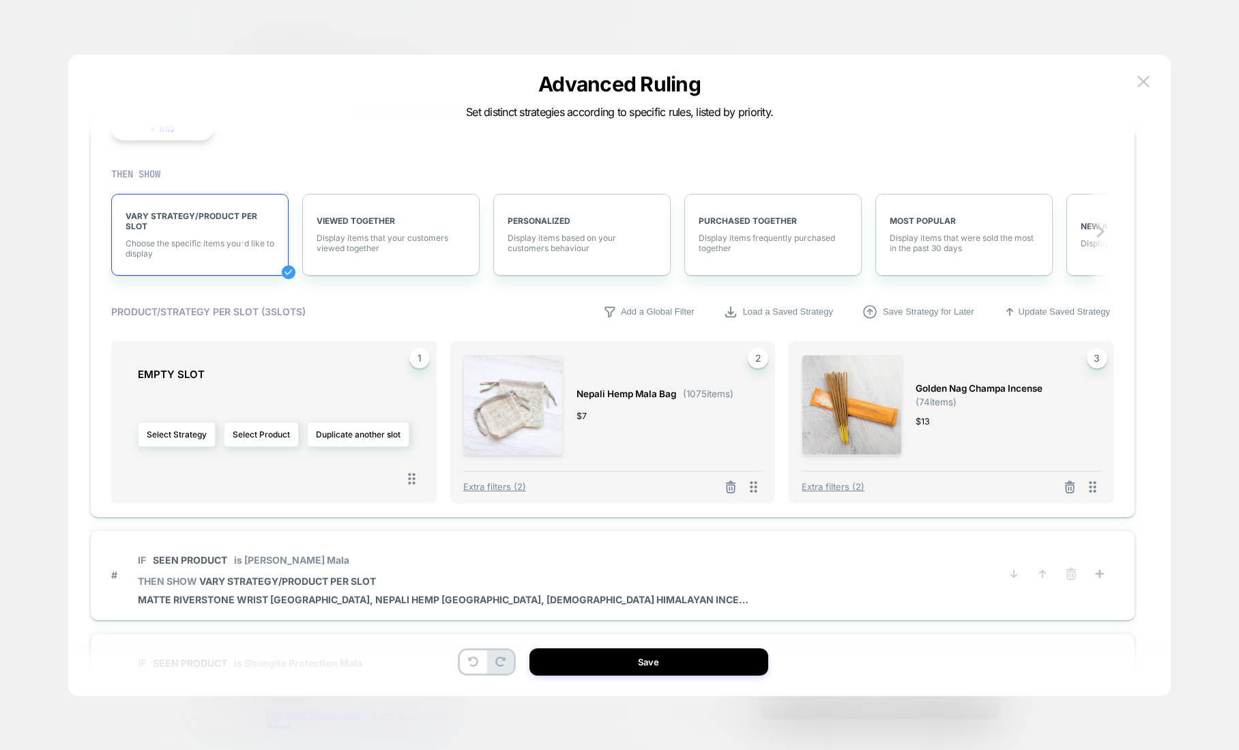
scroll to position [262, 0]
click at [274, 433] on button "Select Product" at bounding box center [261, 434] width 75 height 25
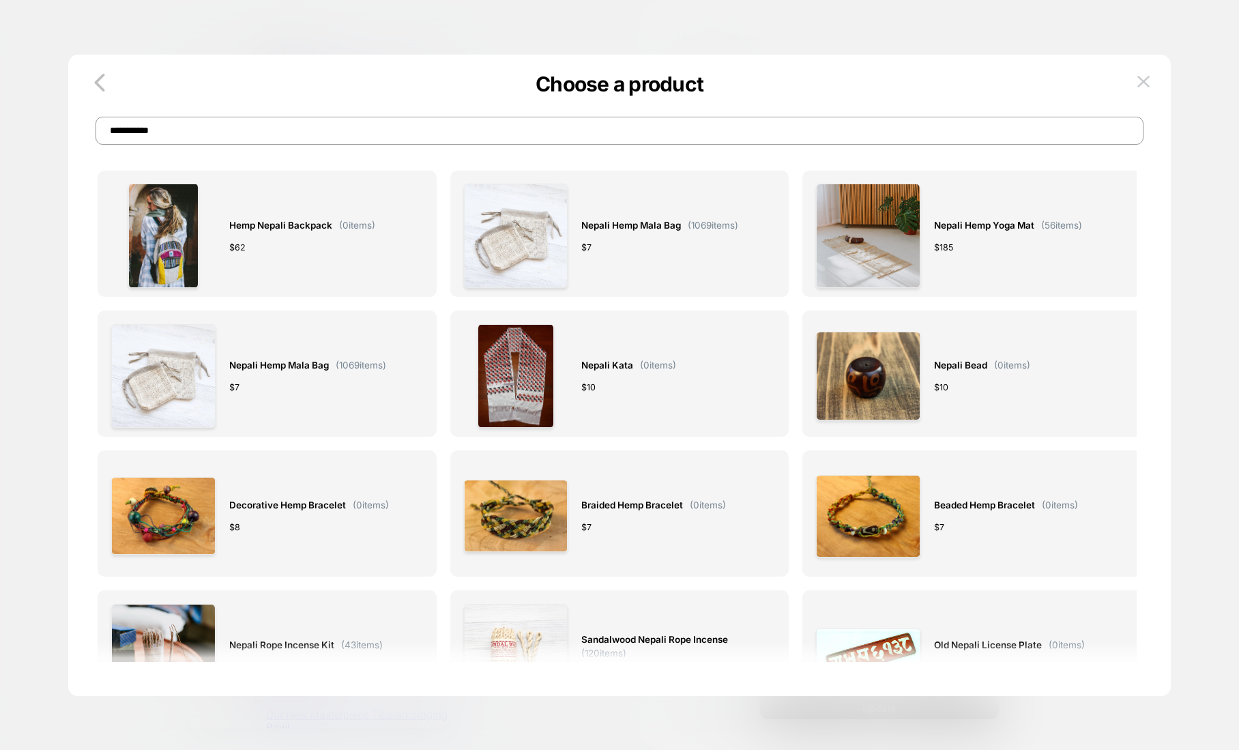
scroll to position [0, 0]
click at [179, 128] on input "**********" at bounding box center [620, 131] width 1048 height 28
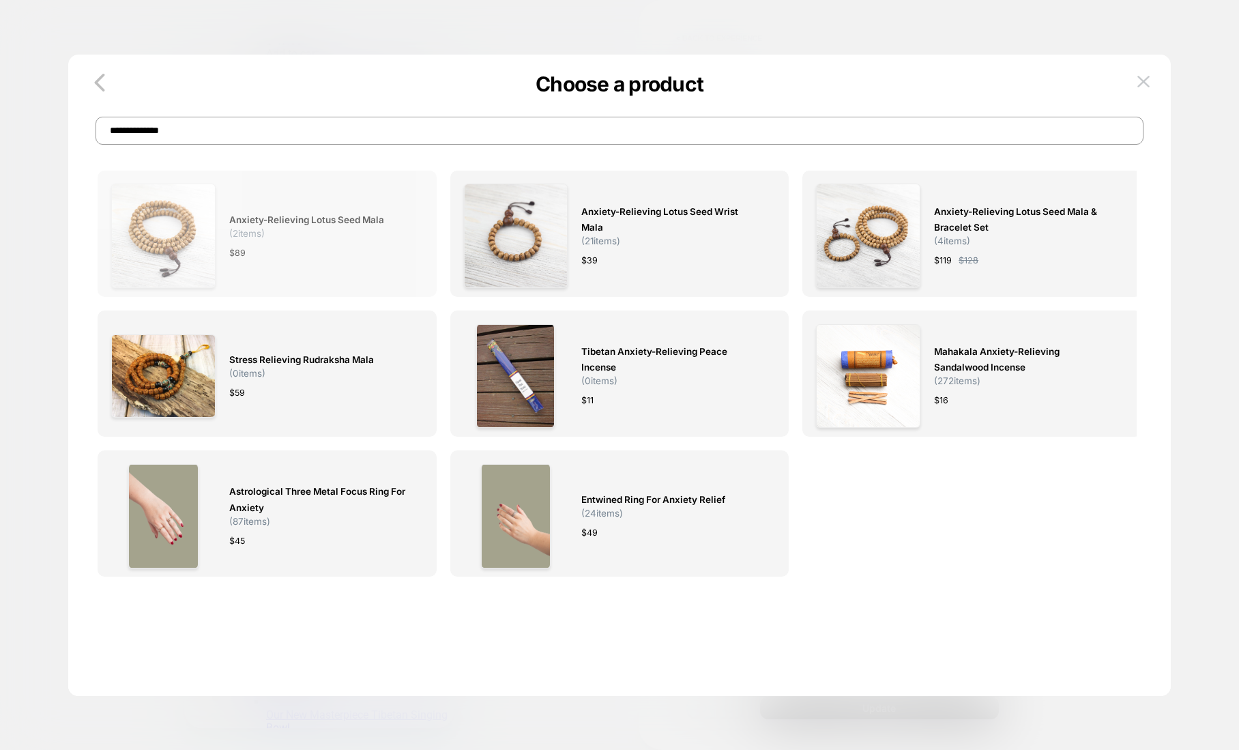
type input "**********"
click at [345, 223] on span "Anxiety-Relieving Lotus Seed Mala" at bounding box center [306, 220] width 155 height 16
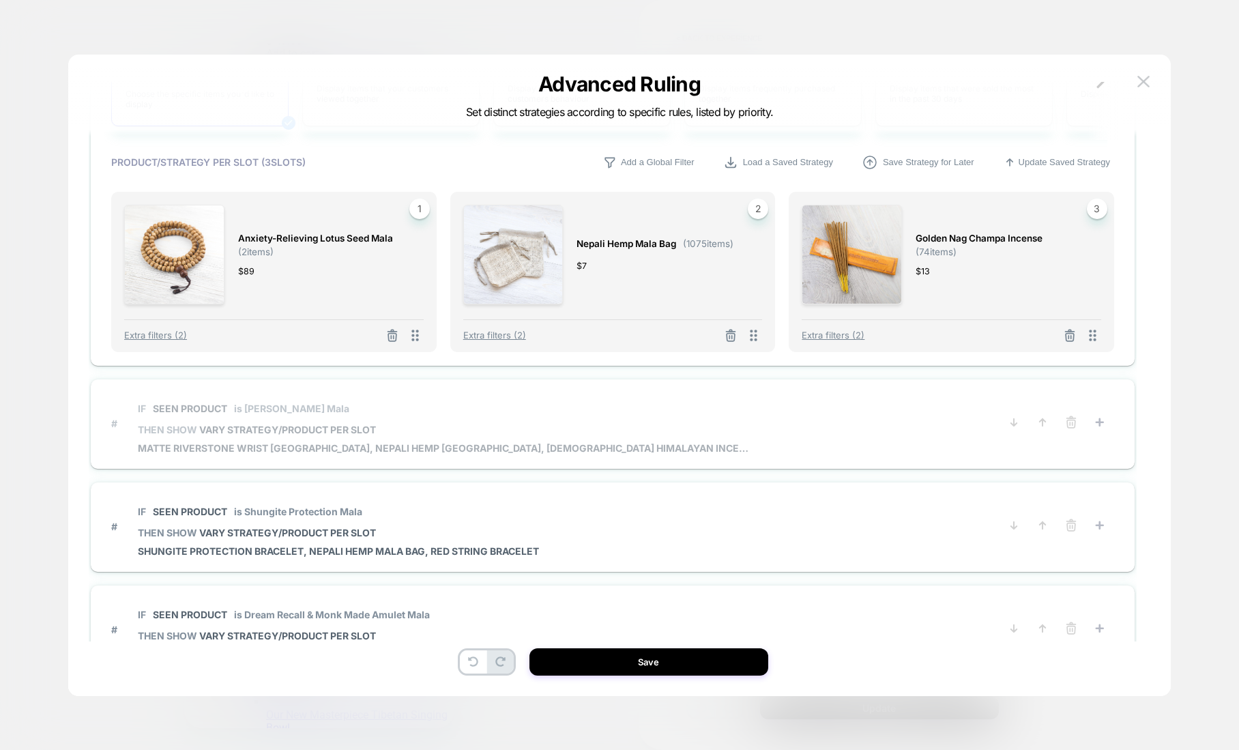
scroll to position [377, 0]
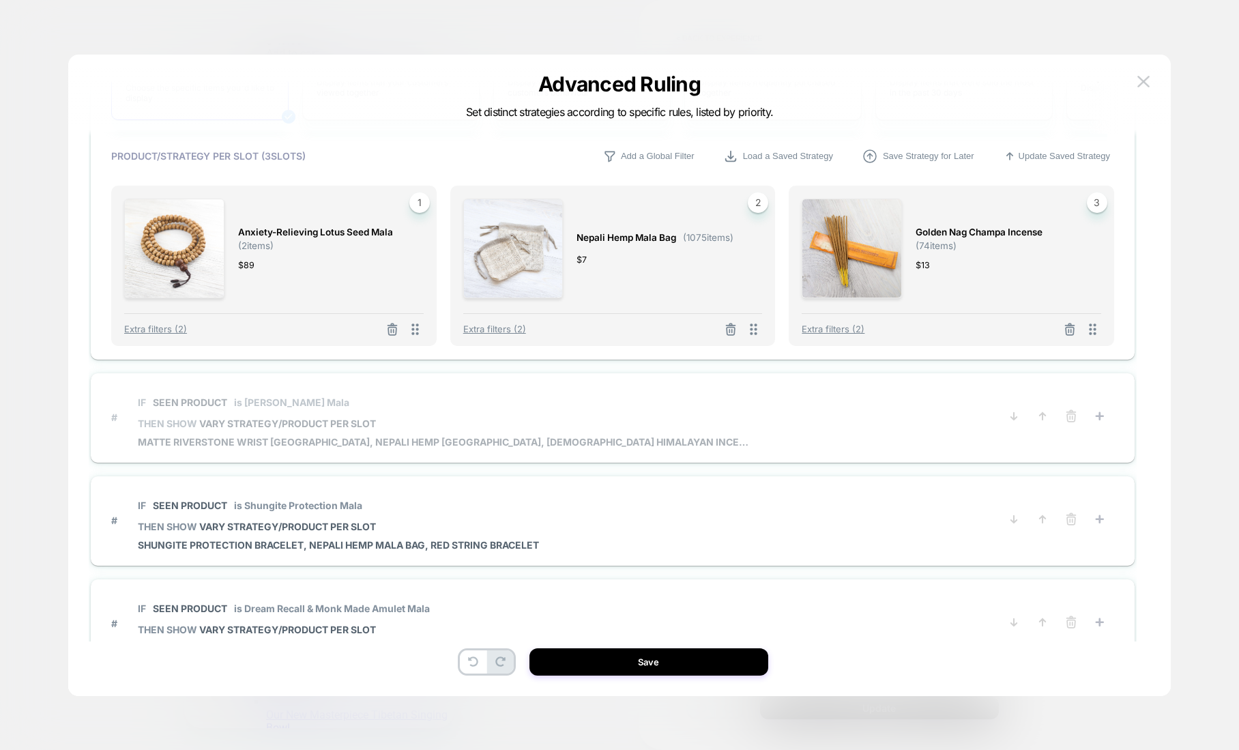
click at [401, 405] on p "IF Seen Product is Matte Riverstone Mala" at bounding box center [445, 402] width 614 height 12
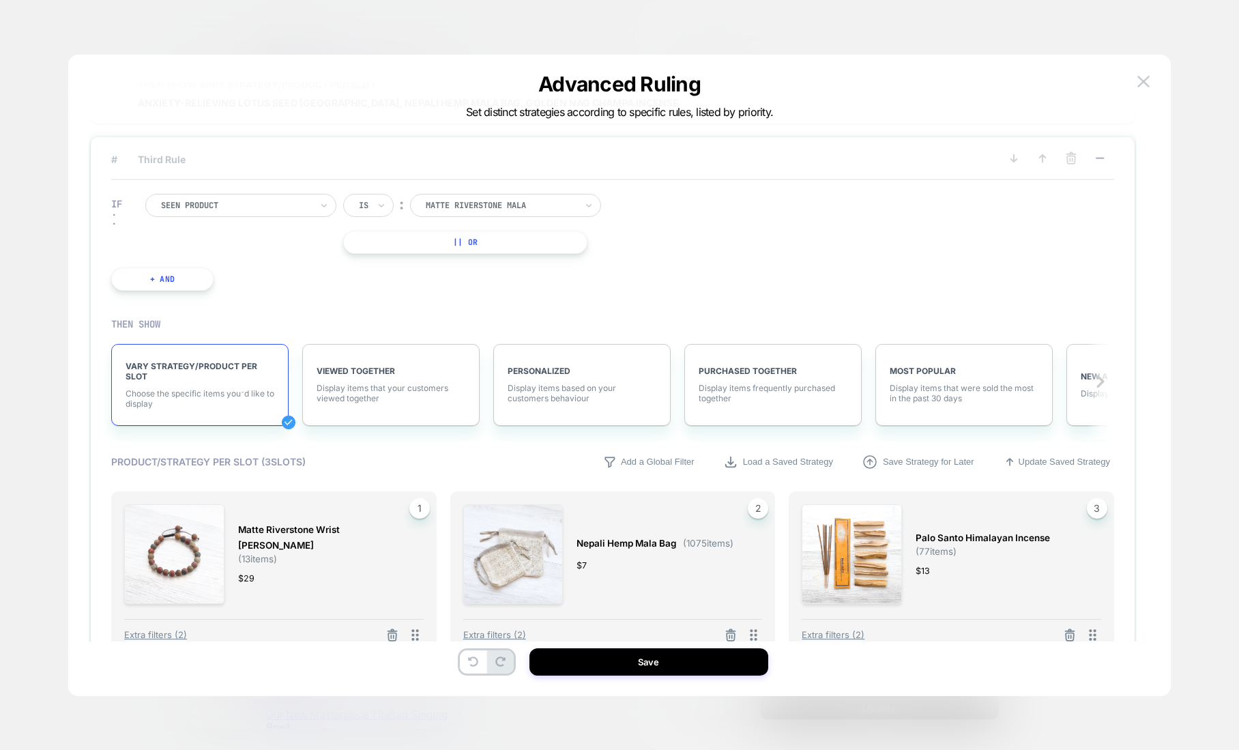
scroll to position [174, 0]
click at [458, 201] on div at bounding box center [501, 206] width 150 height 12
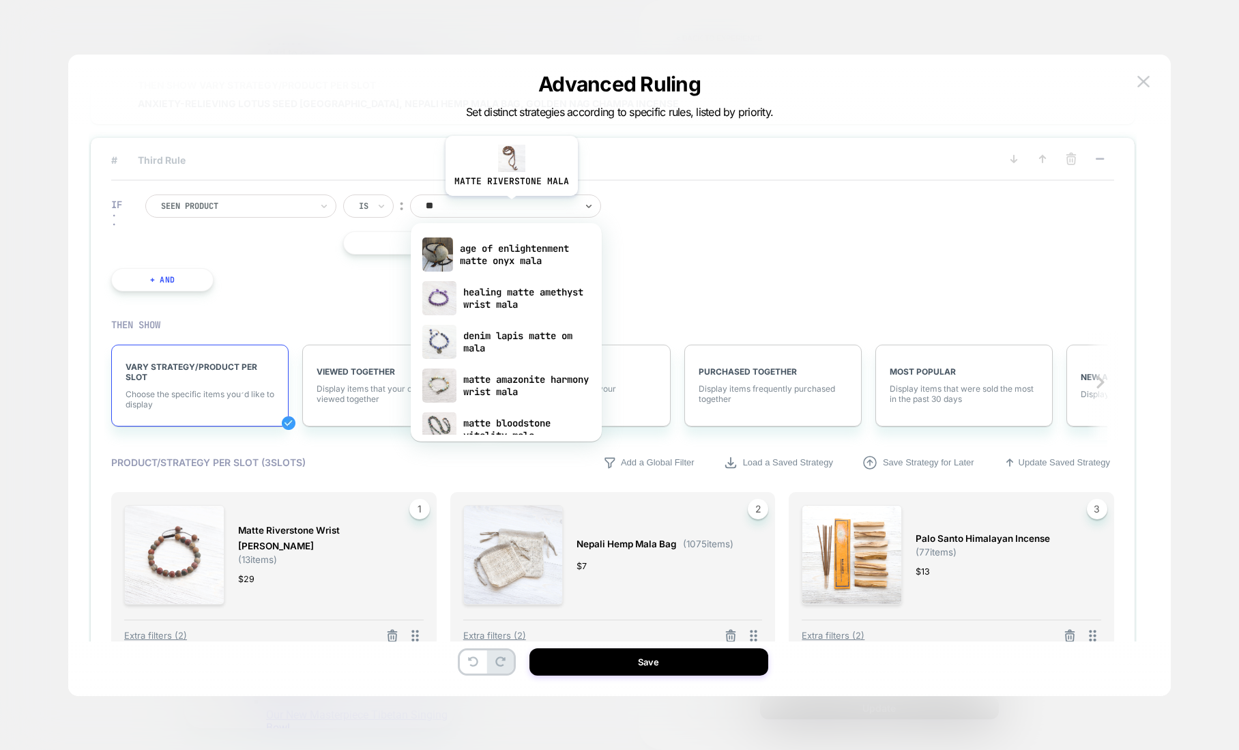
type input "*"
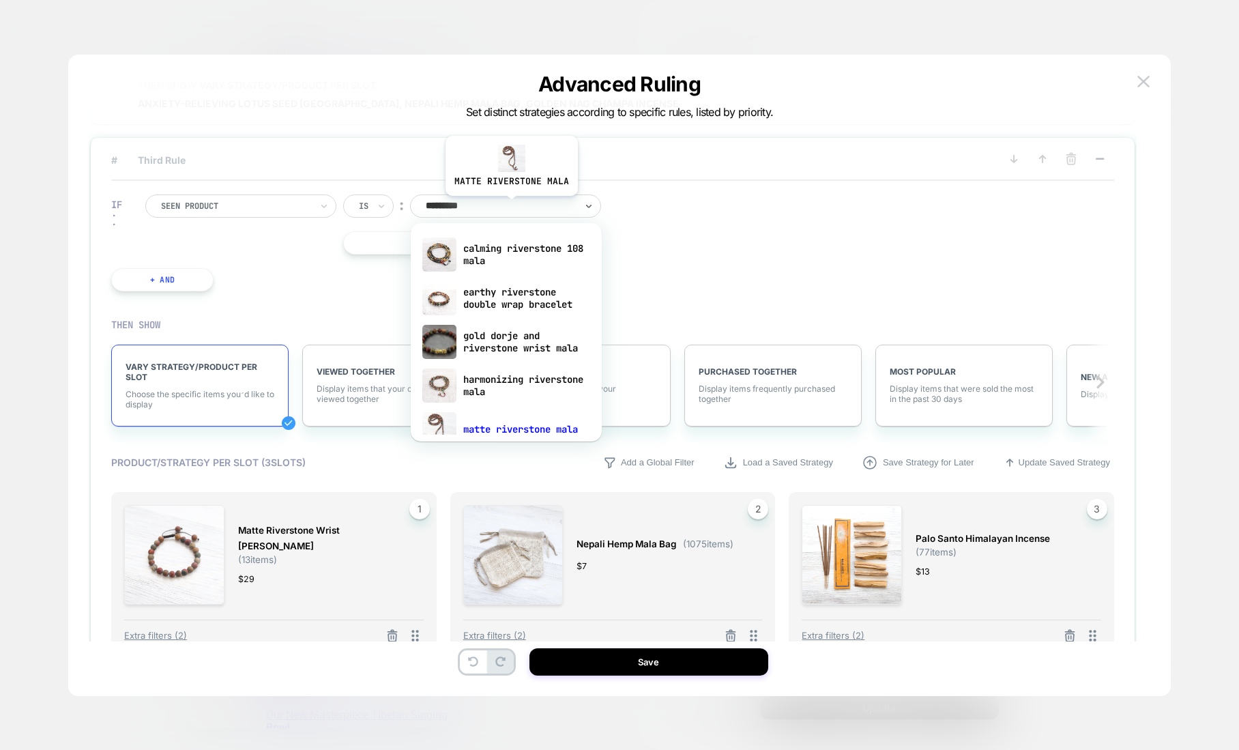
type input "**********"
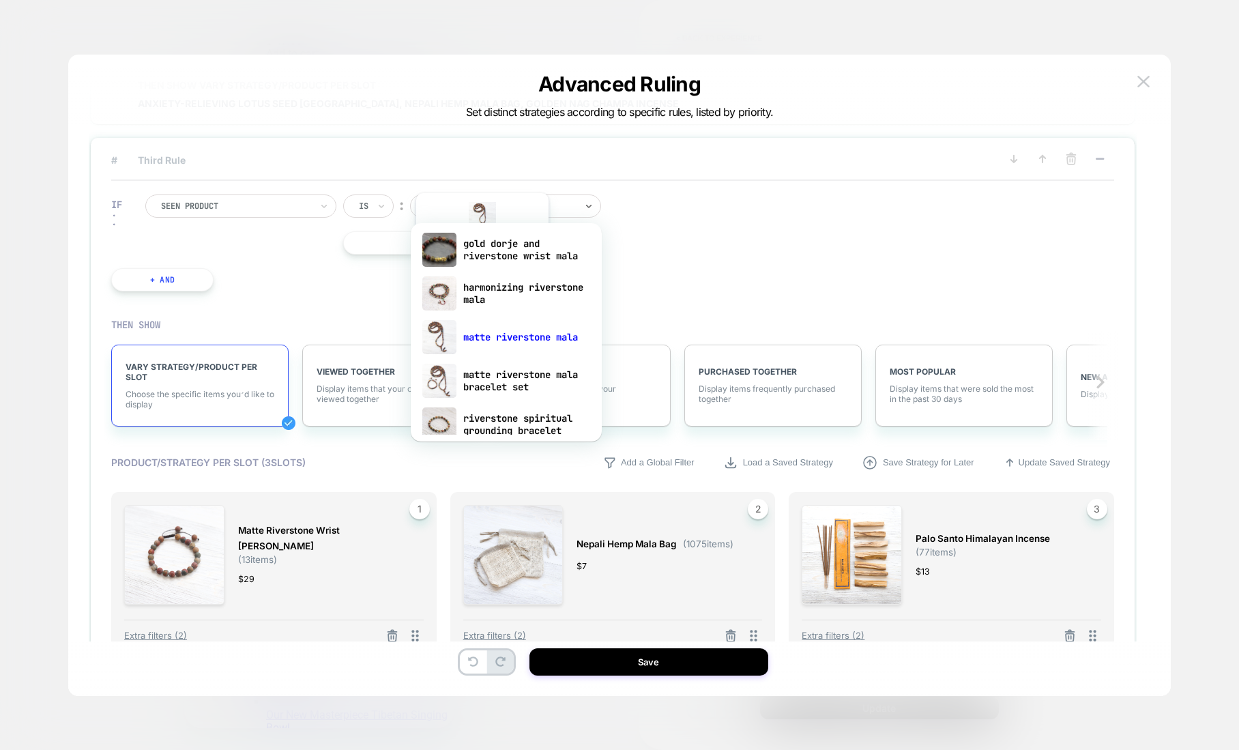
scroll to position [143, 0]
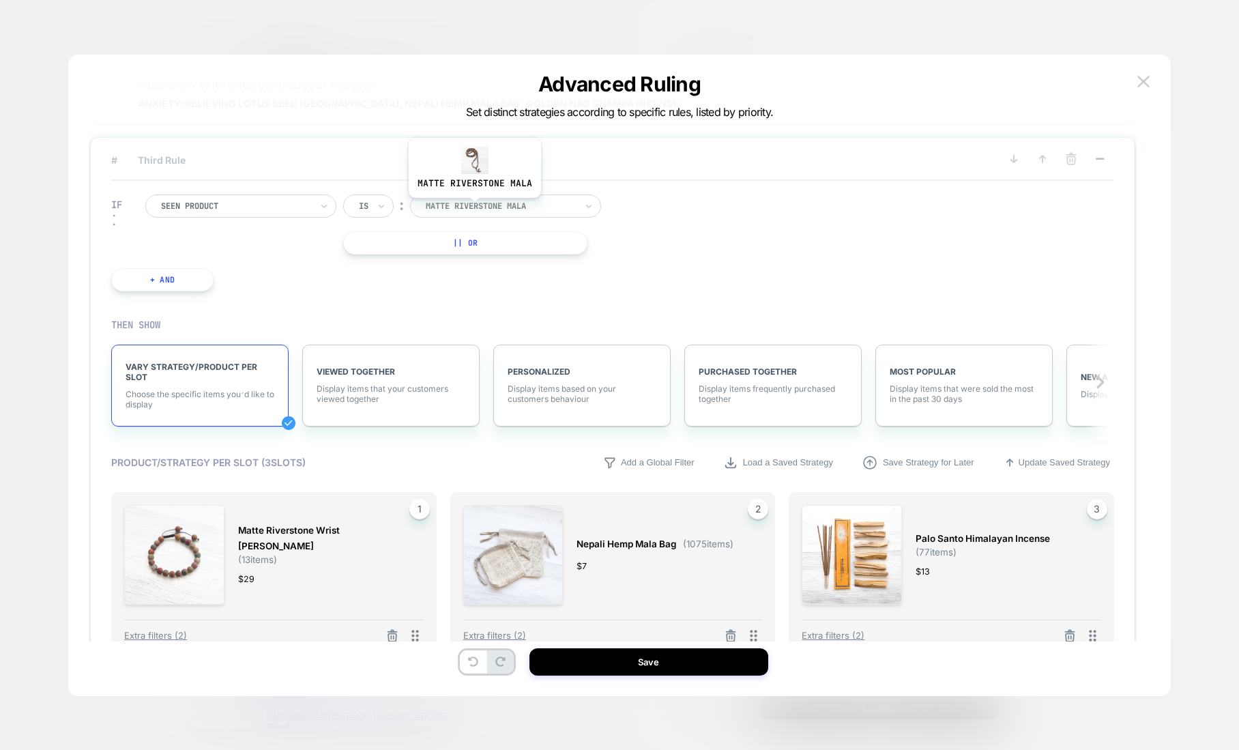
click at [473, 208] on div at bounding box center [501, 206] width 150 height 12
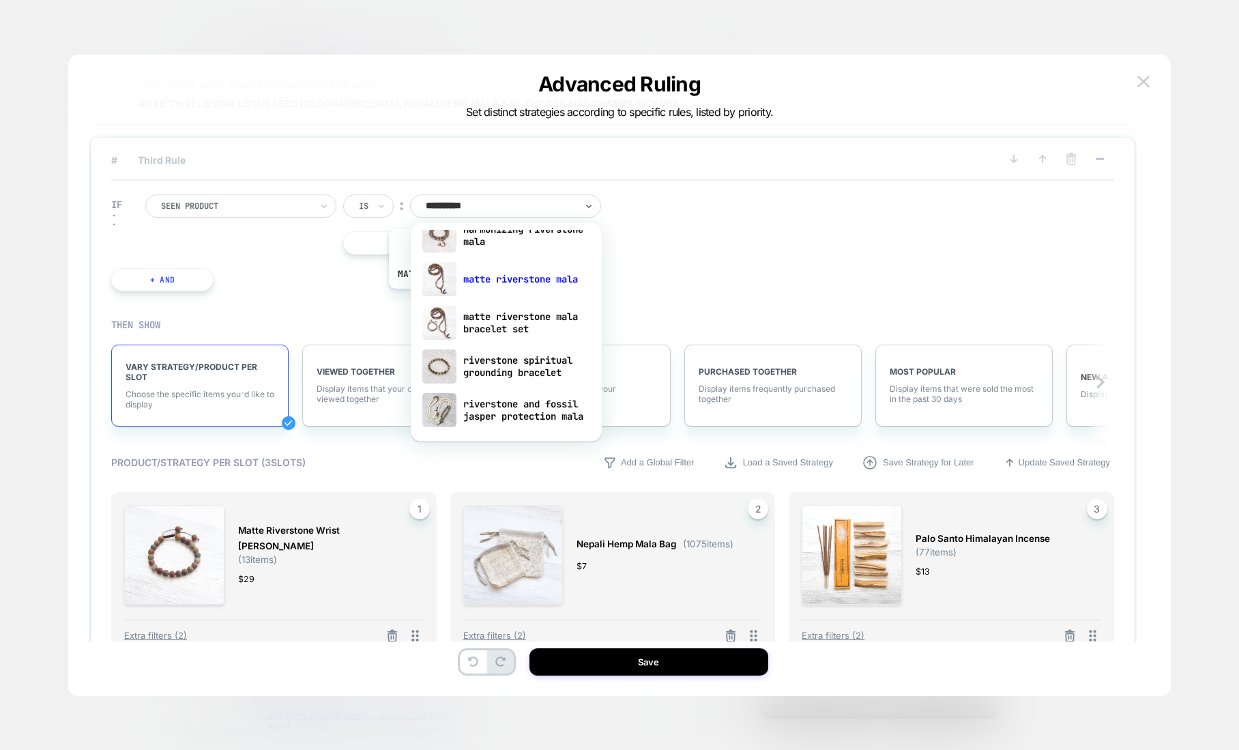
scroll to position [0, 0]
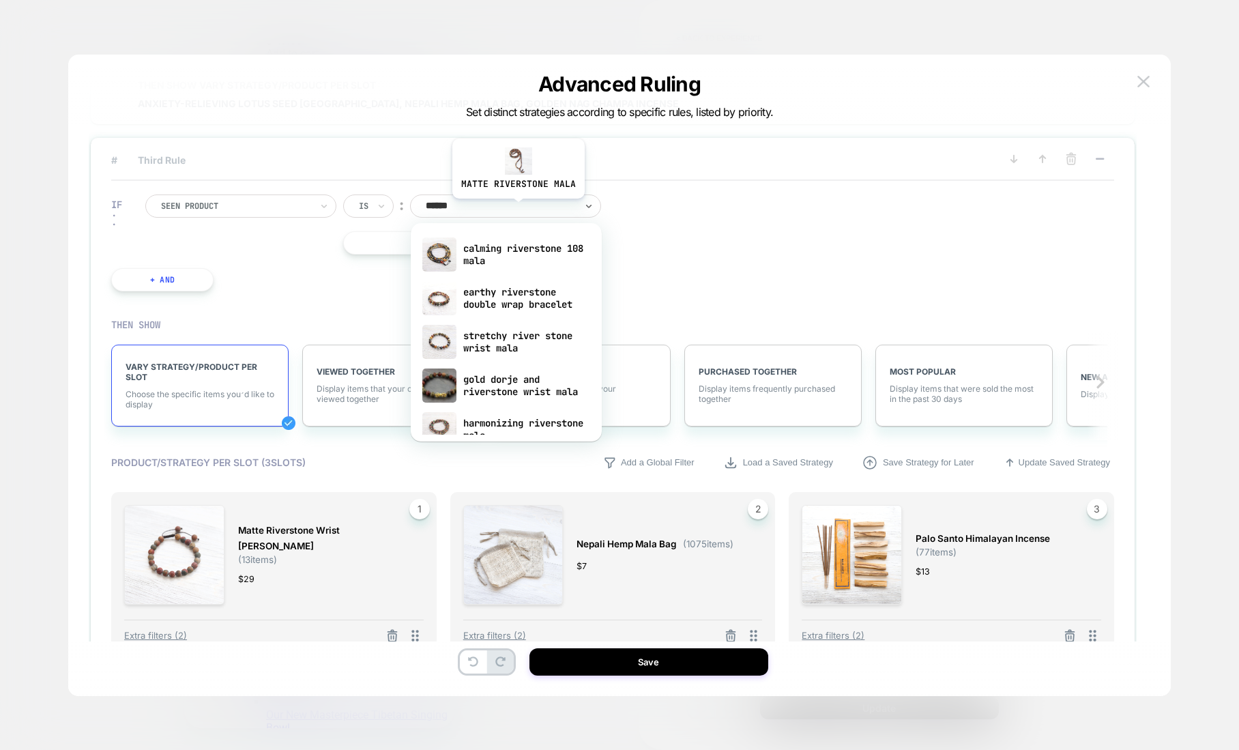
type input "*****"
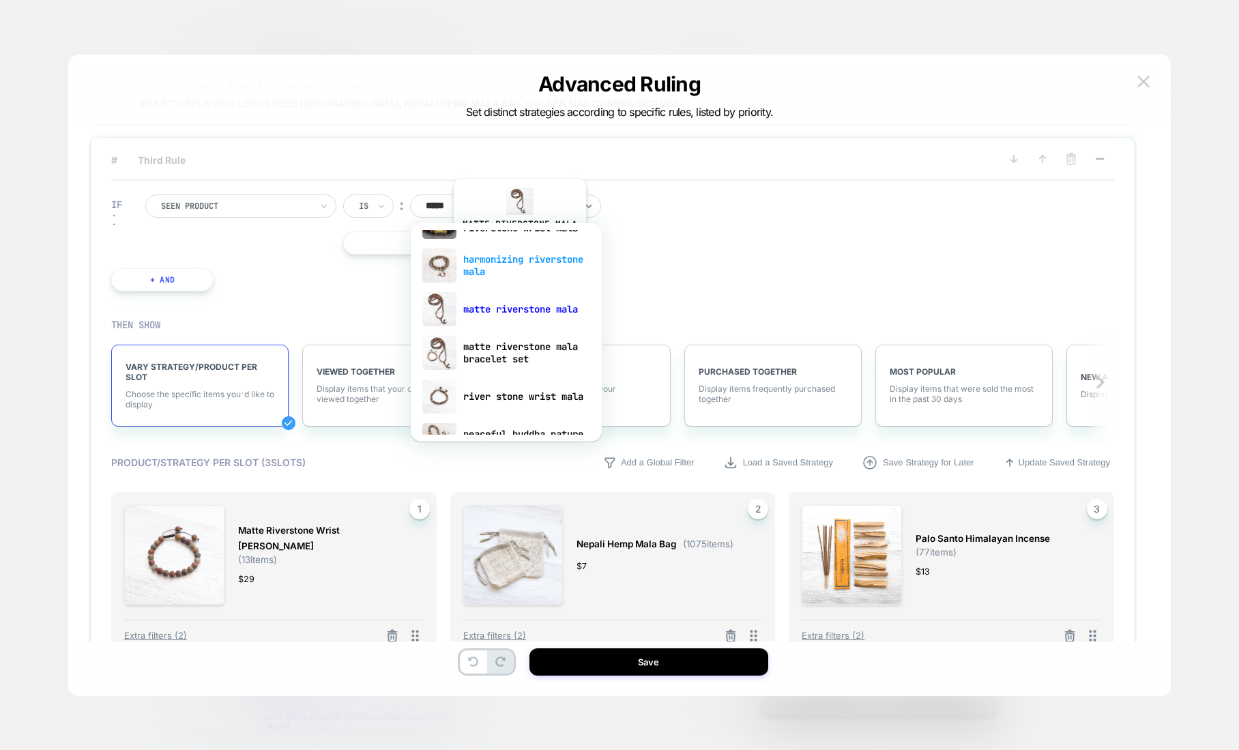
scroll to position [220, 0]
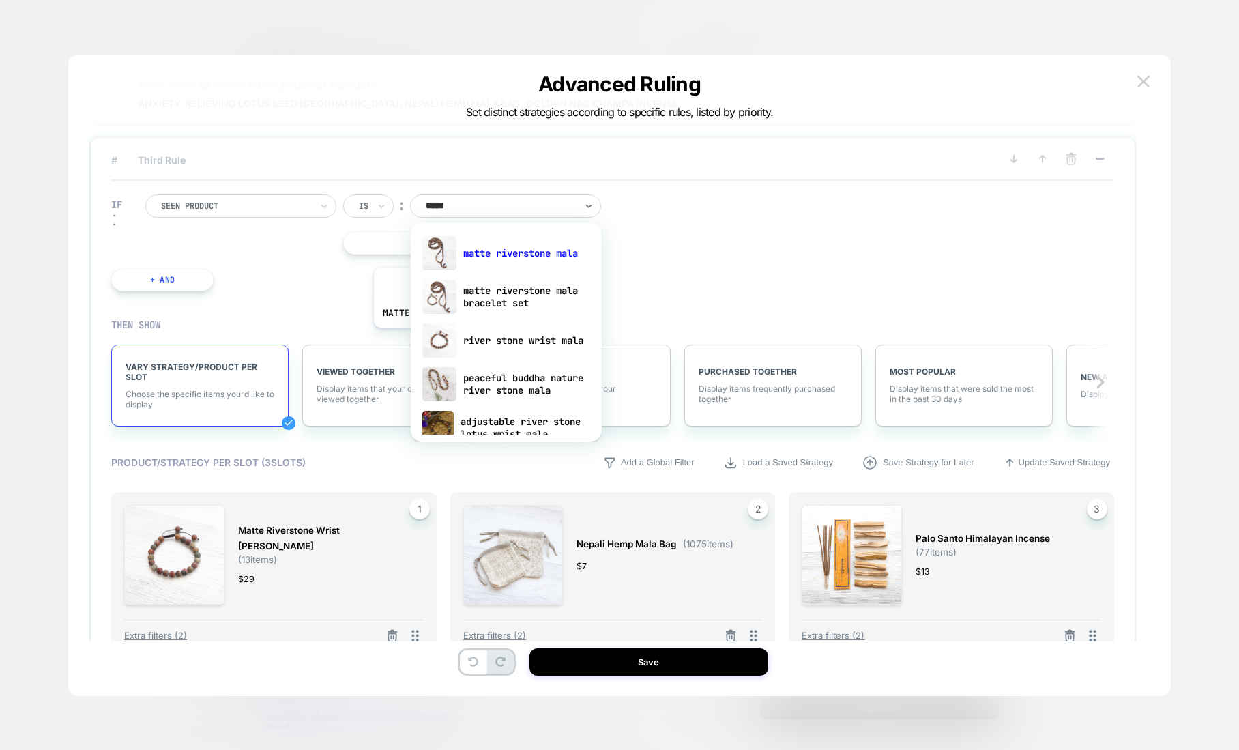
drag, startPoint x: 439, startPoint y: 338, endPoint x: 495, endPoint y: 340, distance: 56.0
click at [439, 338] on img at bounding box center [439, 340] width 34 height 34
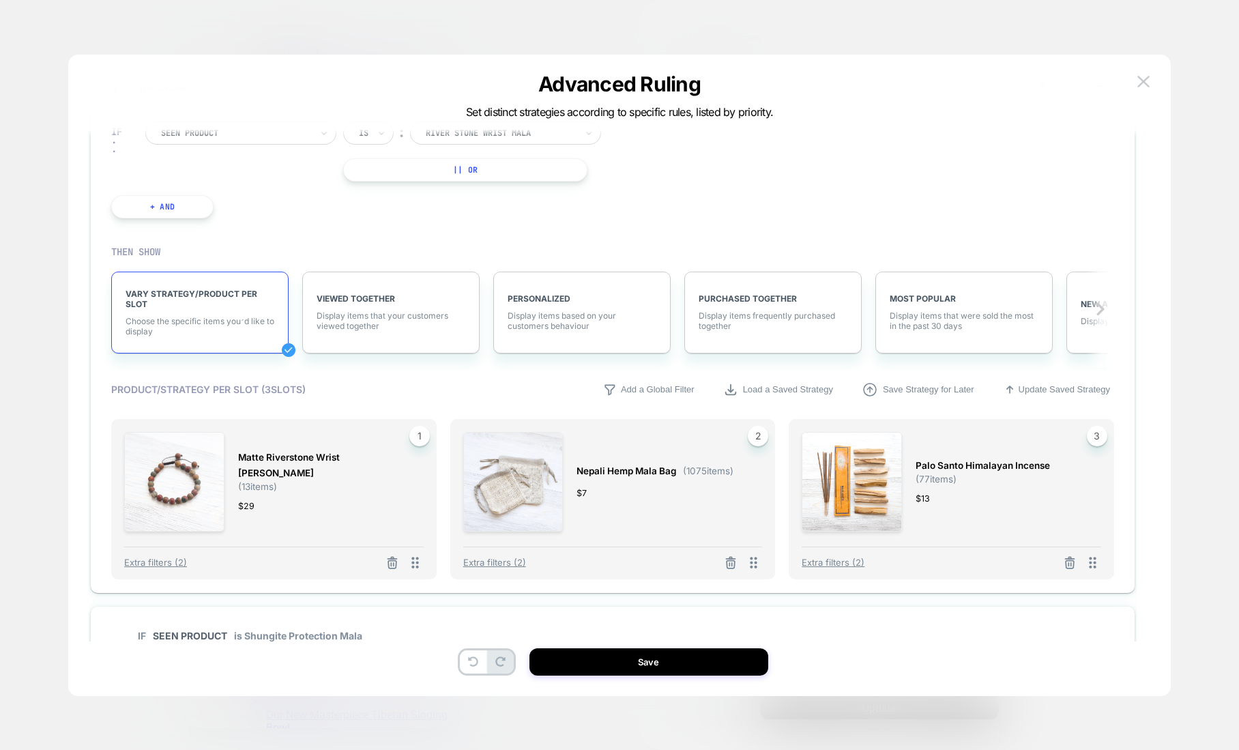
scroll to position [280, 0]
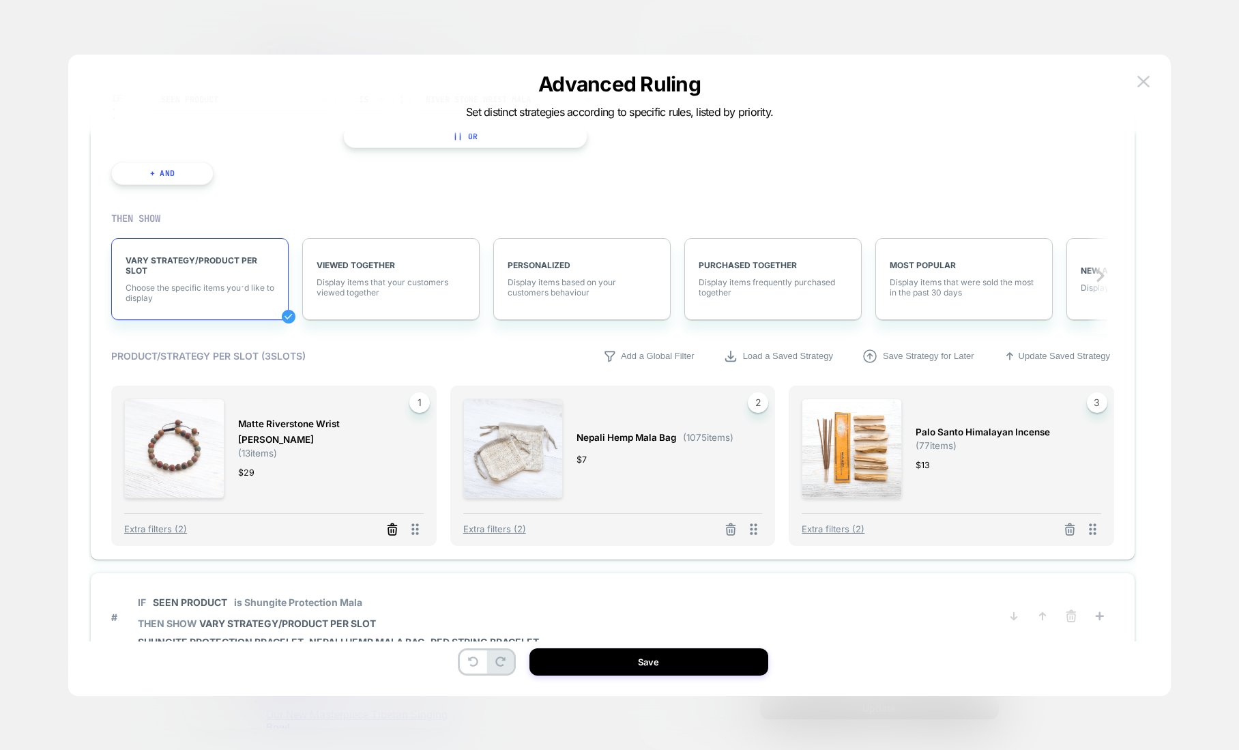
click at [392, 529] on icon at bounding box center [392, 530] width 14 height 14
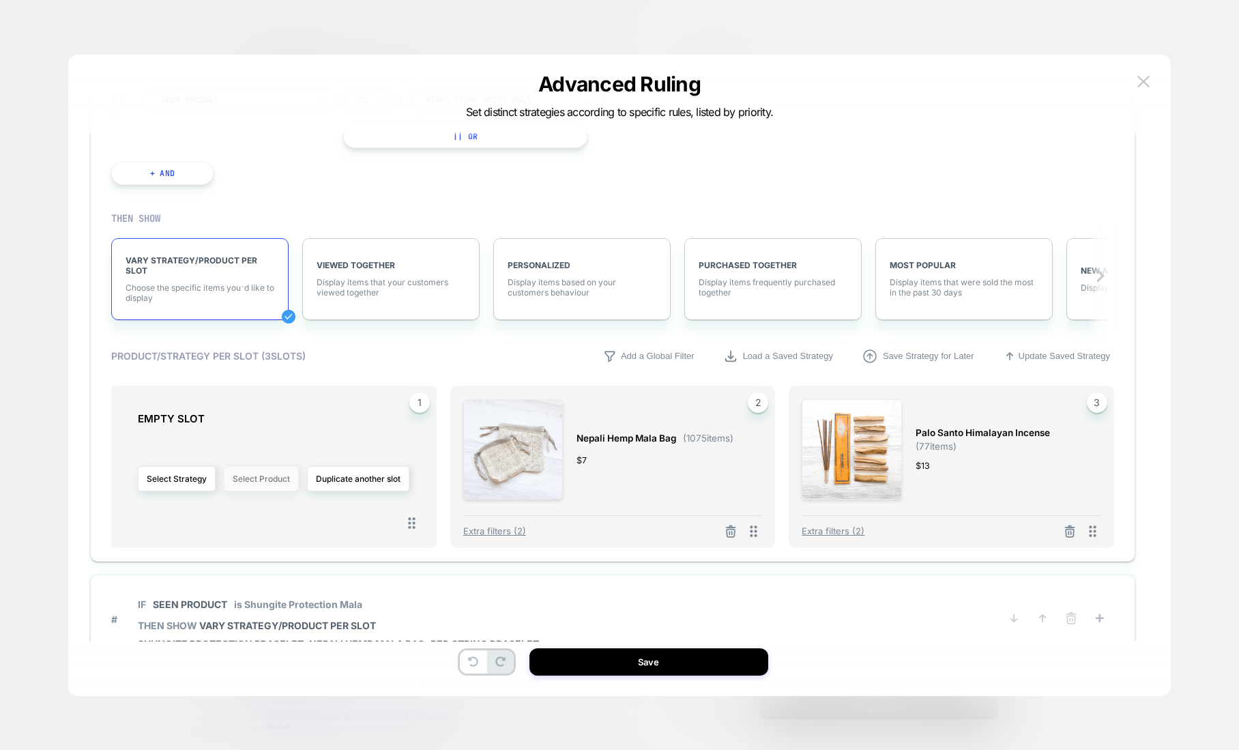
click at [269, 483] on button "Select Product" at bounding box center [261, 478] width 75 height 25
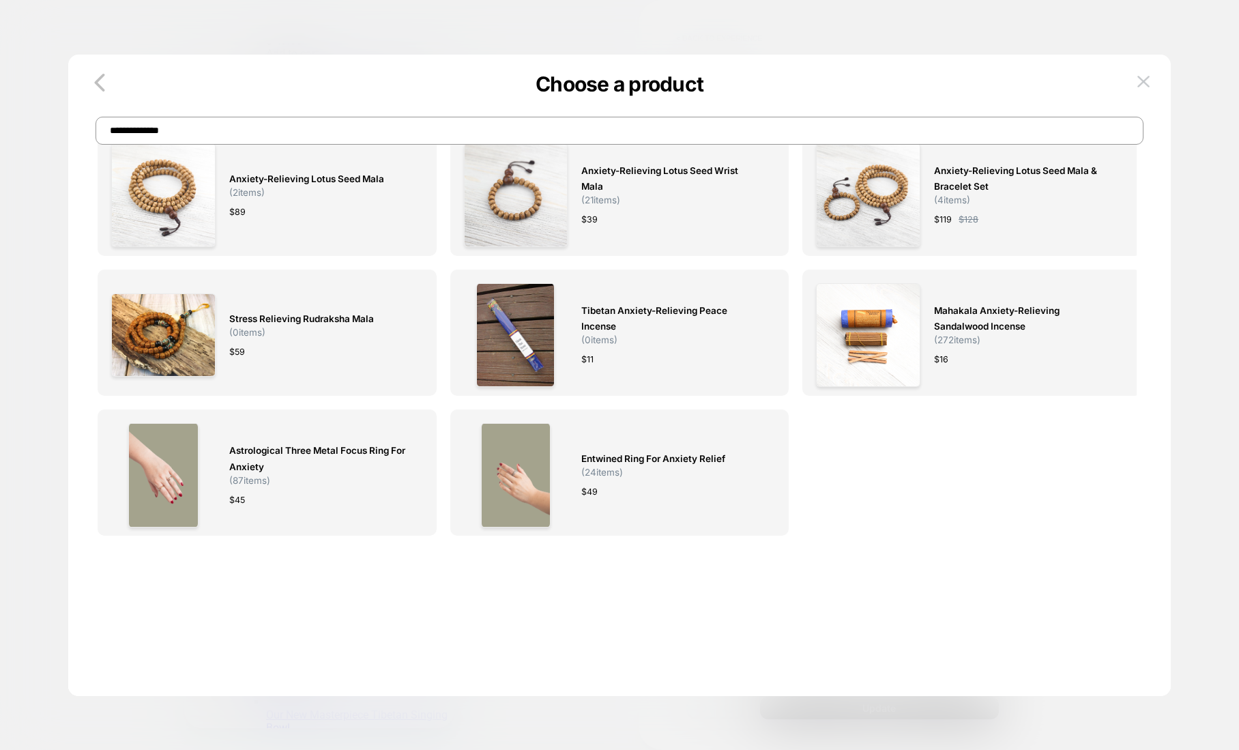
scroll to position [0, 0]
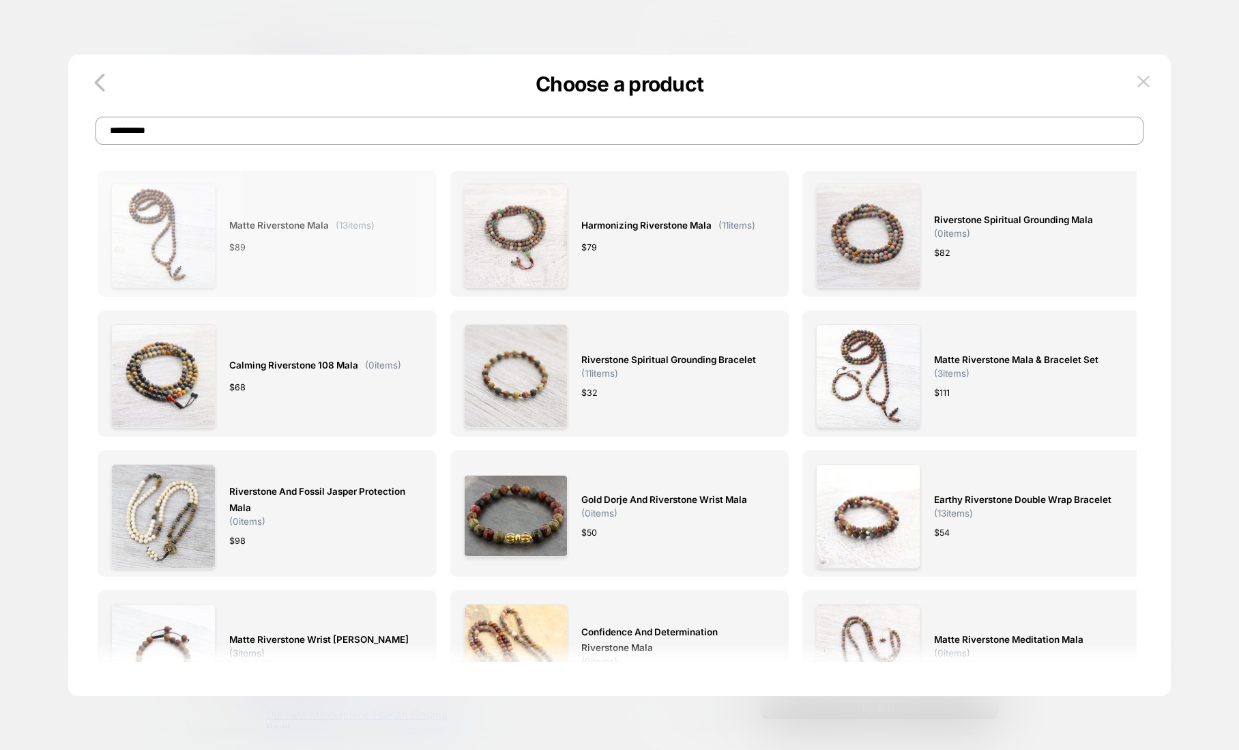
type input "**********"
click at [289, 227] on span "Matte Riverstone Mala" at bounding box center [279, 226] width 100 height 16
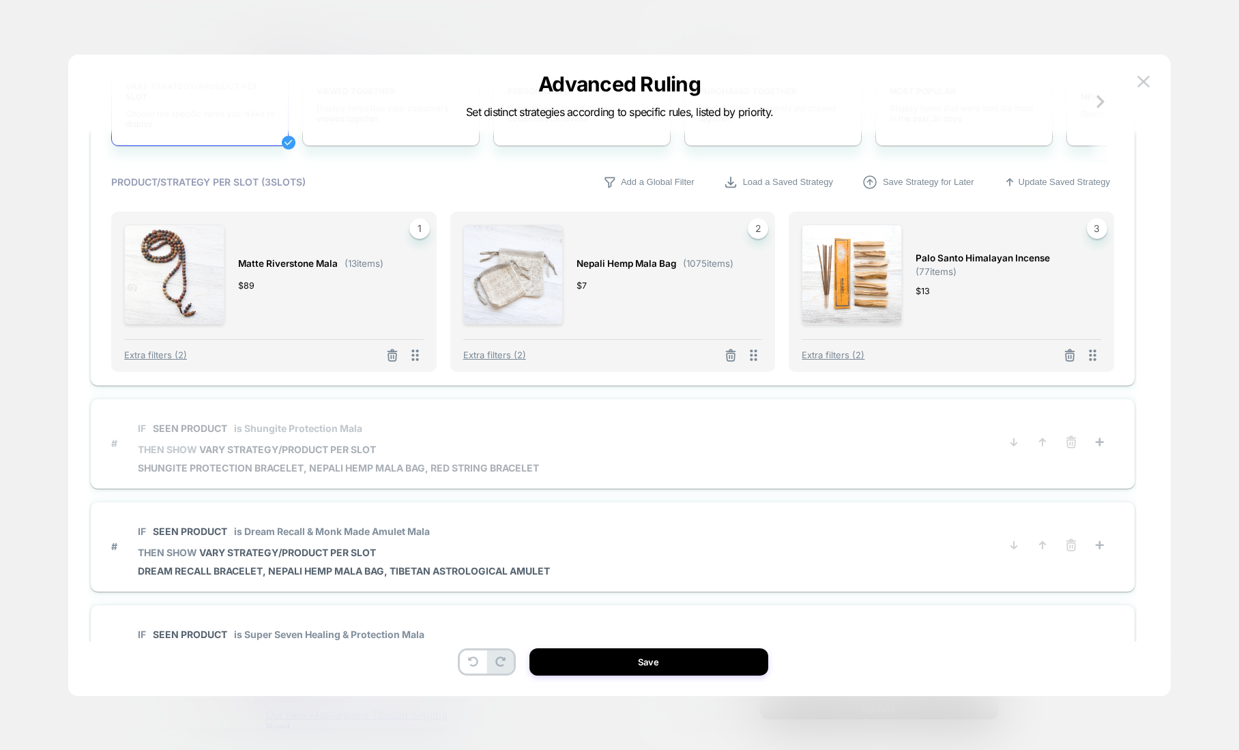
scroll to position [459, 0]
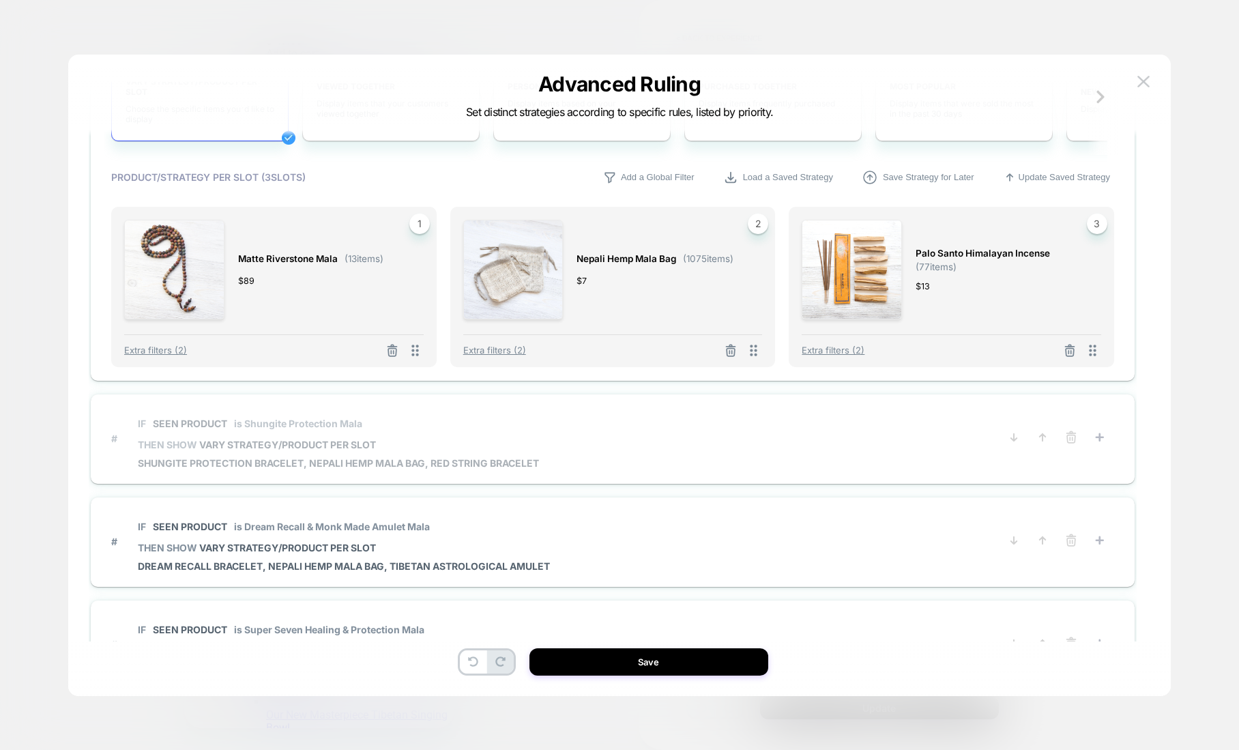
click at [485, 424] on p "IF Seen Product is Shungite Protection Mala" at bounding box center [338, 424] width 401 height 12
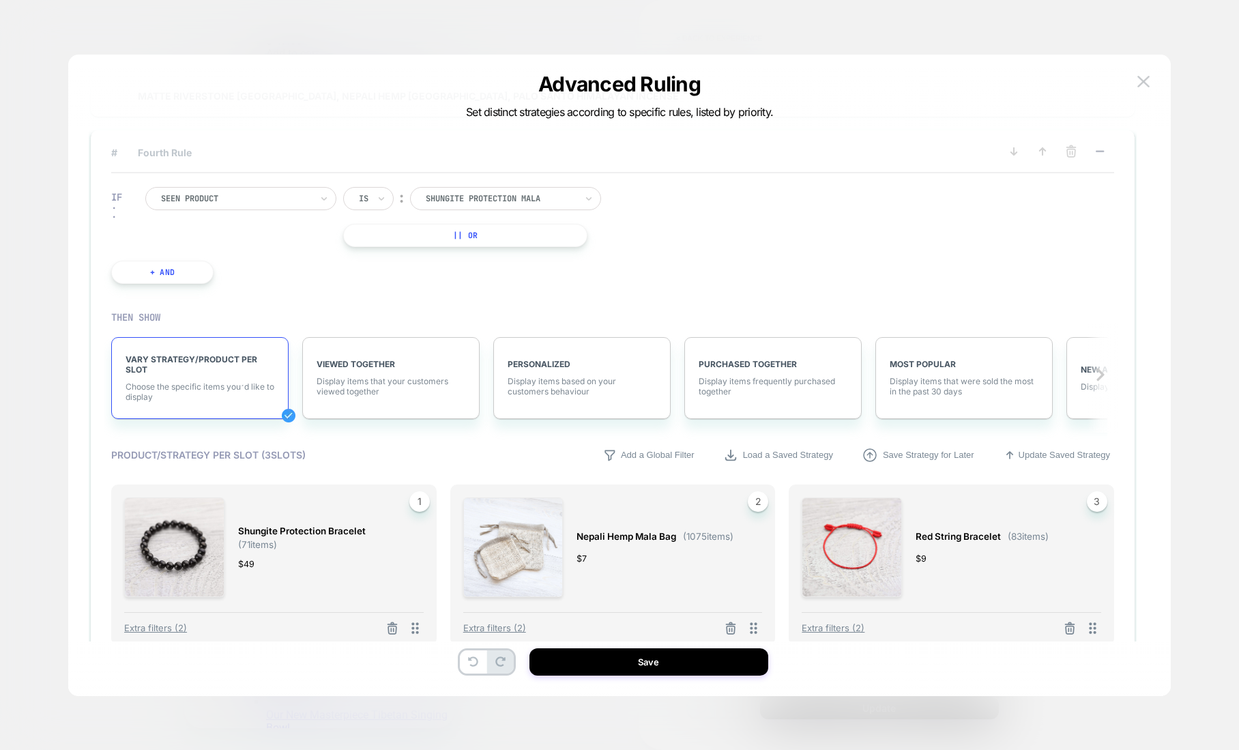
scroll to position [276, 0]
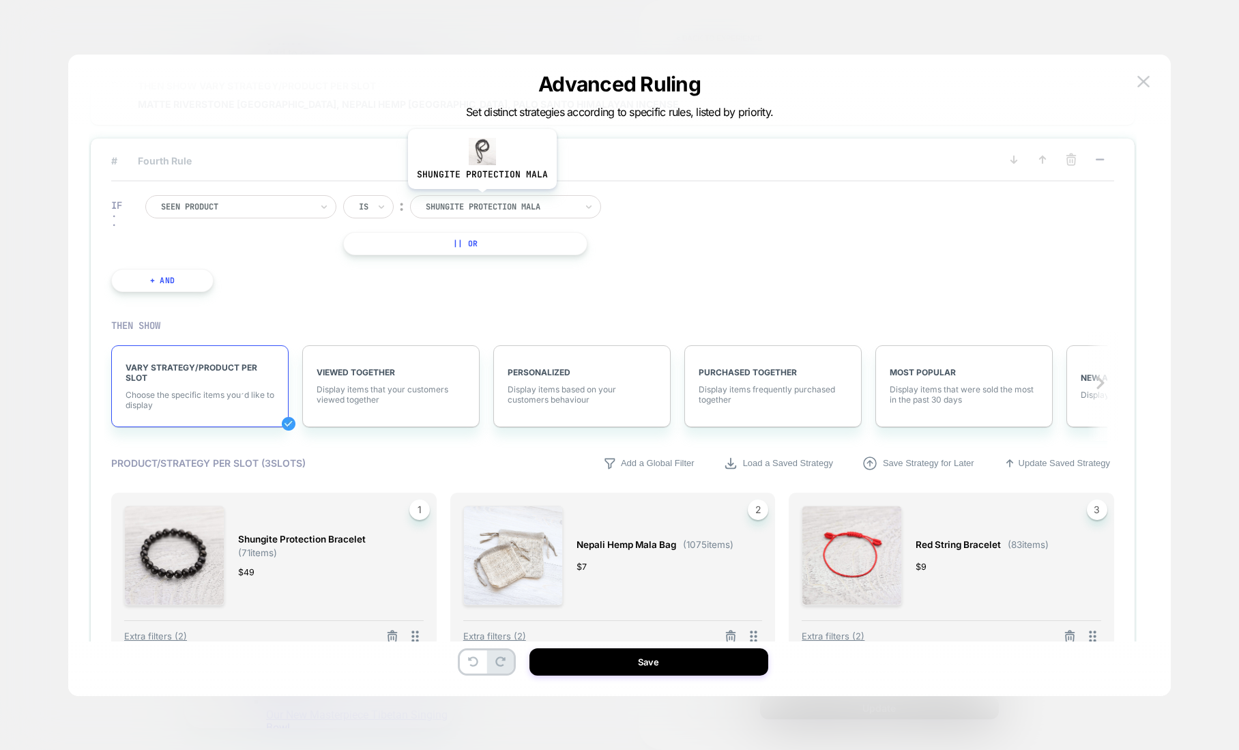
click at [481, 199] on div "shungite protection mala" at bounding box center [500, 206] width 153 height 15
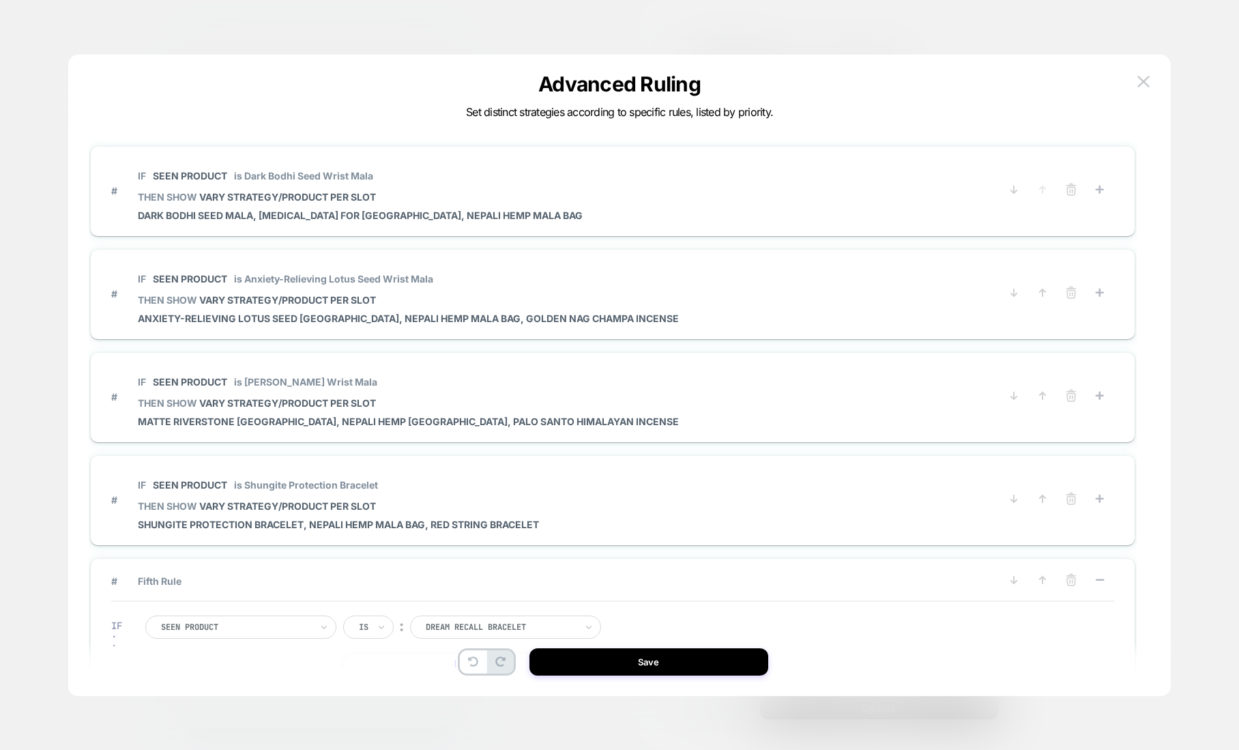
select select "**********"
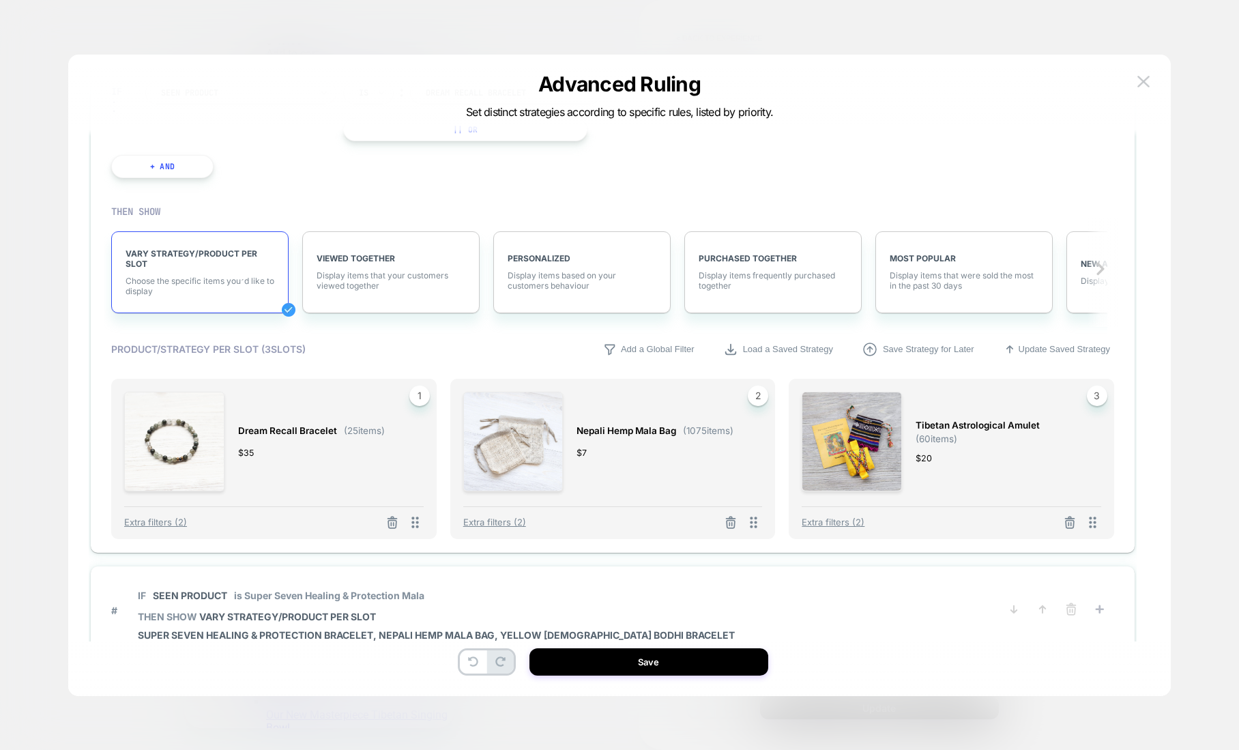
scroll to position [495, 0]
click at [392, 515] on icon at bounding box center [392, 521] width 14 height 14
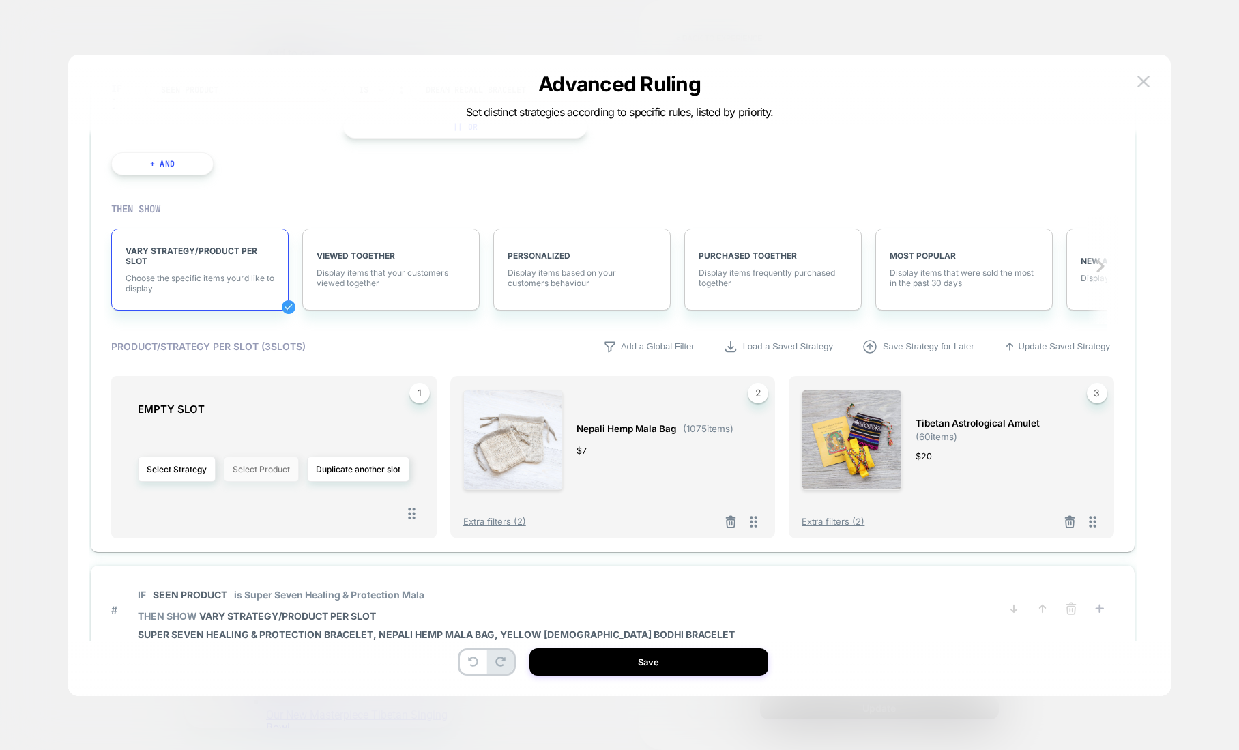
click at [250, 471] on button "Select Product" at bounding box center [261, 468] width 75 height 25
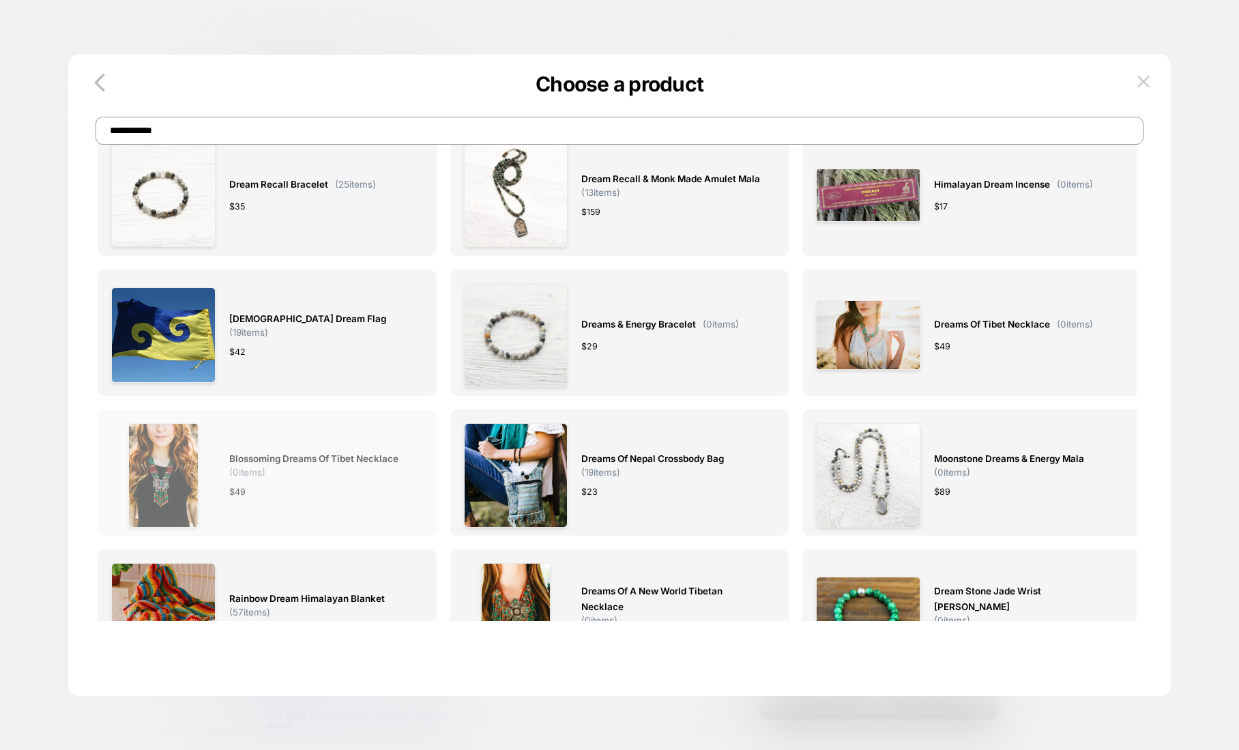
scroll to position [0, 0]
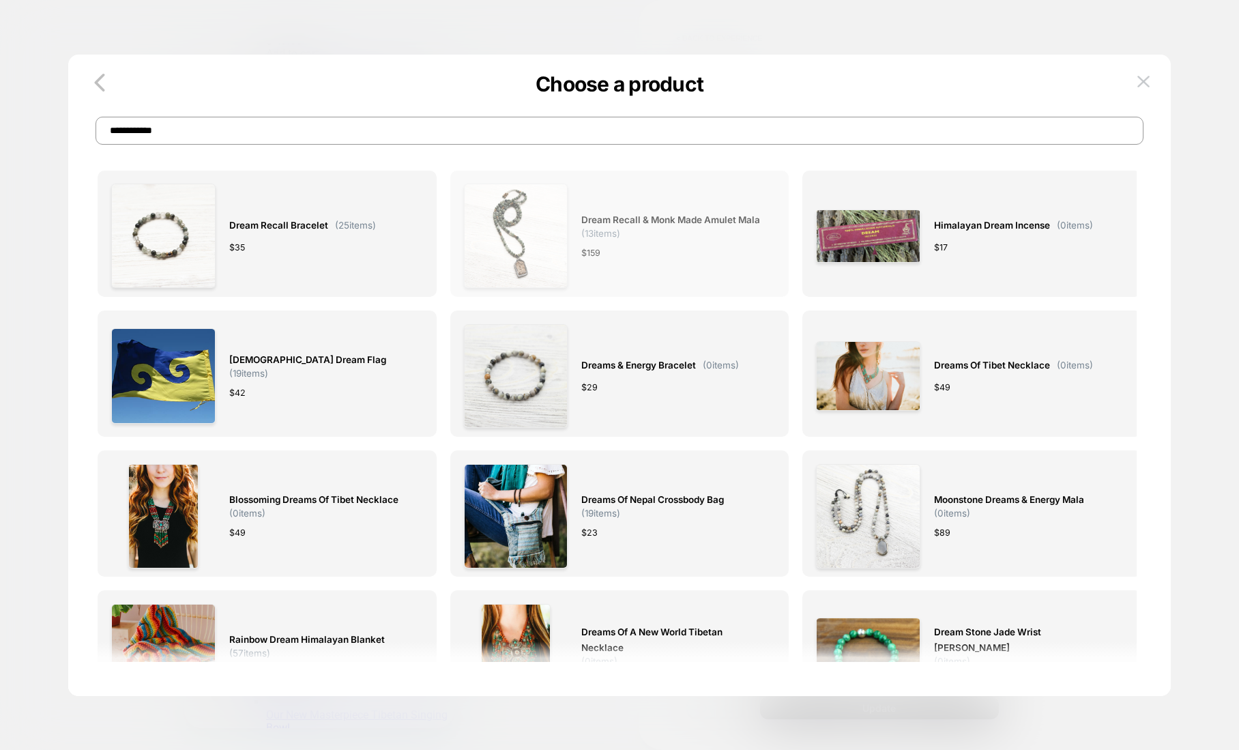
click at [527, 205] on img at bounding box center [516, 236] width 104 height 104
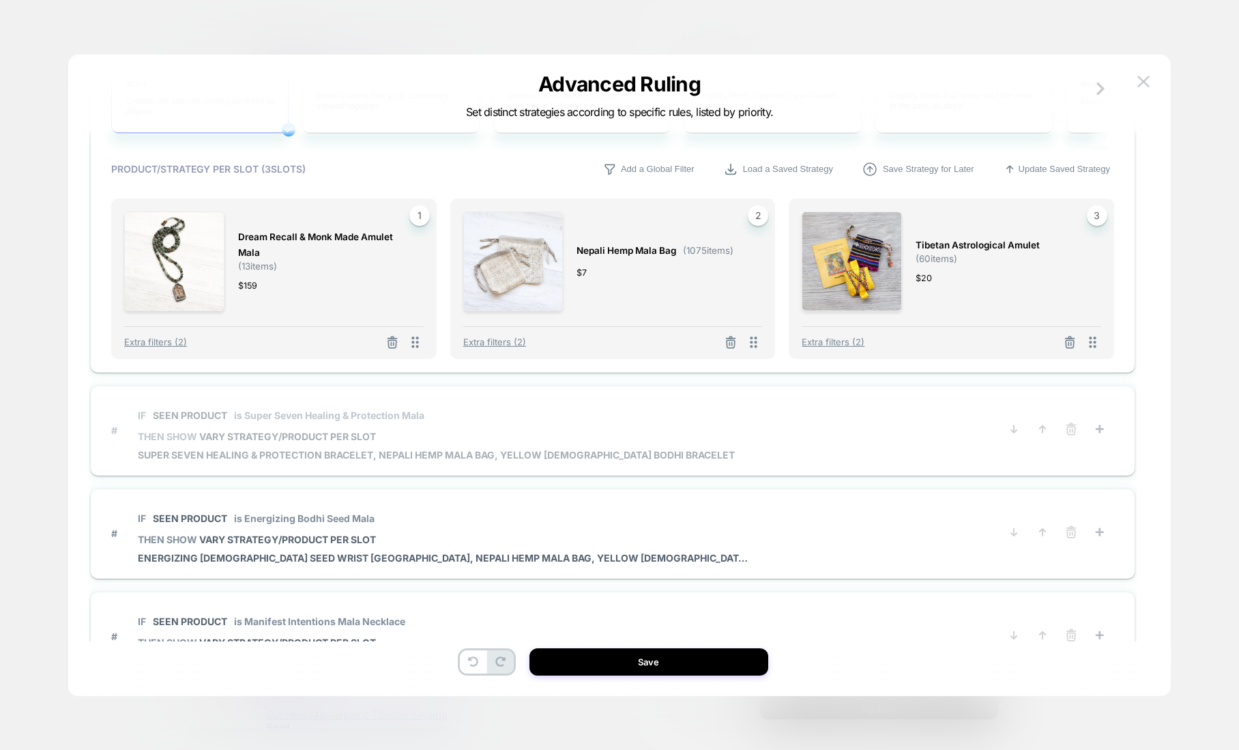
scroll to position [674, 0]
click at [442, 426] on span "IF Seen Product is Super Seven Healing & Protection Mala" at bounding box center [436, 414] width 597 height 31
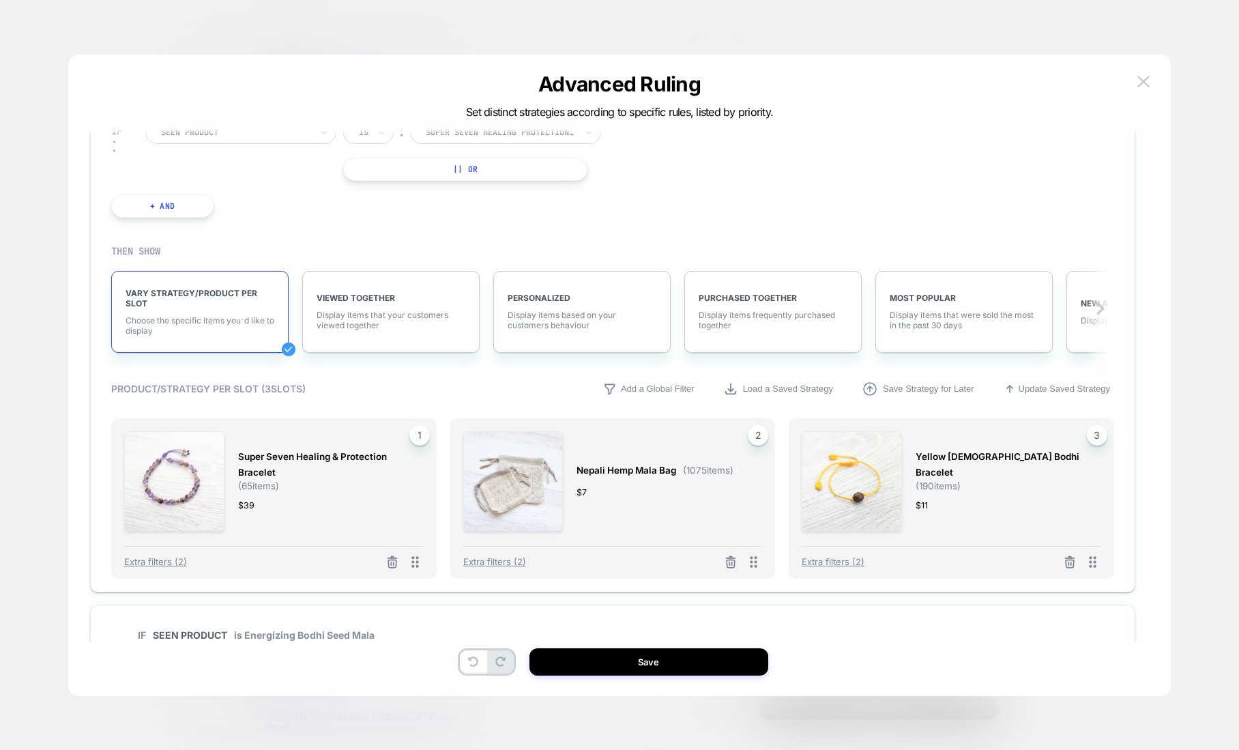
scroll to position [527, 0]
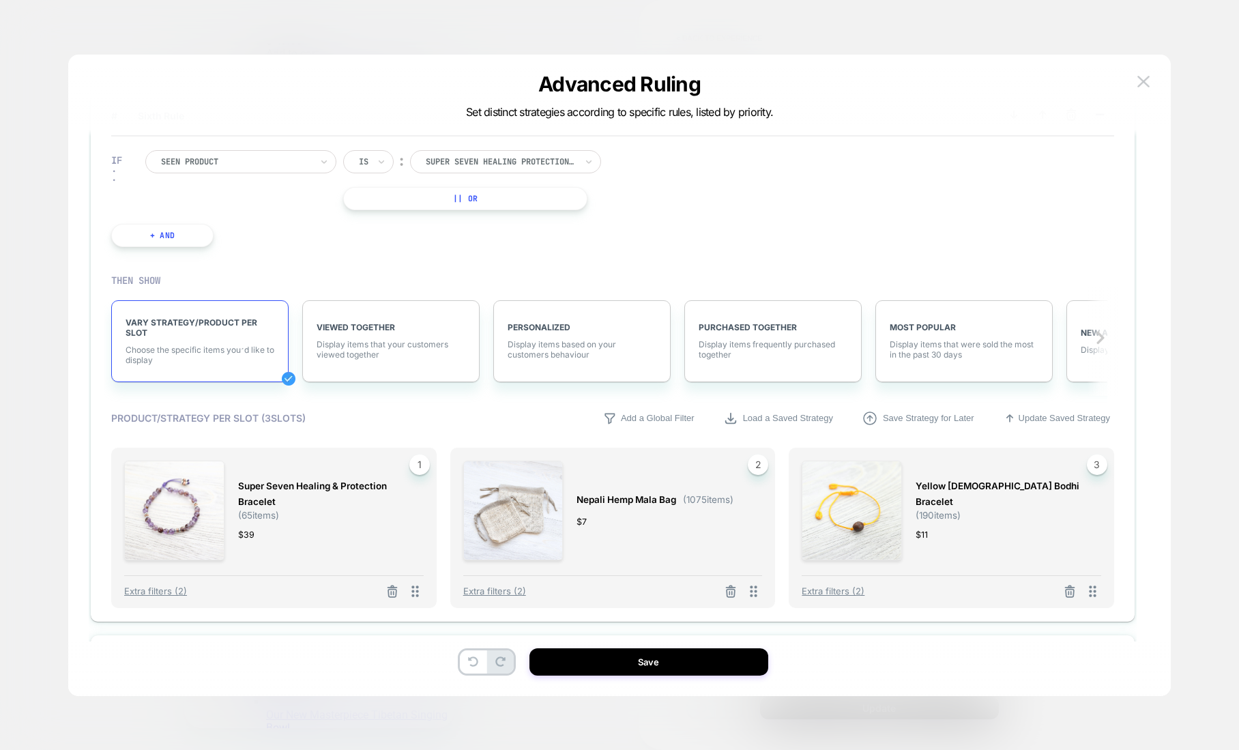
click at [482, 162] on div at bounding box center [501, 162] width 150 height 12
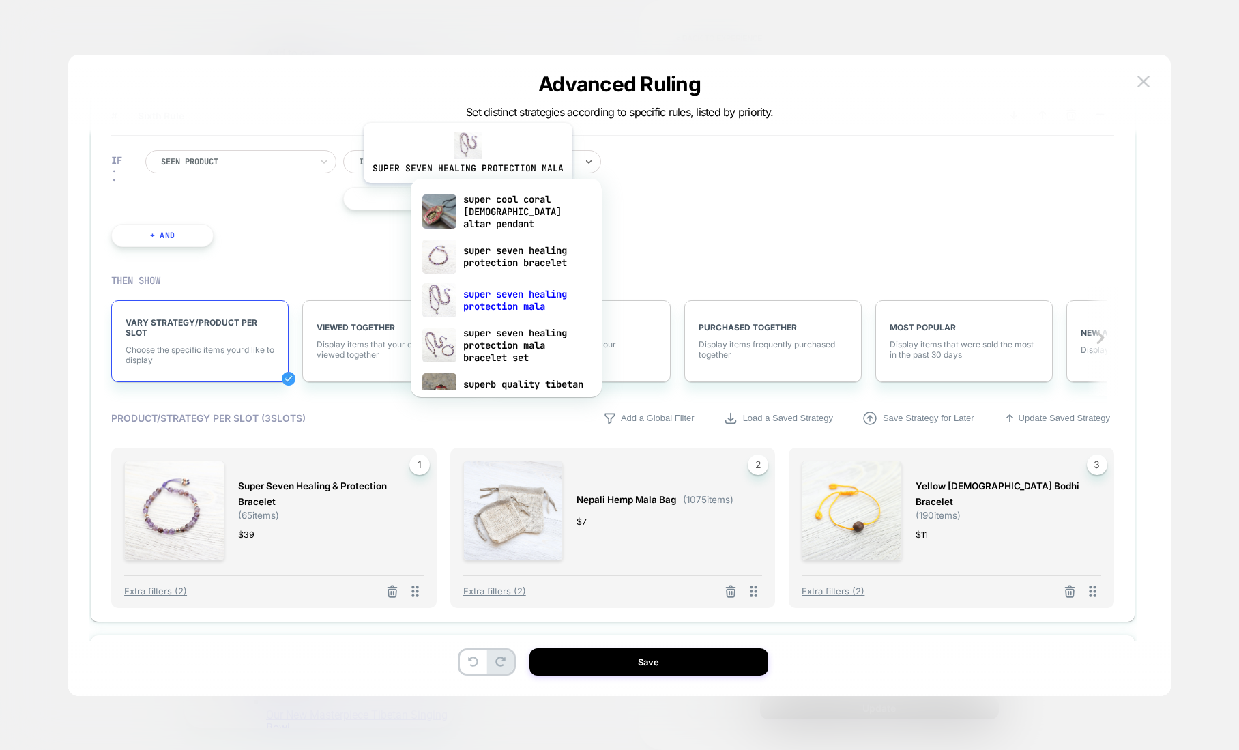
type input "********"
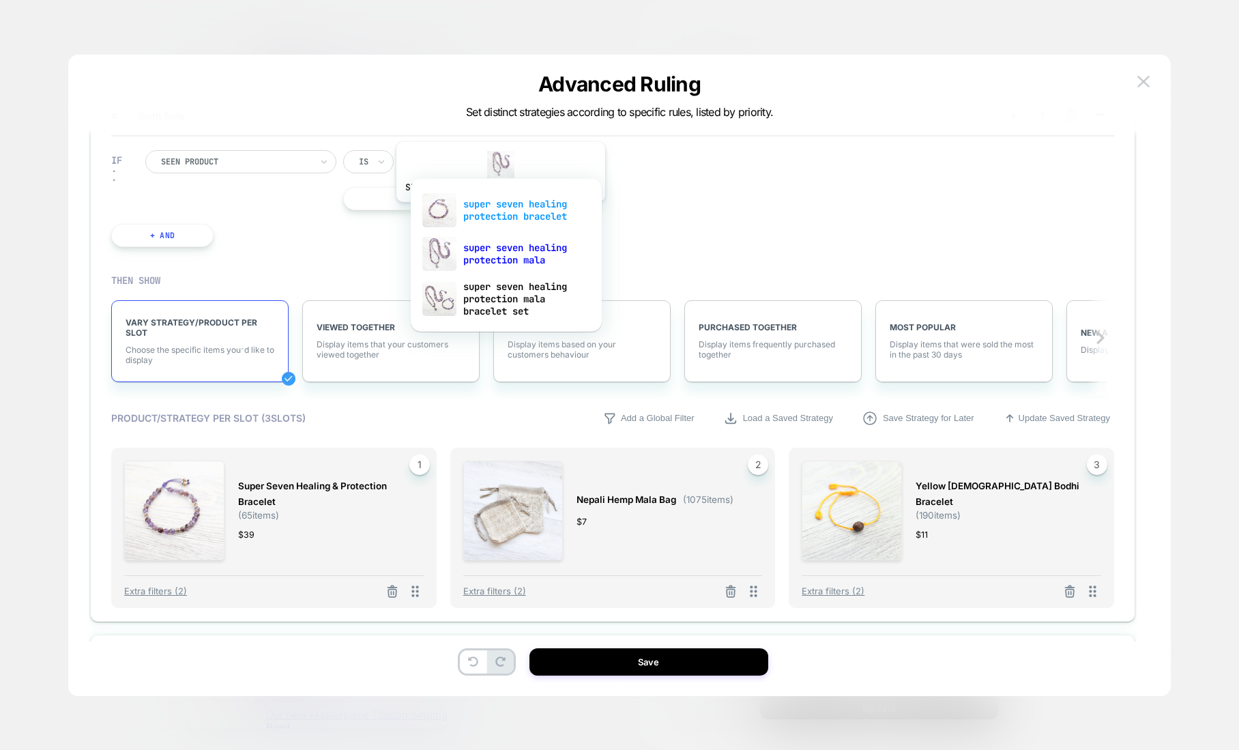
click at [499, 212] on div "super seven healing protection bracelet" at bounding box center [506, 210] width 177 height 44
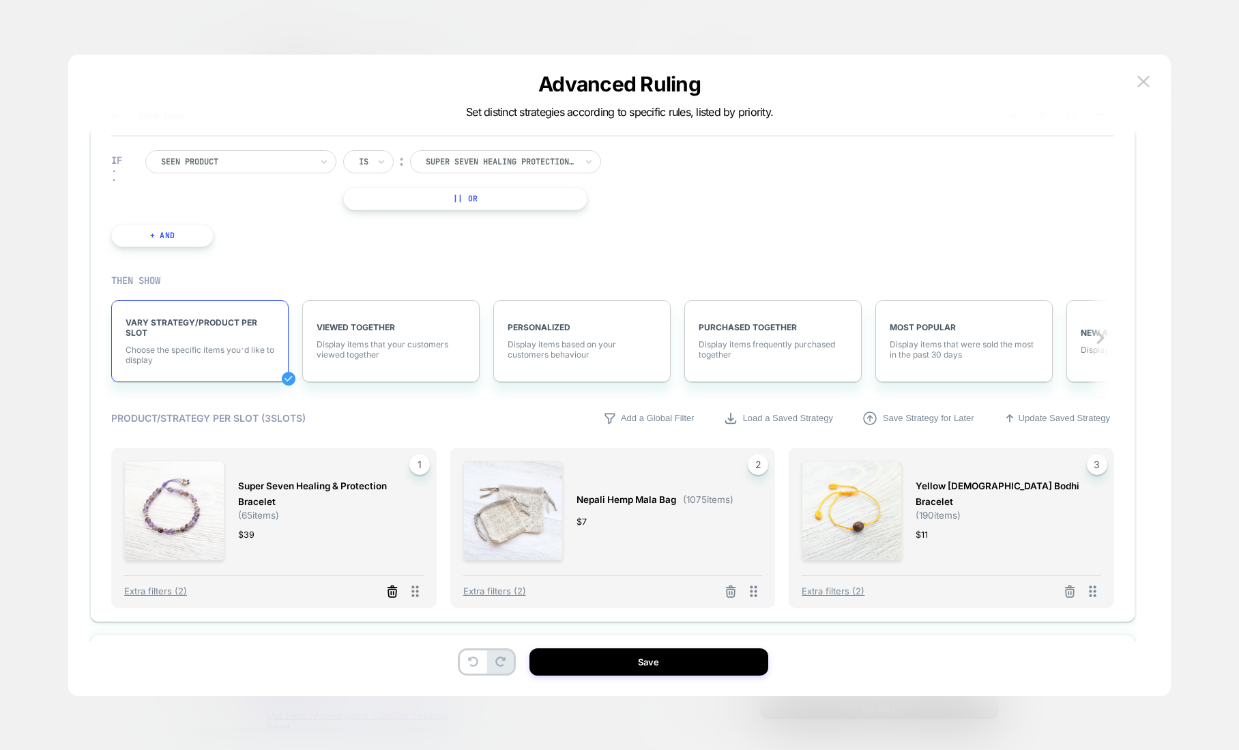
click at [393, 590] on icon at bounding box center [392, 592] width 14 height 14
click at [276, 542] on button "Select Product" at bounding box center [261, 540] width 75 height 25
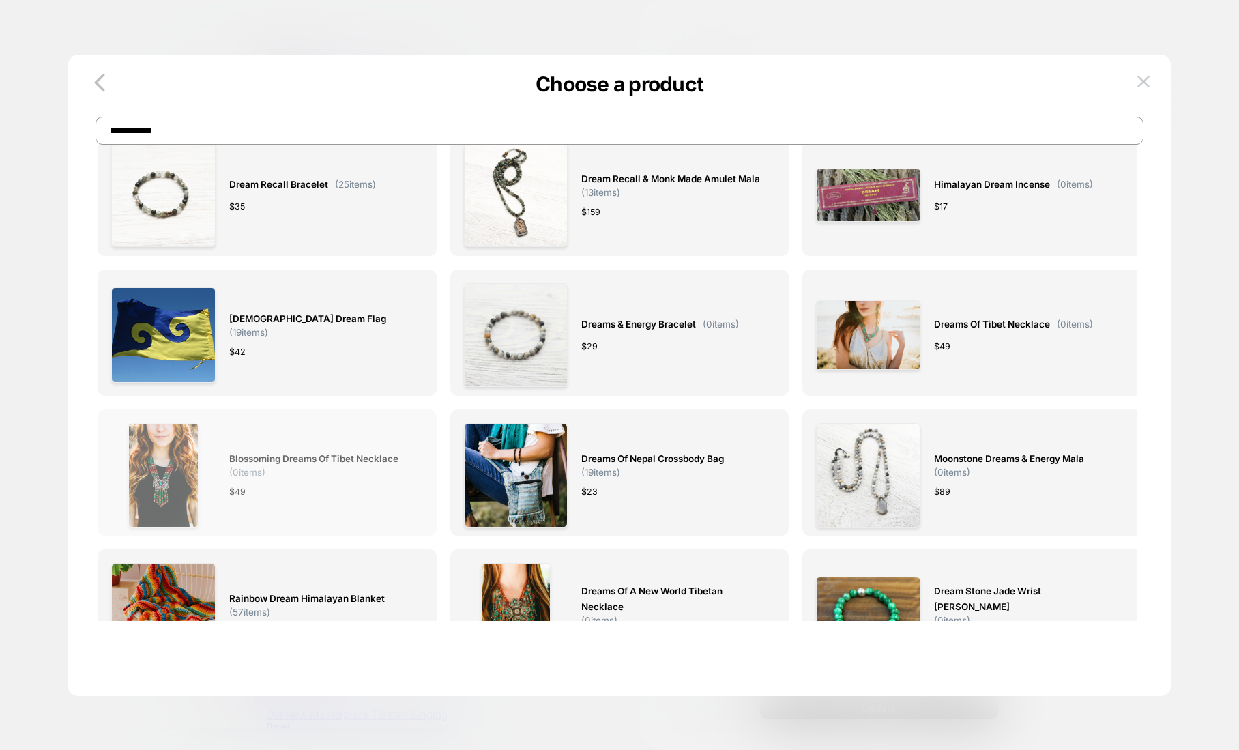
scroll to position [0, 0]
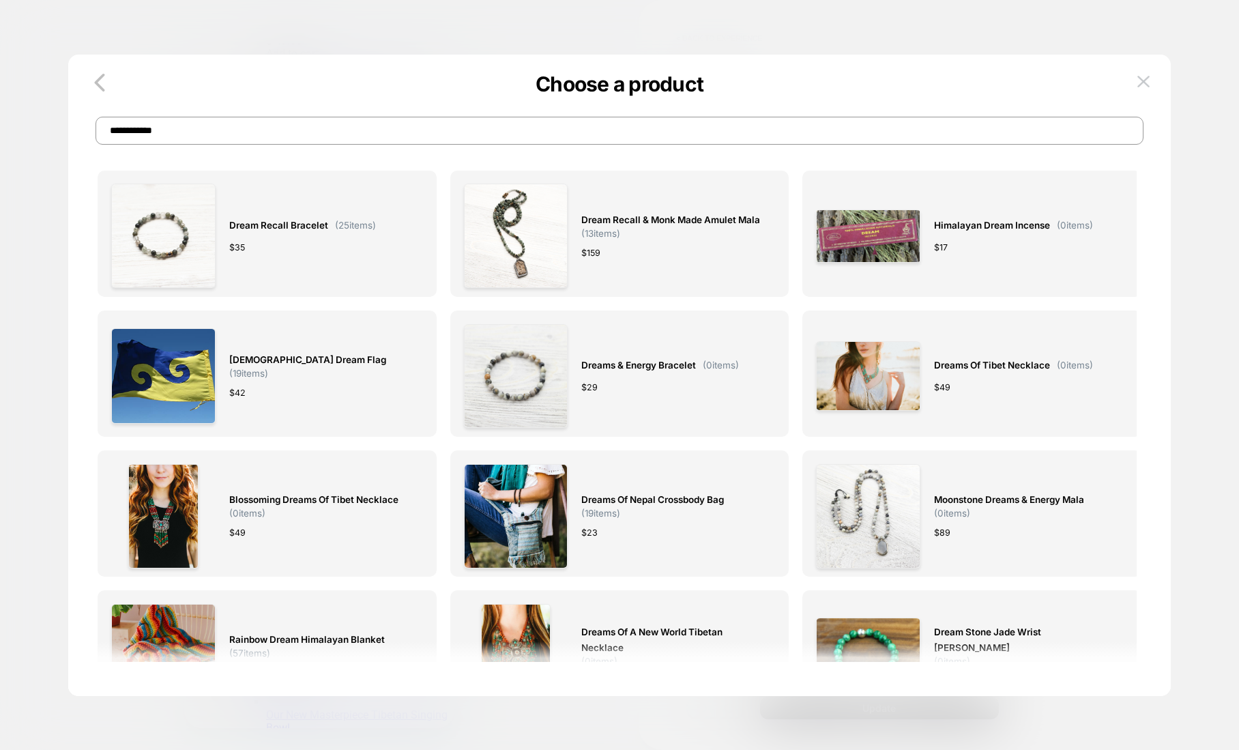
click at [244, 137] on input "**********" at bounding box center [620, 131] width 1048 height 28
click at [244, 136] on input "**********" at bounding box center [620, 131] width 1048 height 28
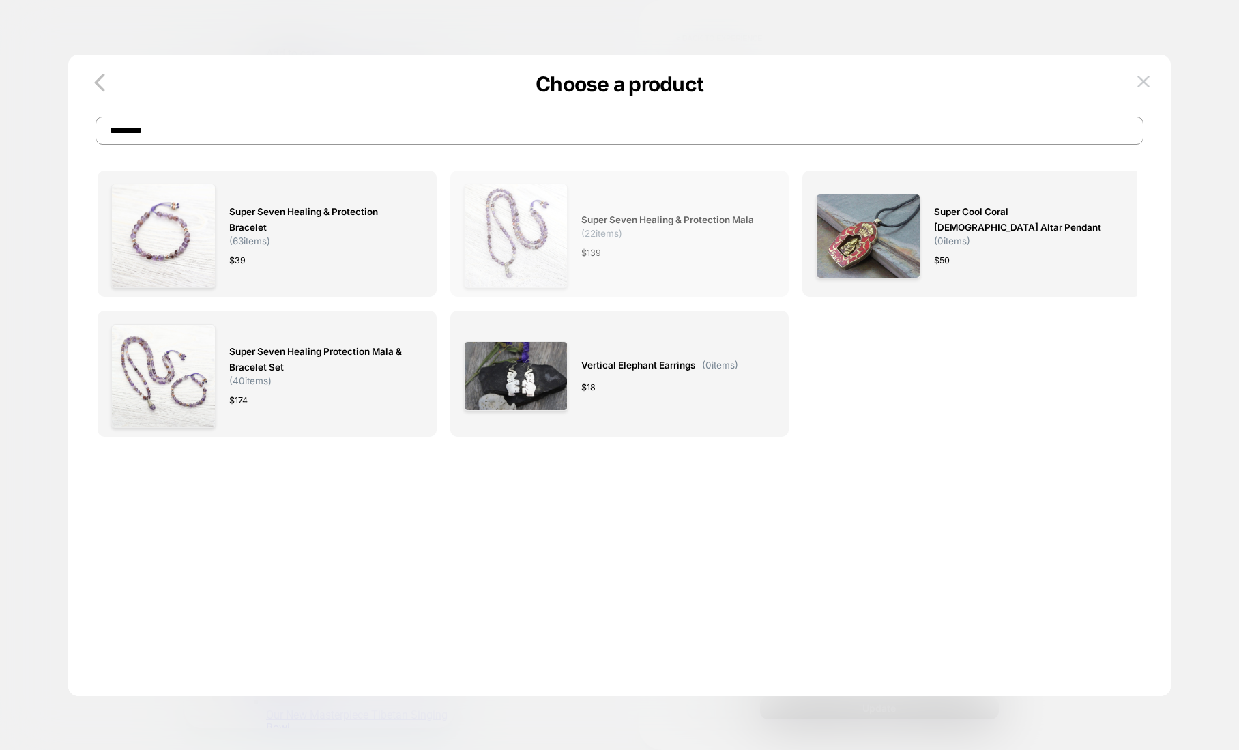
type input "*********"
click at [551, 213] on img at bounding box center [516, 236] width 104 height 104
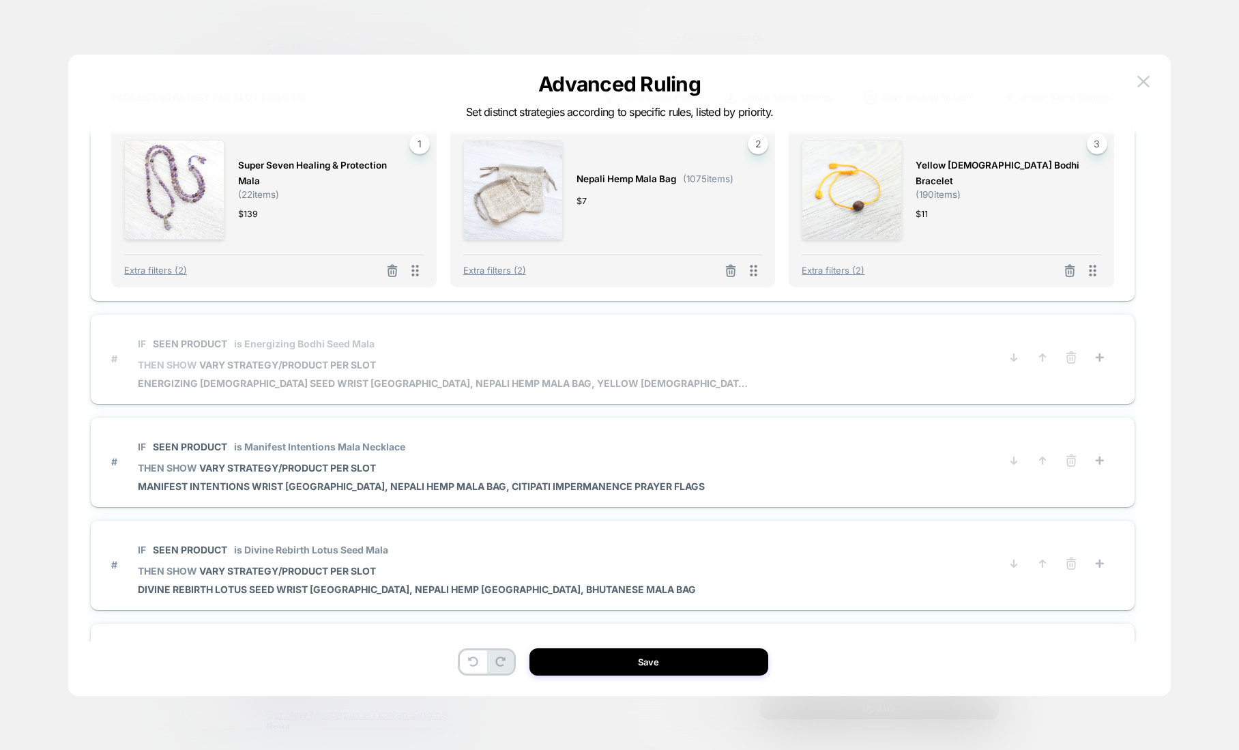
scroll to position [850, 0]
click at [357, 345] on span "is Energizing Bodhi Seed Mala" at bounding box center [304, 342] width 141 height 12
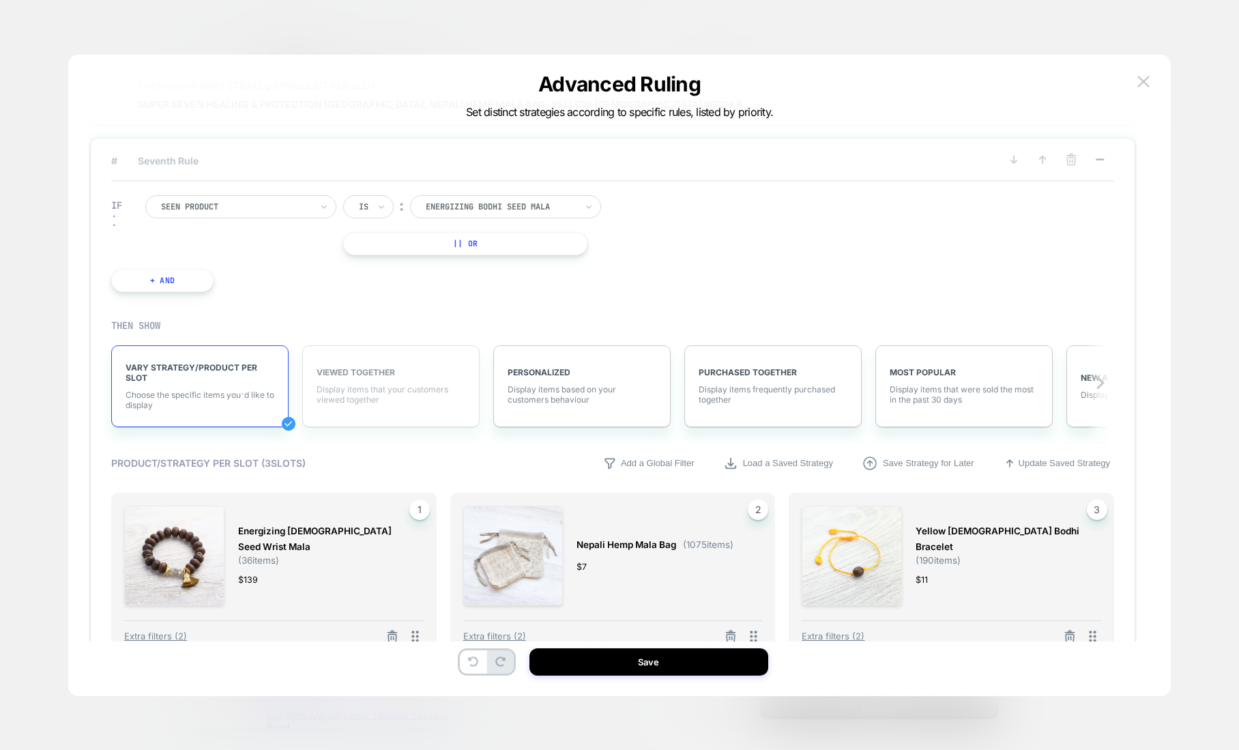
scroll to position [586, 0]
click at [446, 200] on div at bounding box center [501, 206] width 150 height 12
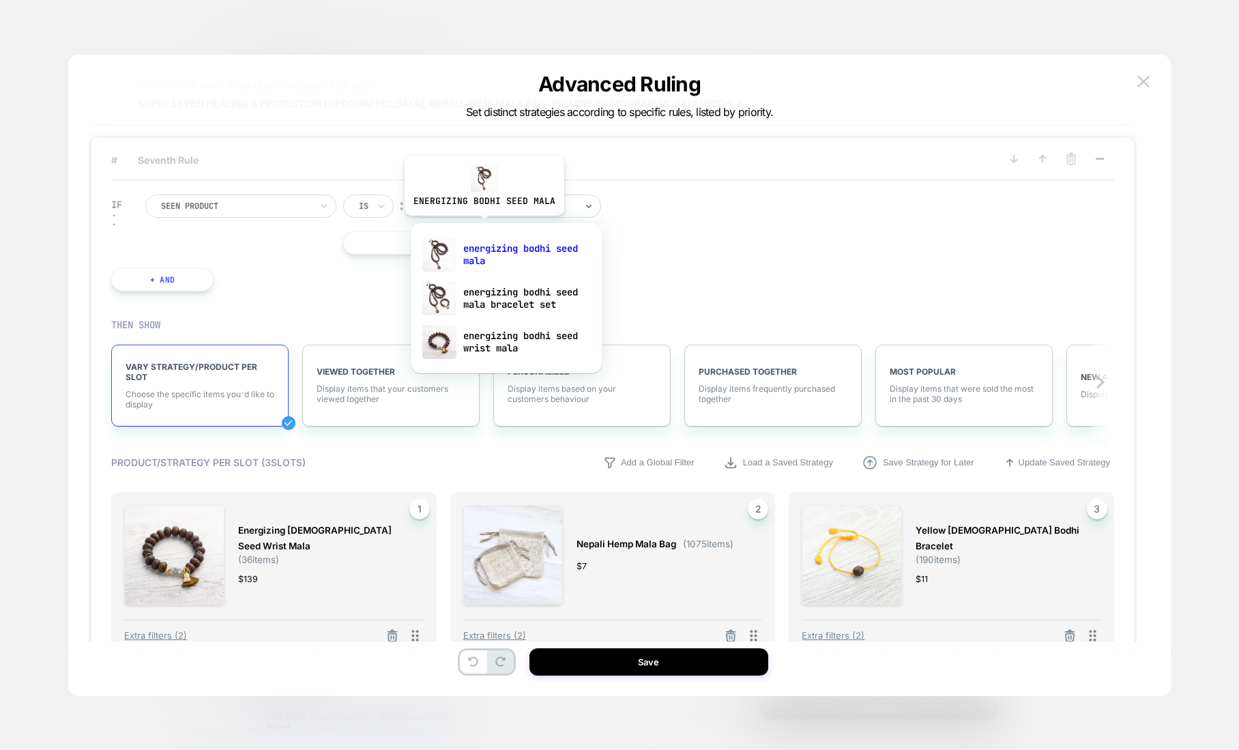
type input "**********"
click at [496, 332] on div "energizing bodhi seed wrist mala" at bounding box center [506, 342] width 177 height 44
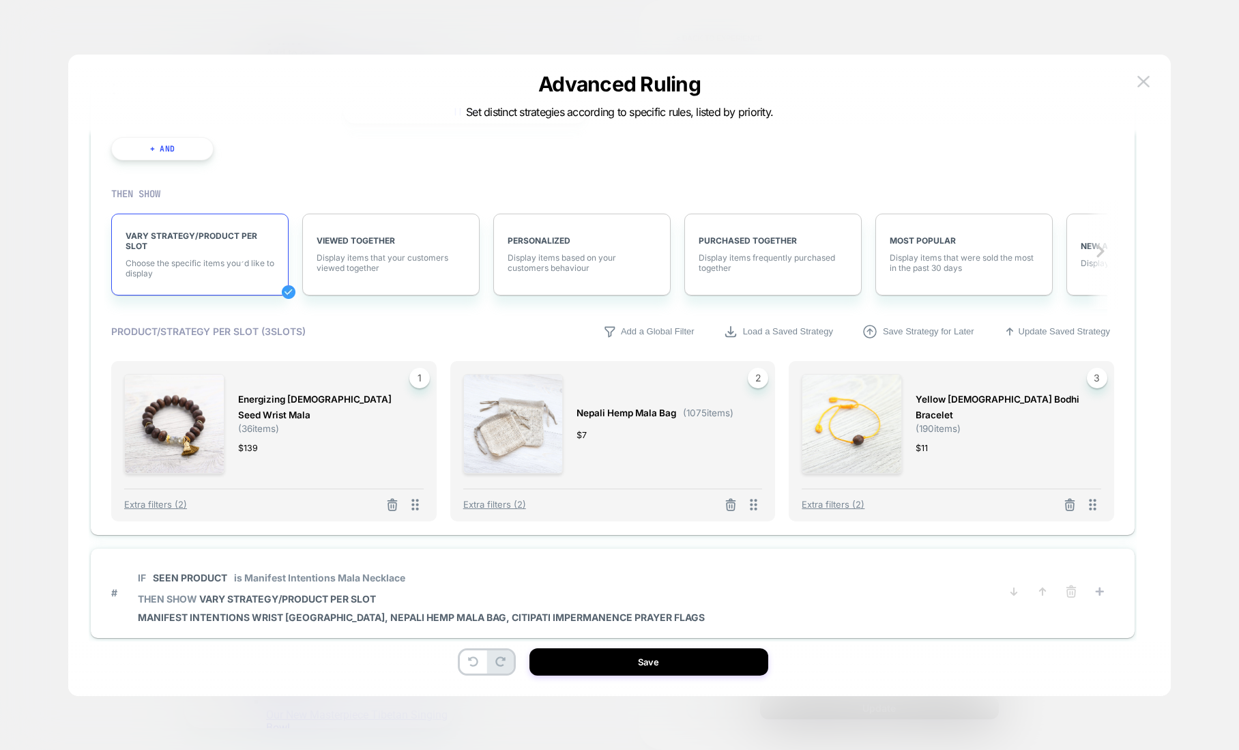
scroll to position [718, 0]
click at [393, 504] on line at bounding box center [393, 505] width 0 height 3
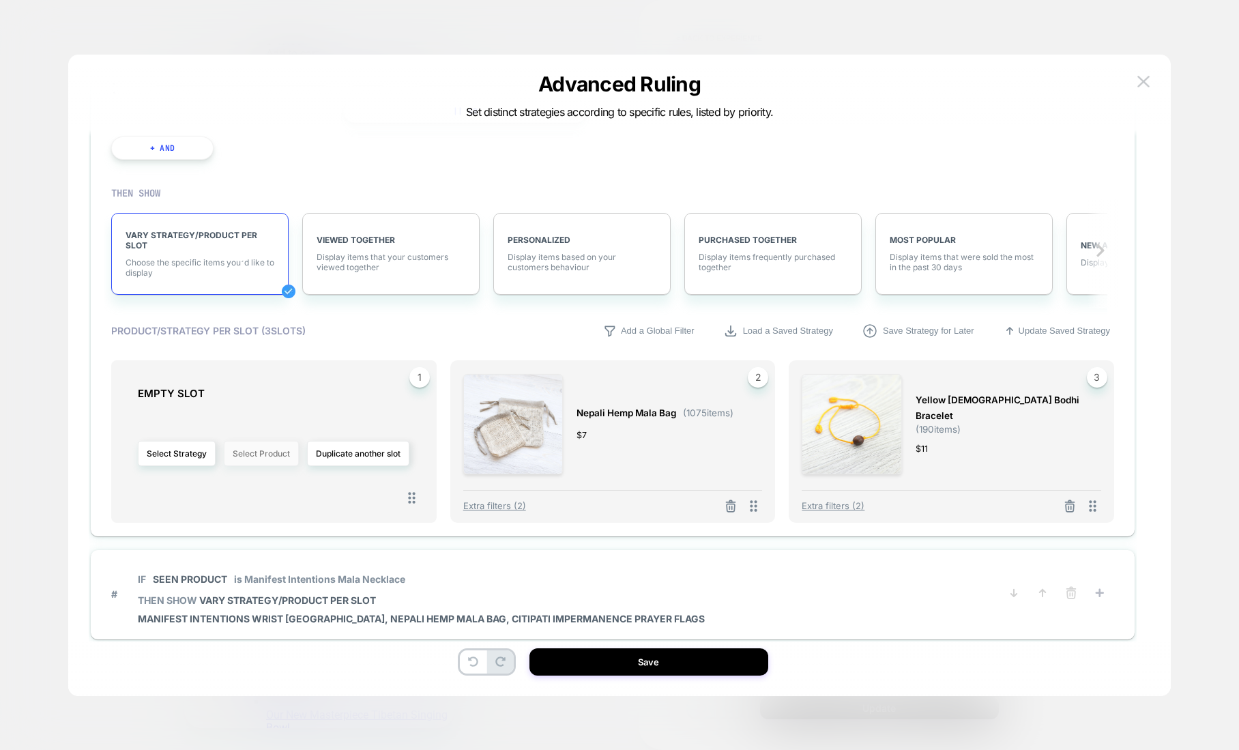
click at [262, 454] on button "Select Product" at bounding box center [261, 453] width 75 height 25
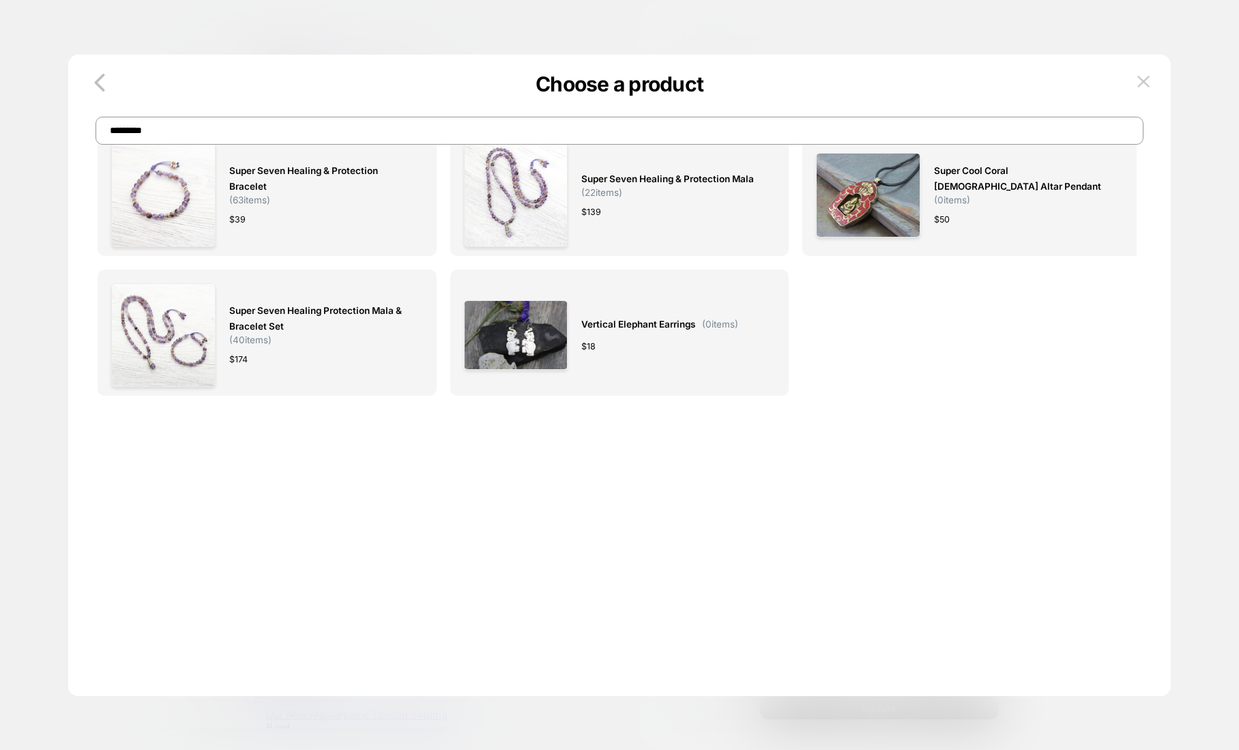
scroll to position [0, 0]
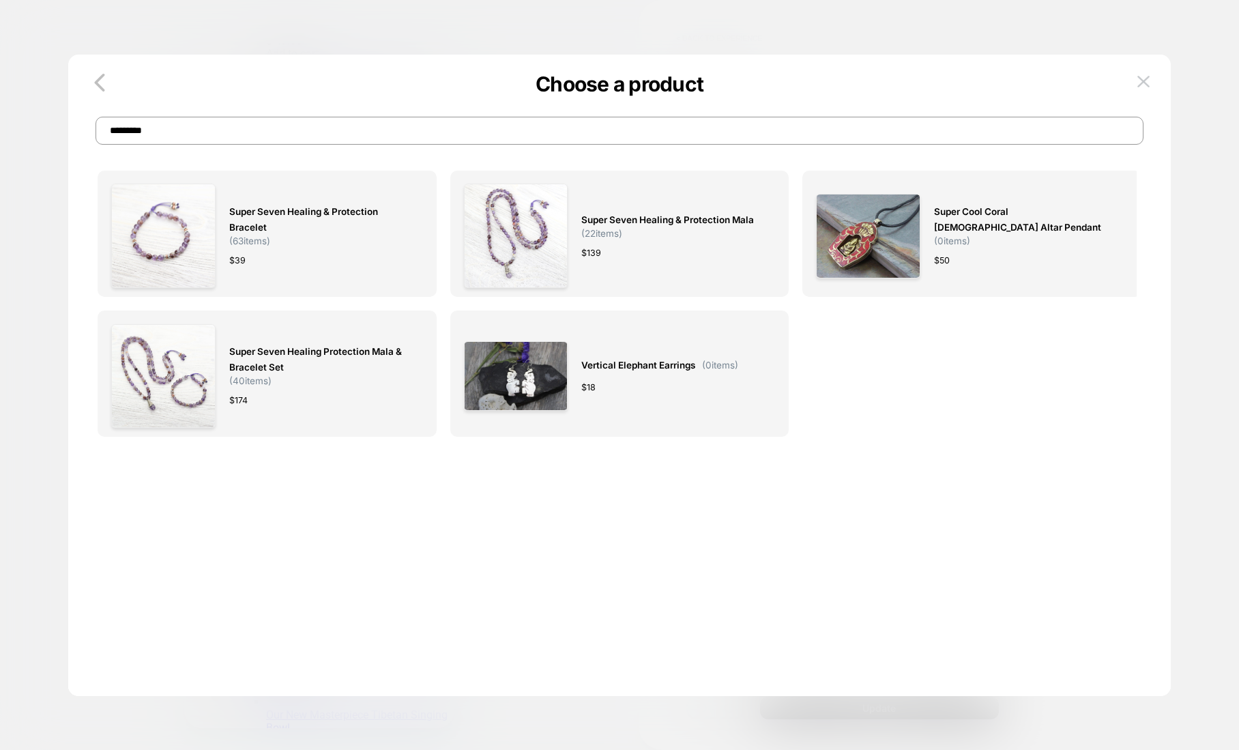
click at [199, 129] on input "*********" at bounding box center [620, 131] width 1048 height 28
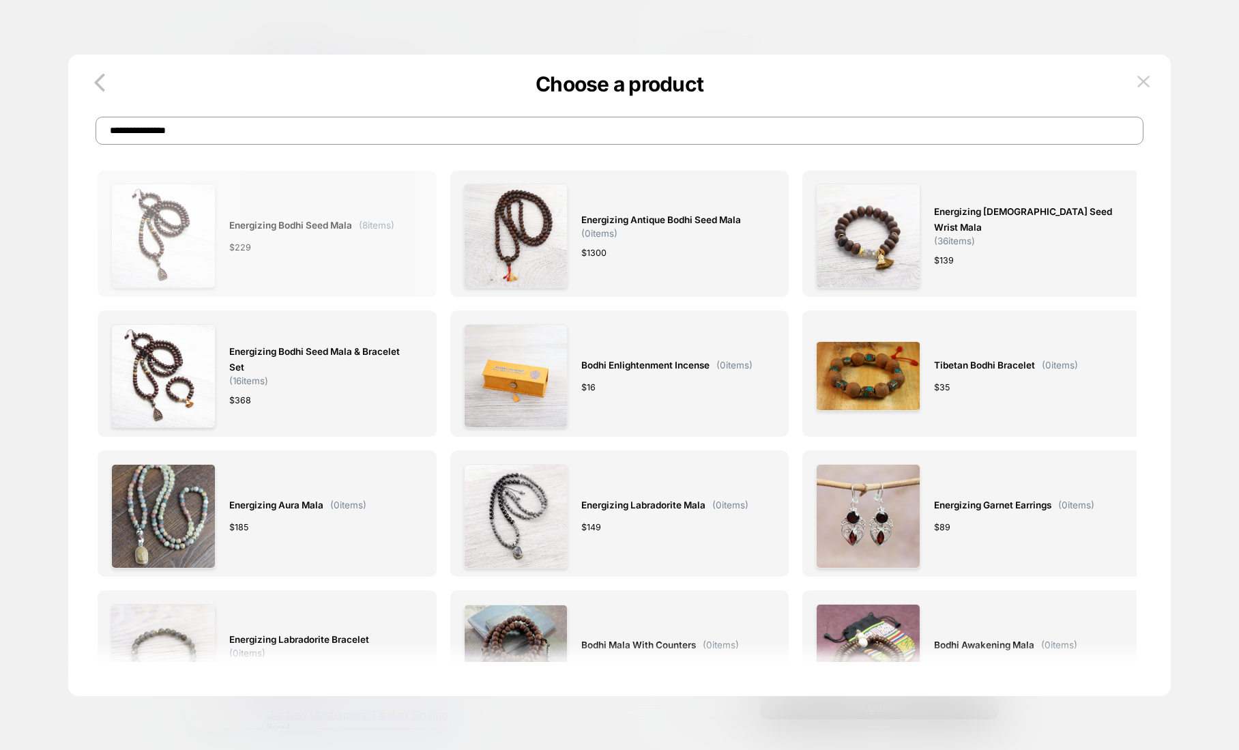
type input "**********"
click at [250, 221] on span "Energizing Bodhi Seed Mala" at bounding box center [290, 226] width 123 height 16
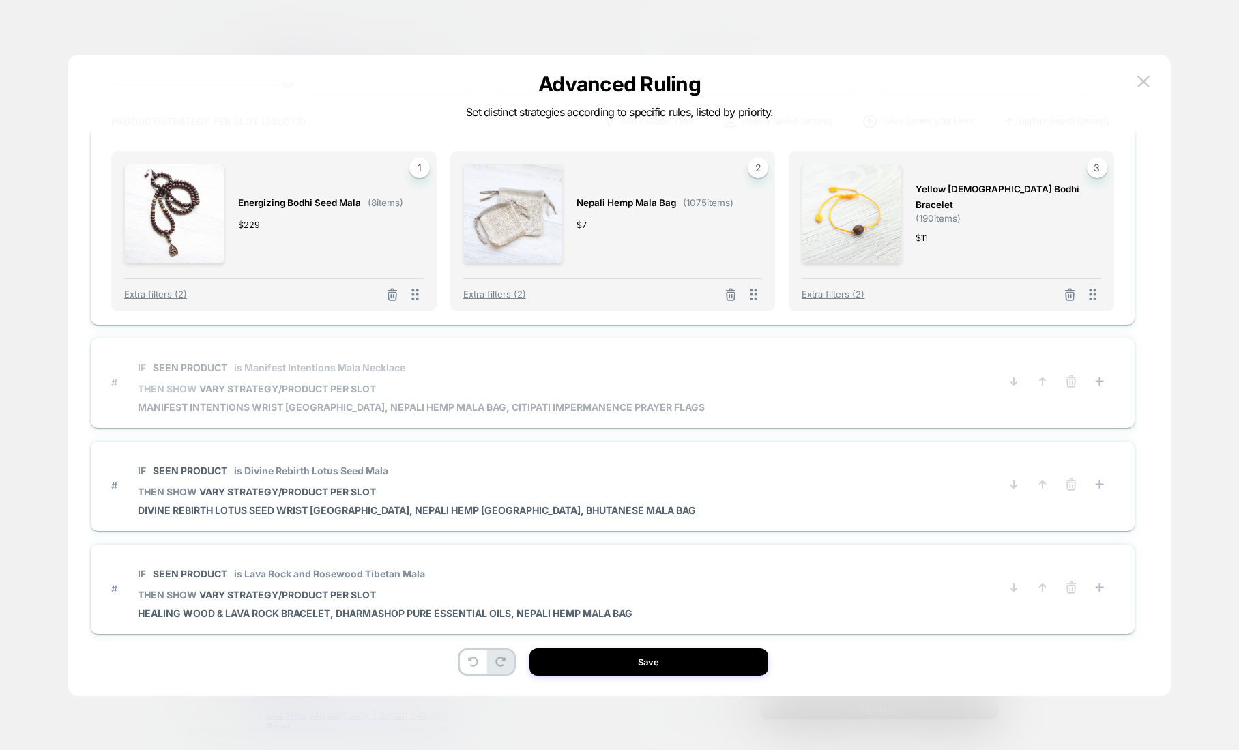
scroll to position [941, 0]
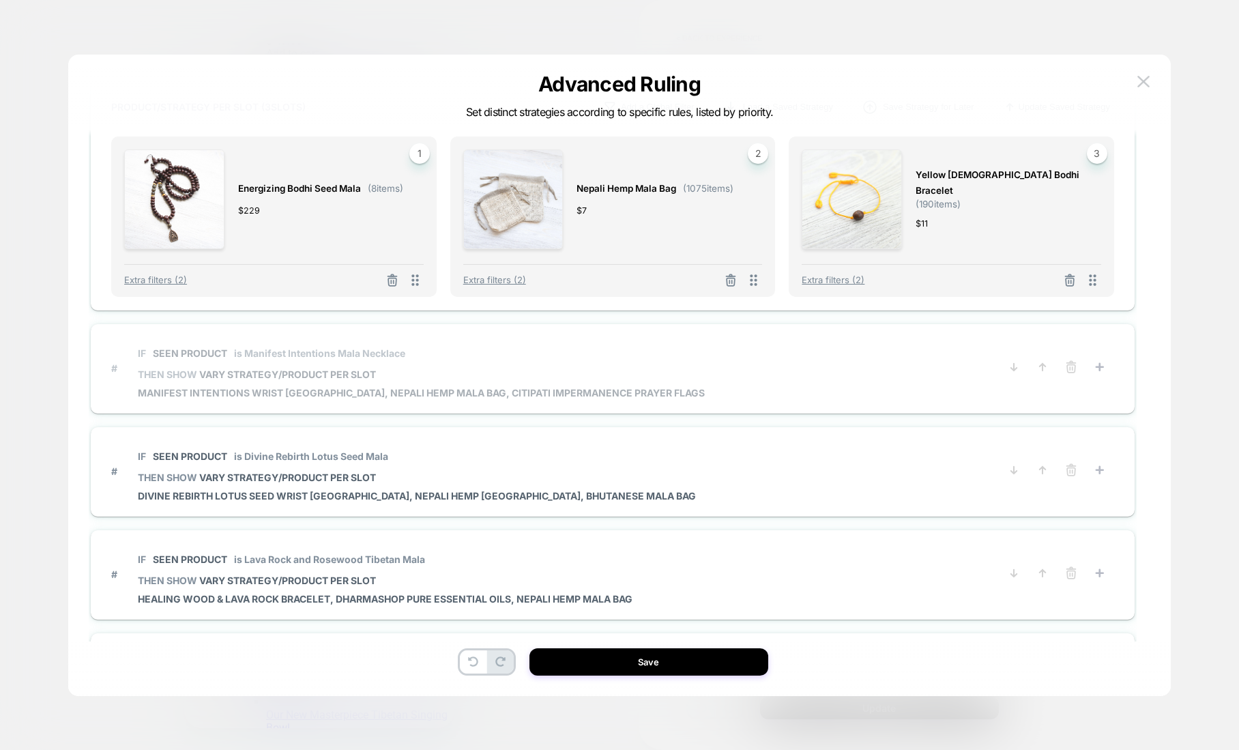
click at [345, 351] on span "is Manifest Intentions Mala Necklace" at bounding box center [319, 353] width 171 height 12
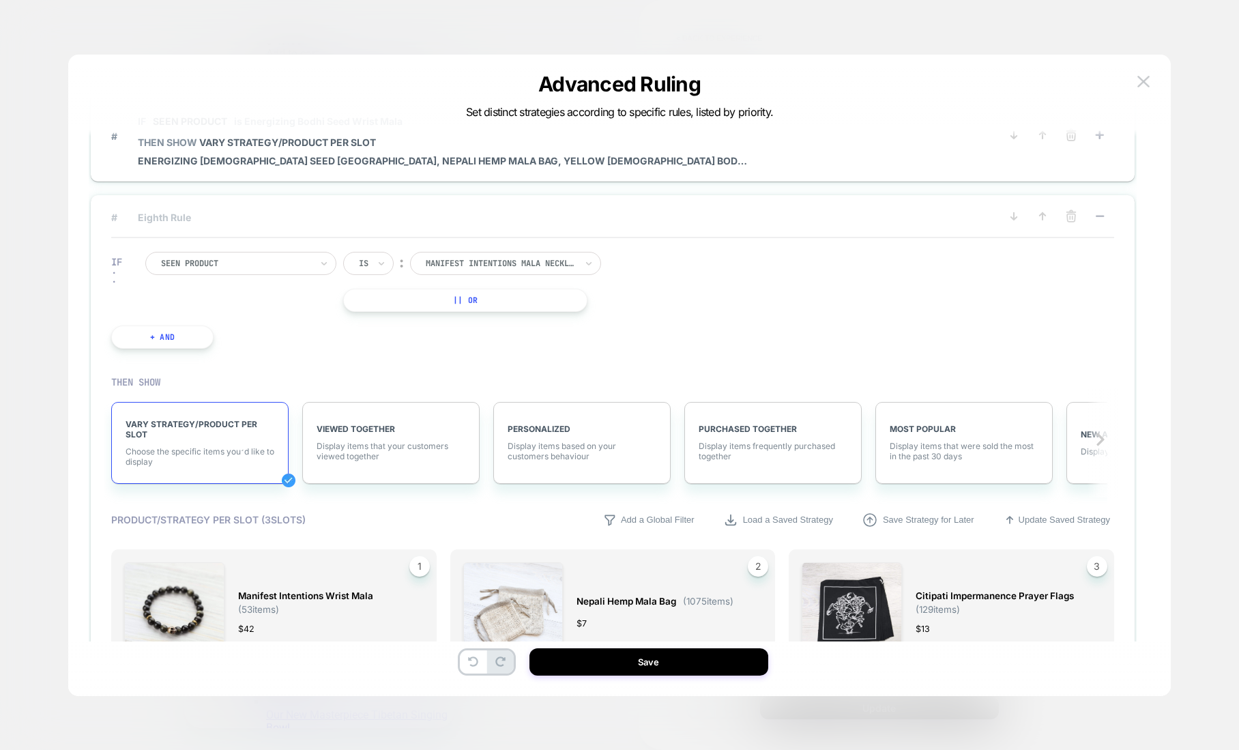
scroll to position [631, 0]
click at [453, 252] on div "IF Seen Product Is ︰ manifest intentions mala necklace MANIFEST INTENTIONS MALA…" at bounding box center [367, 301] width 527 height 138
click at [454, 257] on div "manifest intentions mala necklace" at bounding box center [500, 264] width 153 height 15
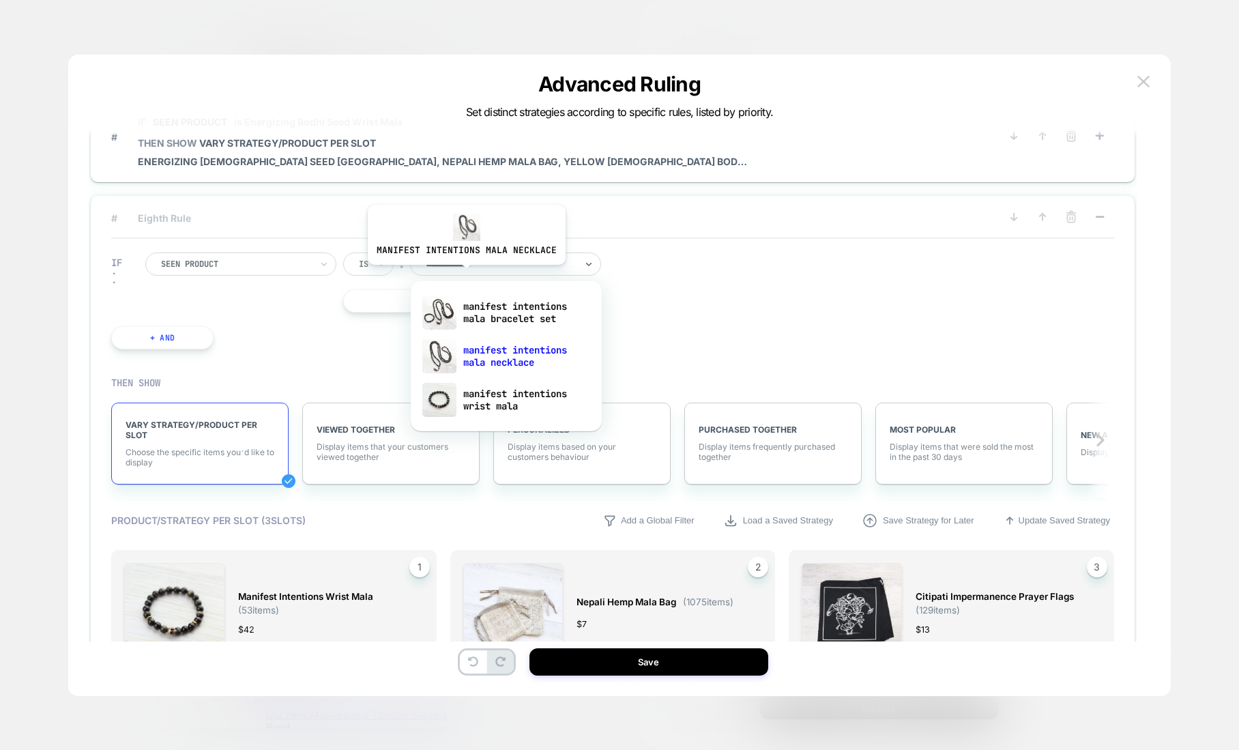
type input "**********"
click at [512, 406] on div "manifest intentions wrist mala" at bounding box center [506, 400] width 177 height 44
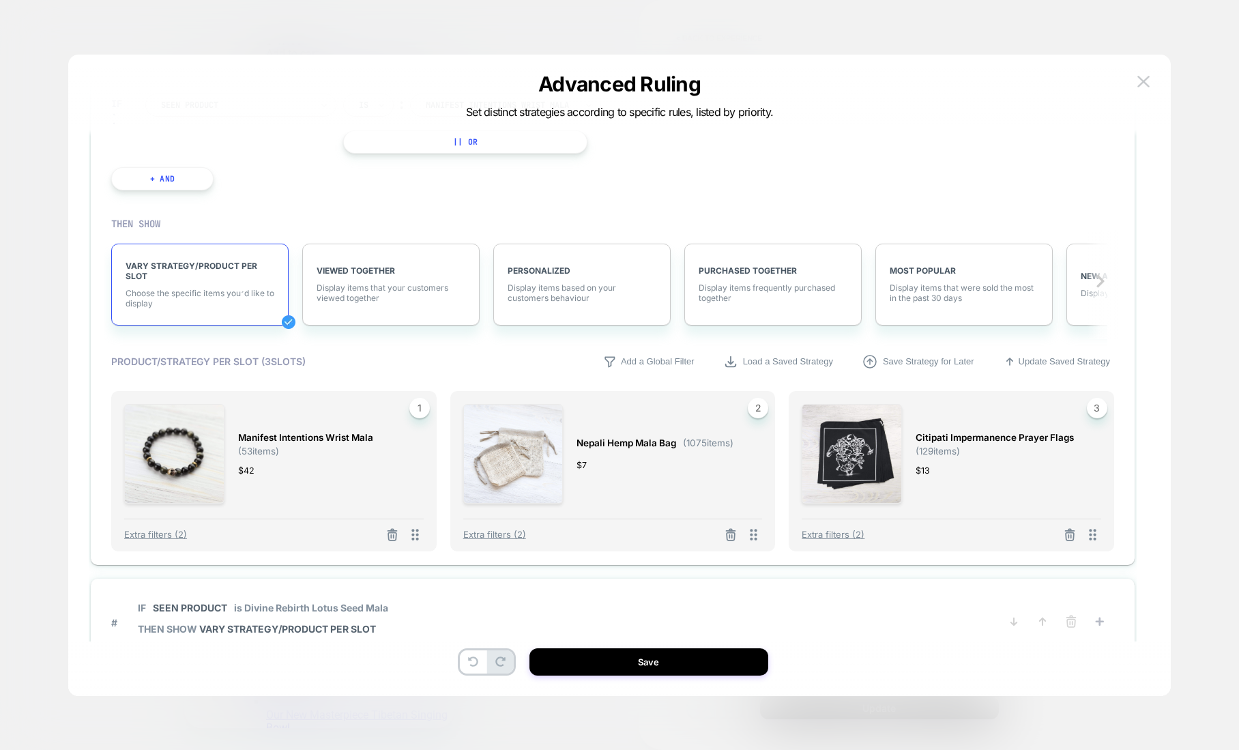
scroll to position [804, 0]
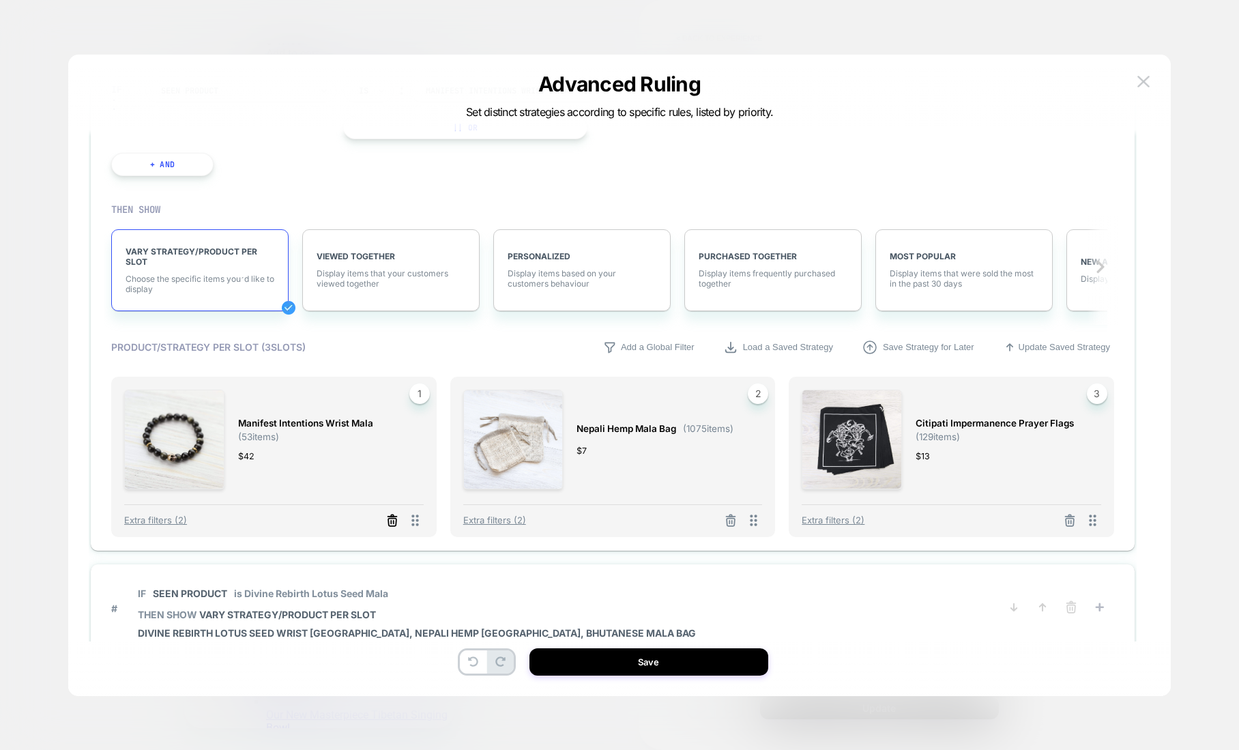
click at [391, 518] on icon at bounding box center [392, 522] width 8 height 8
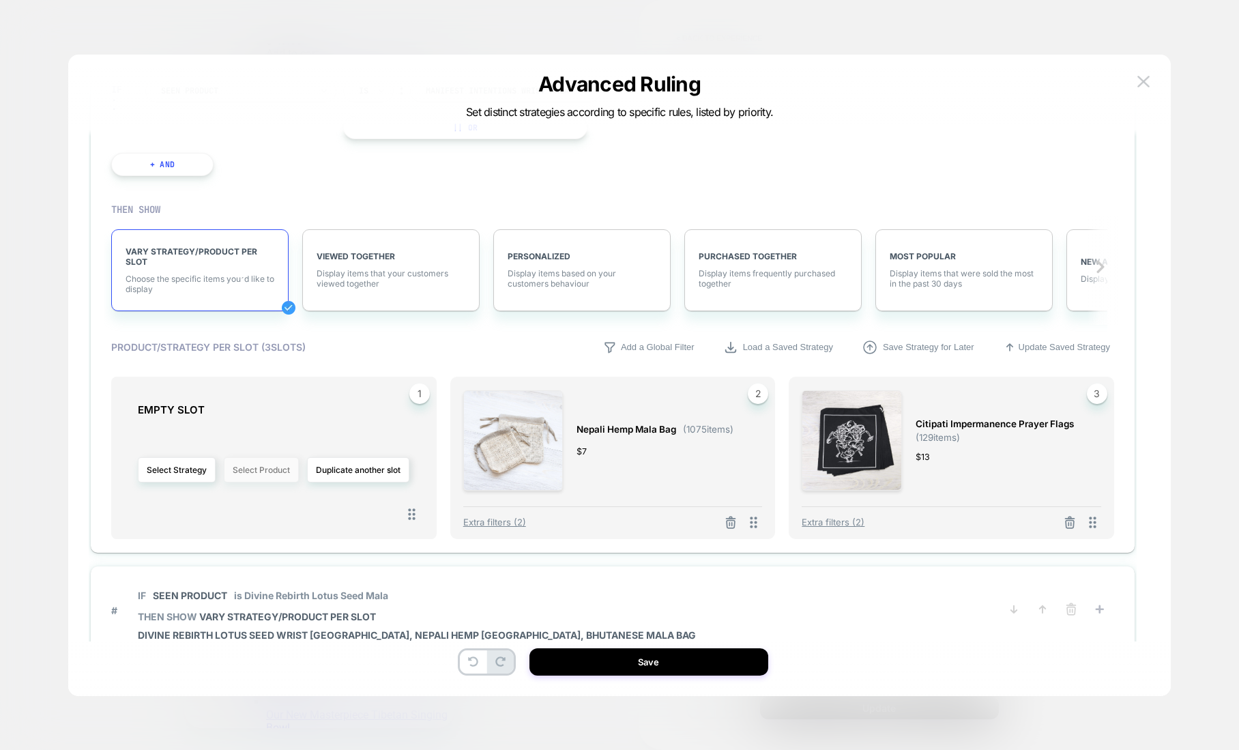
click at [261, 465] on button "Select Product" at bounding box center [261, 469] width 75 height 25
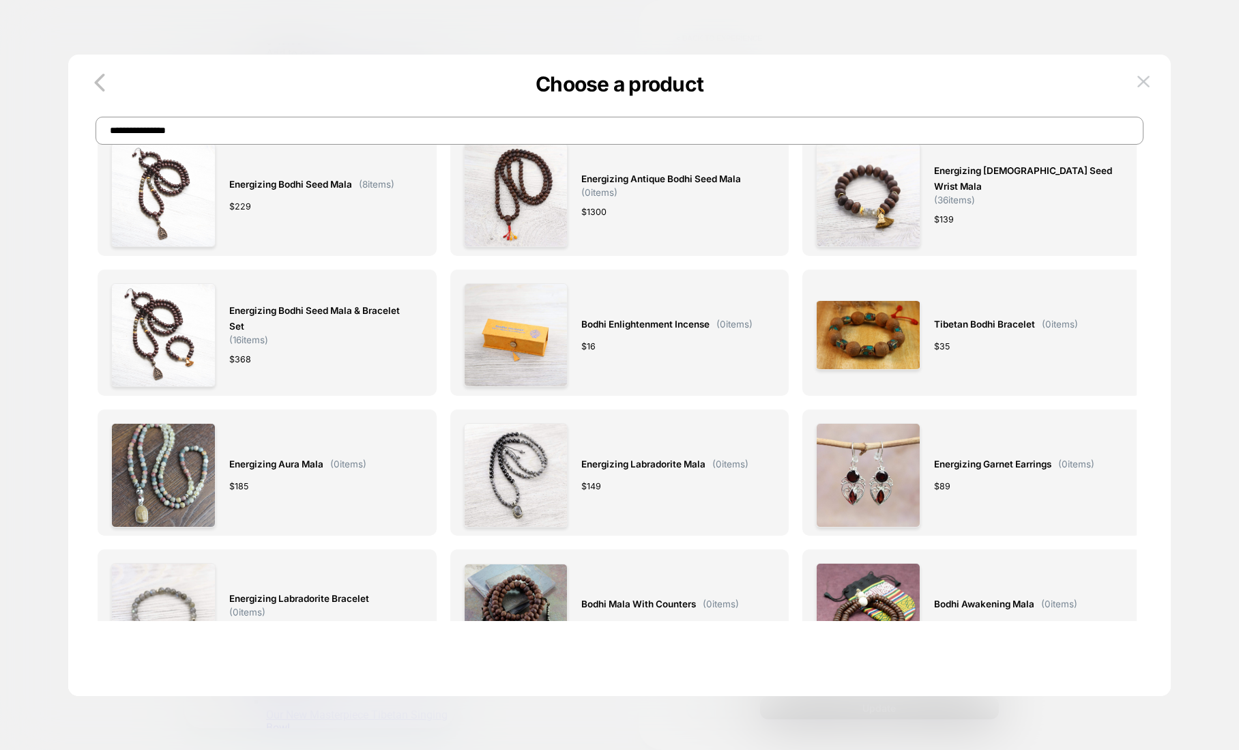
scroll to position [0, 0]
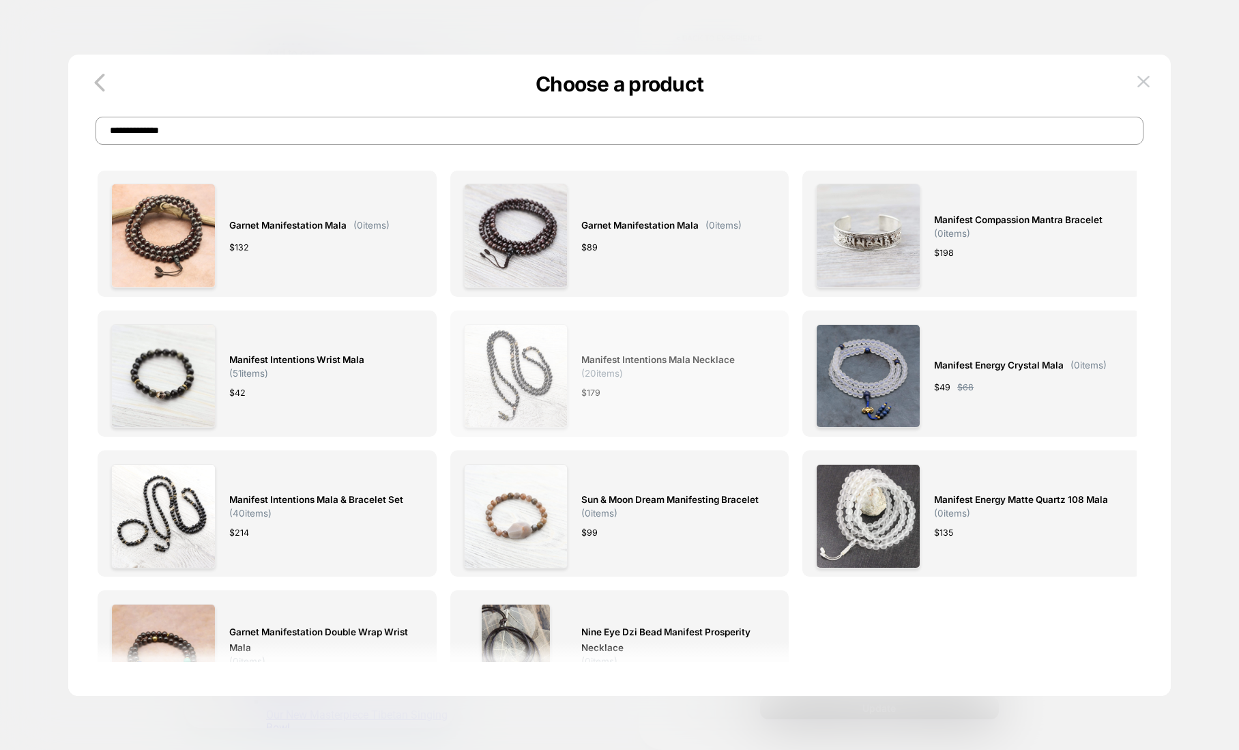
type input "**********"
click at [568, 344] on div "Manifest Intentions Mala Necklace ( 20 items) $ 179" at bounding box center [620, 376] width 312 height 104
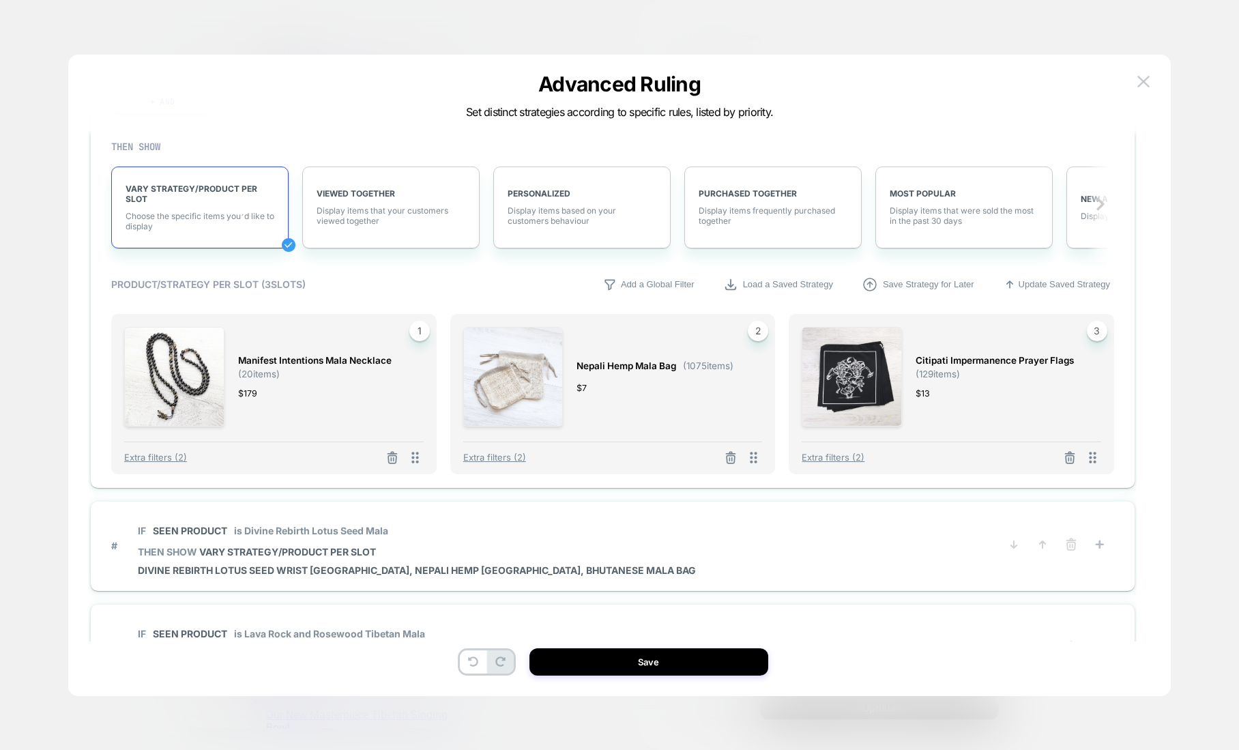
scroll to position [1097, 0]
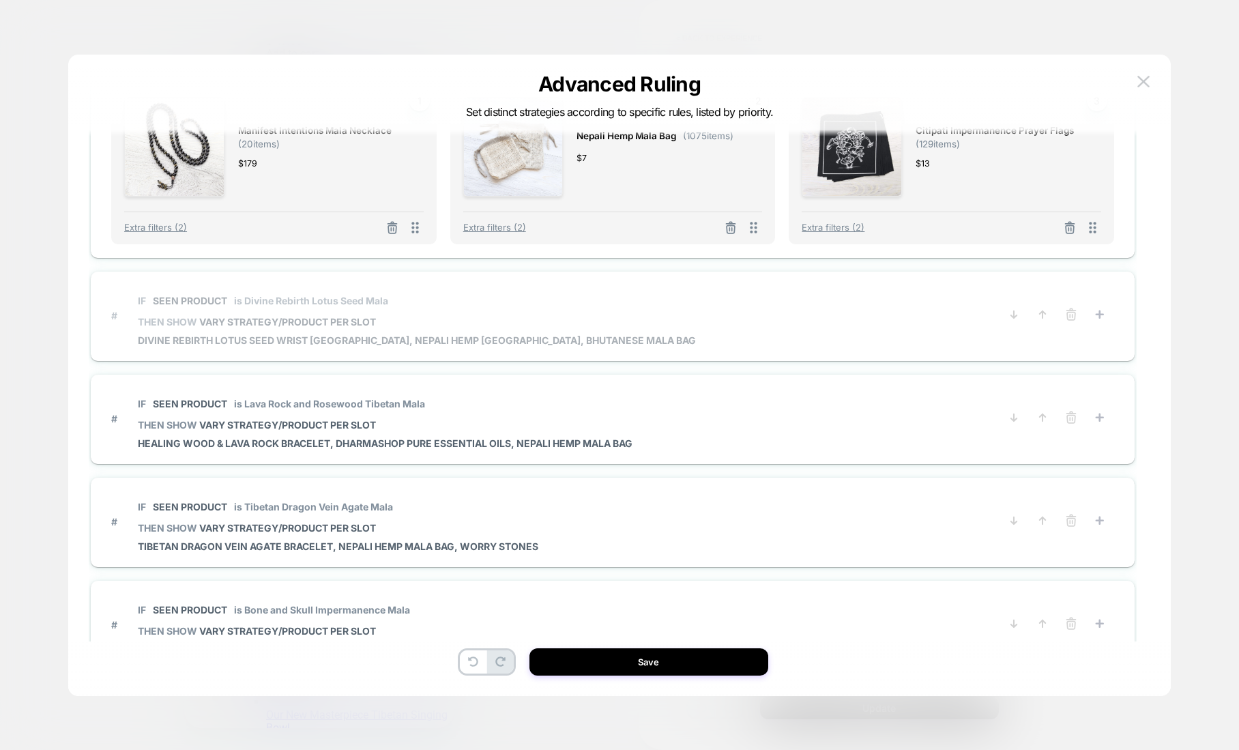
click at [415, 308] on span "IF Seen Product is Divine Rebirth Lotus Seed Mala" at bounding box center [417, 300] width 558 height 31
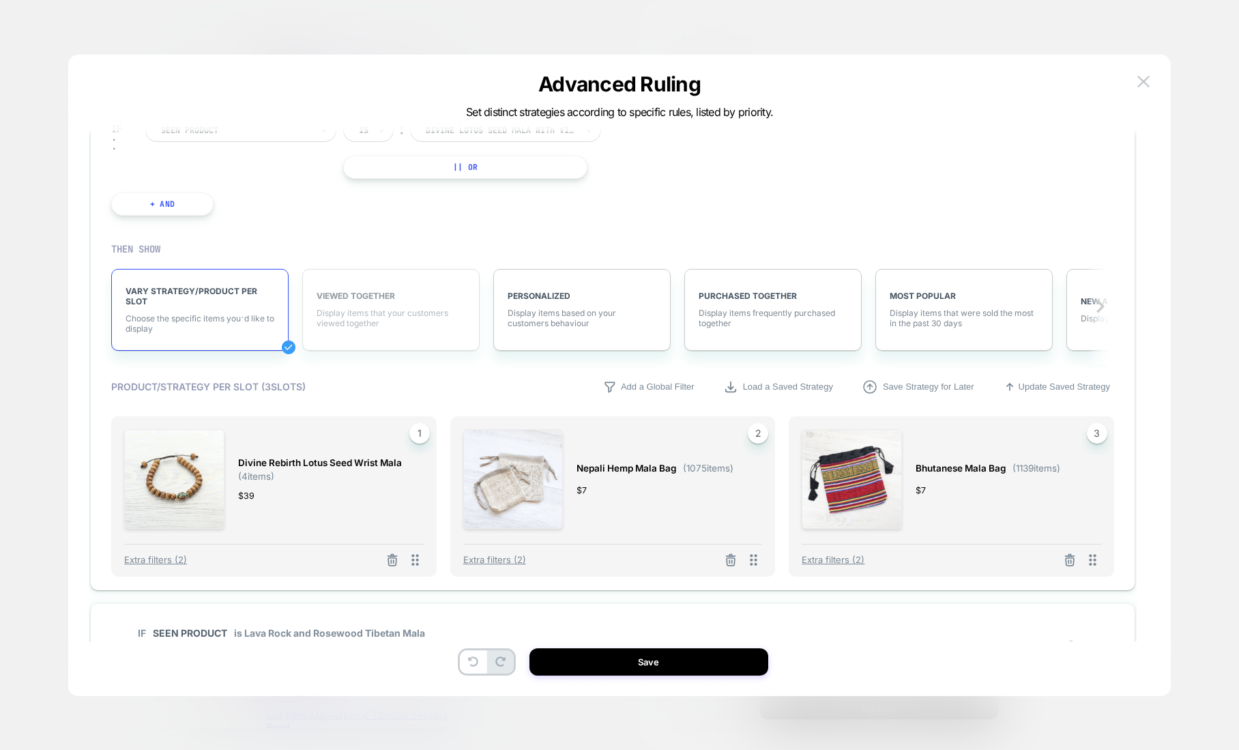
scroll to position [836, 0]
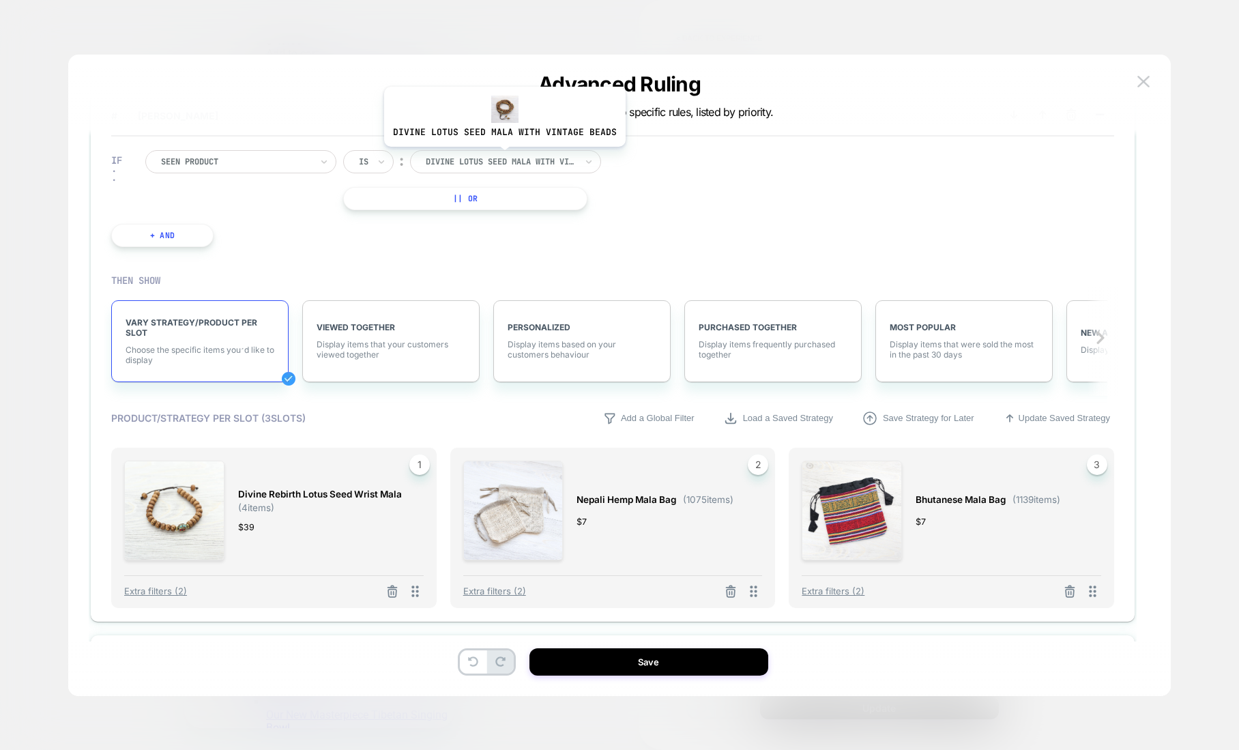
drag, startPoint x: 502, startPoint y: 151, endPoint x: 488, endPoint y: 173, distance: 26.1
click at [502, 151] on div "divine lotus seed mala with vintage beads" at bounding box center [505, 161] width 191 height 23
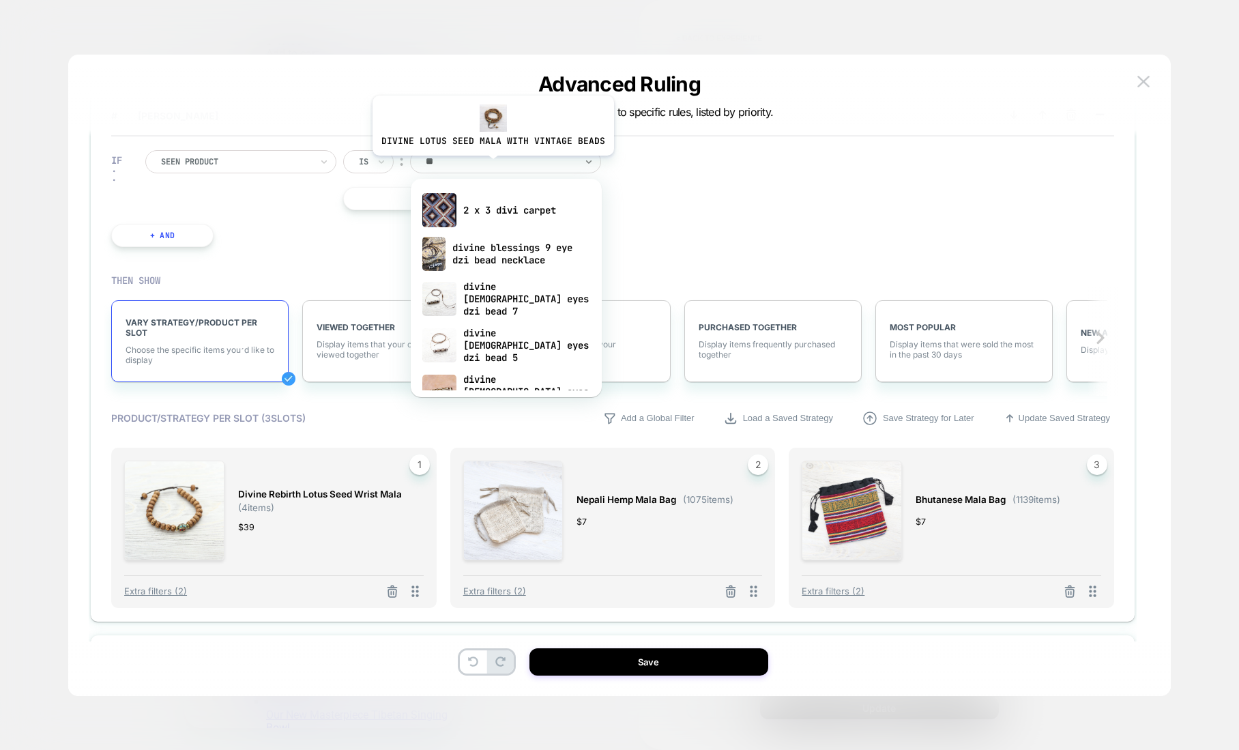
type input "*"
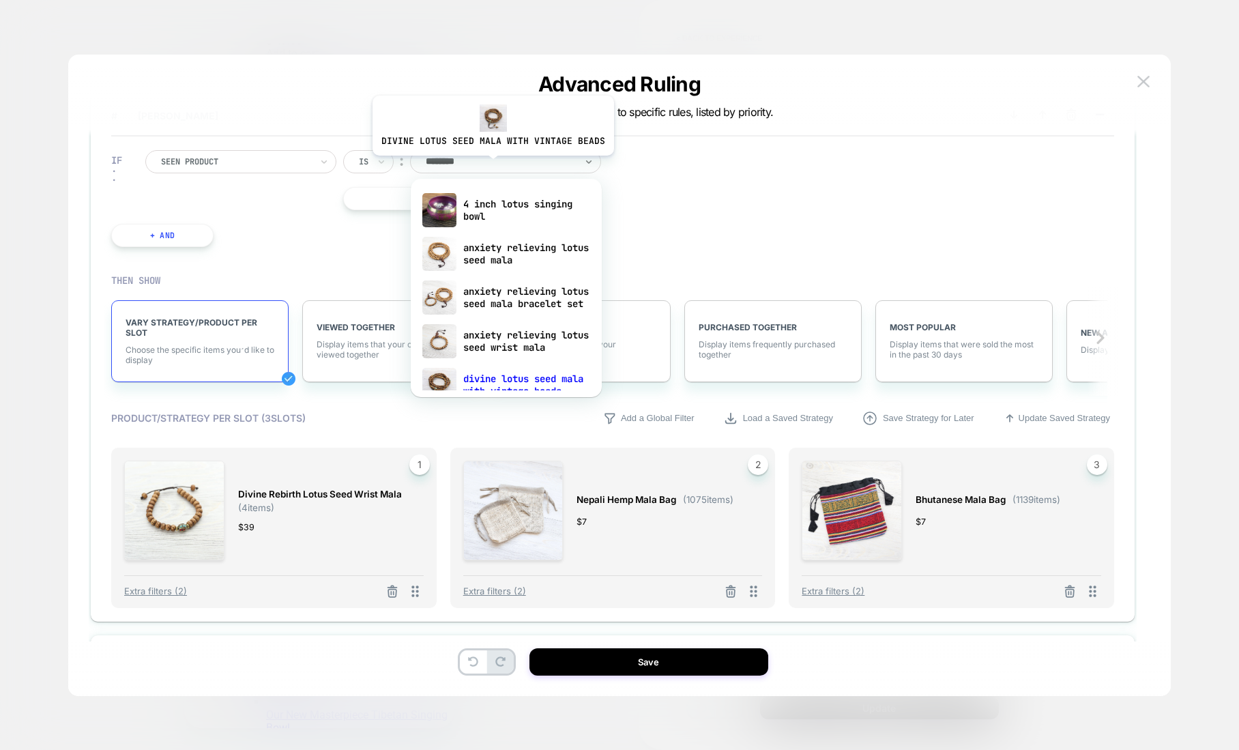
type input "*********"
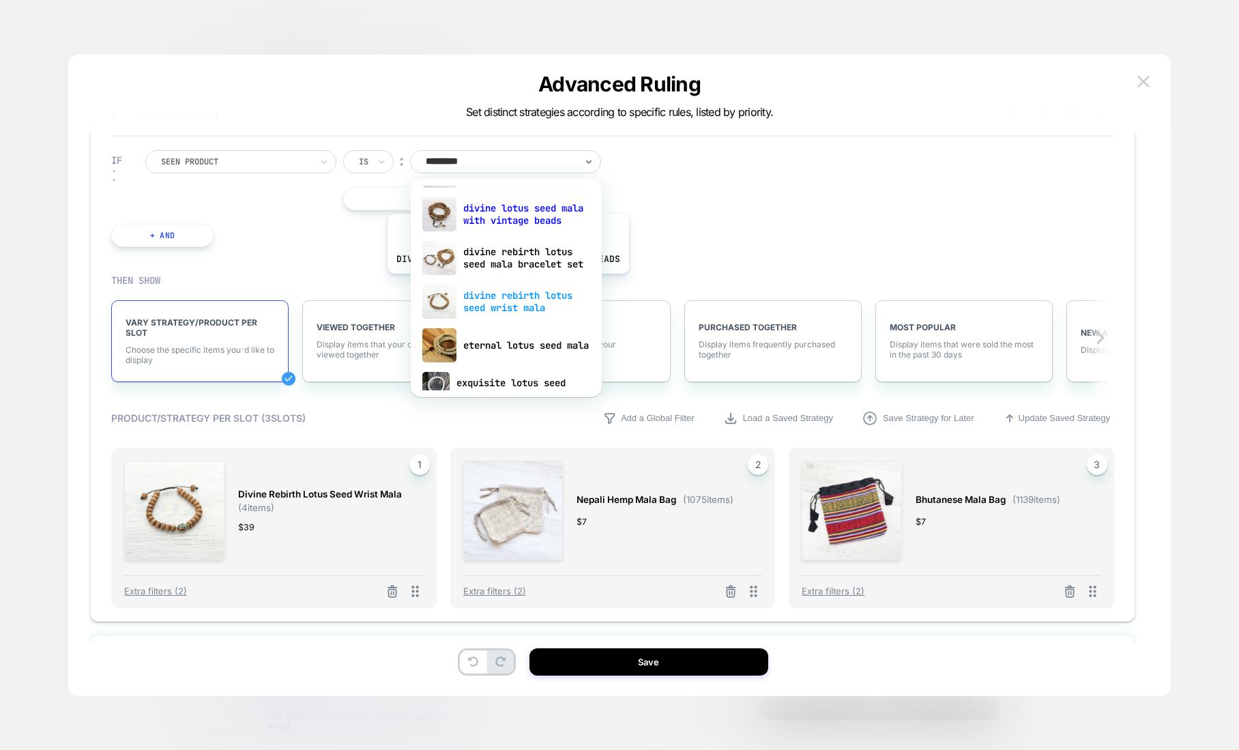
scroll to position [136, 0]
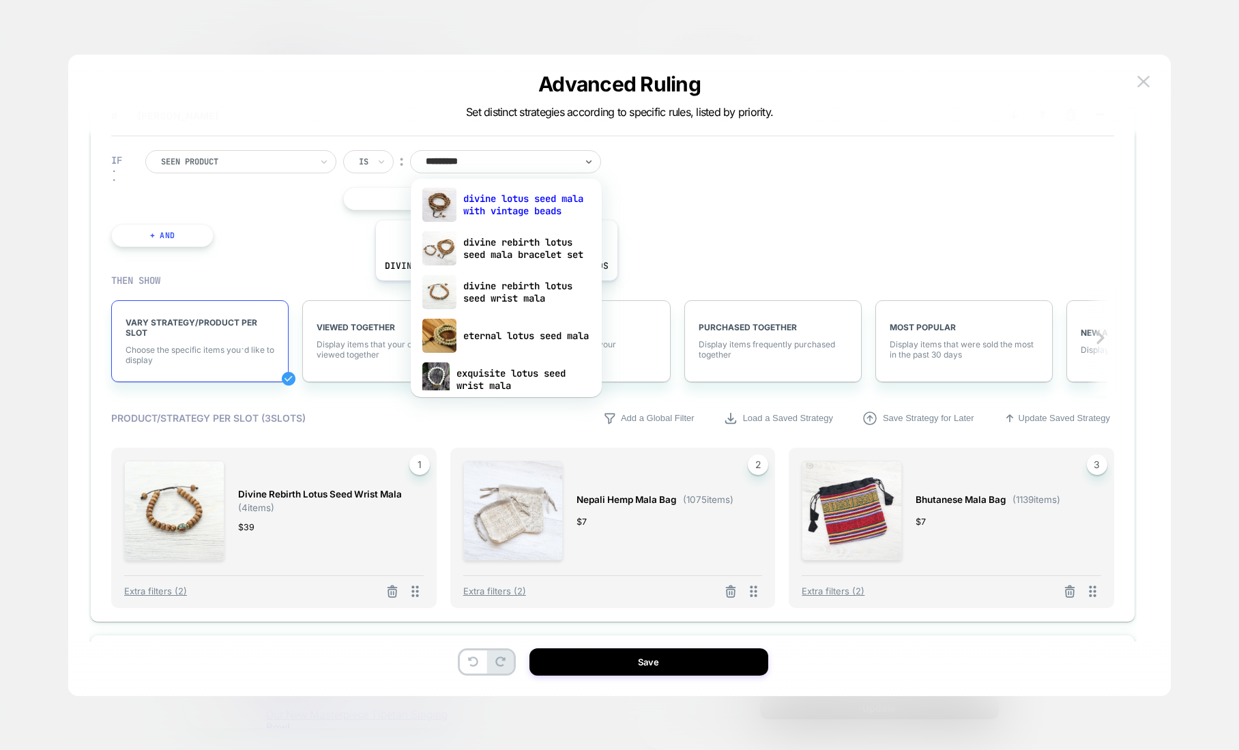
click at [494, 291] on div "divine rebirth lotus seed wrist mala" at bounding box center [506, 292] width 177 height 44
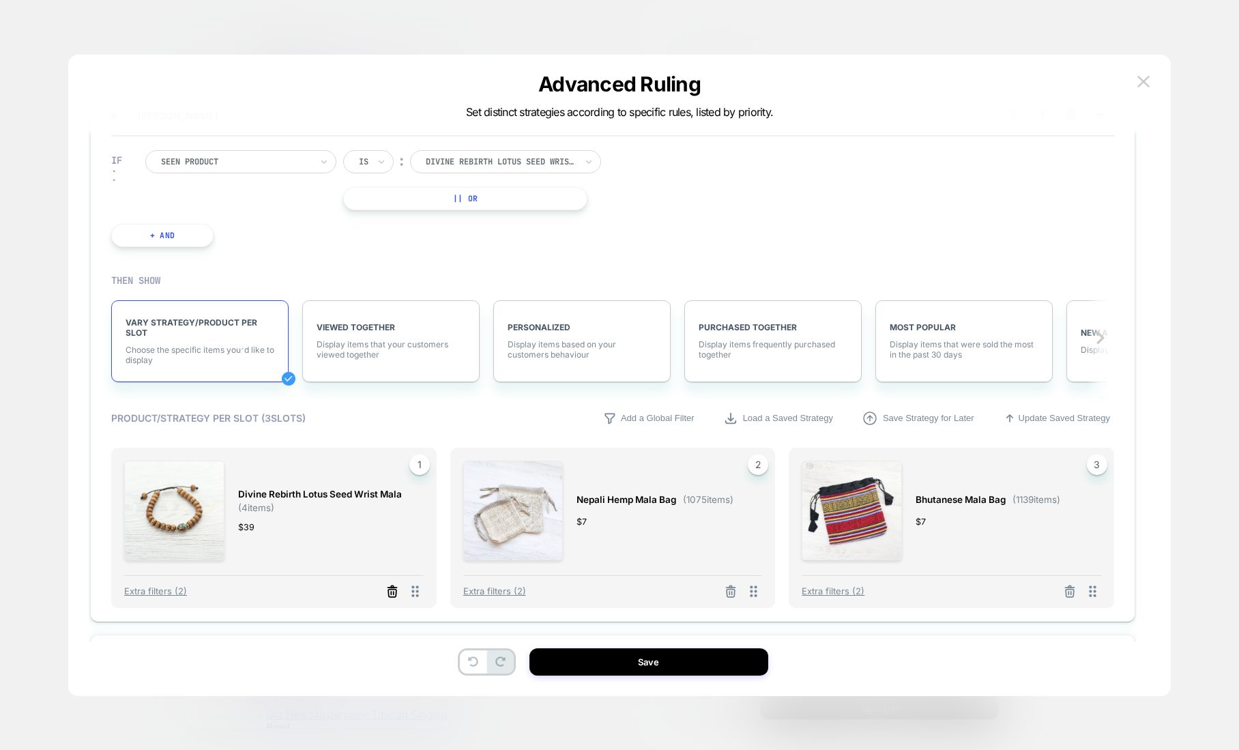
click at [396, 587] on line at bounding box center [392, 587] width 9 height 0
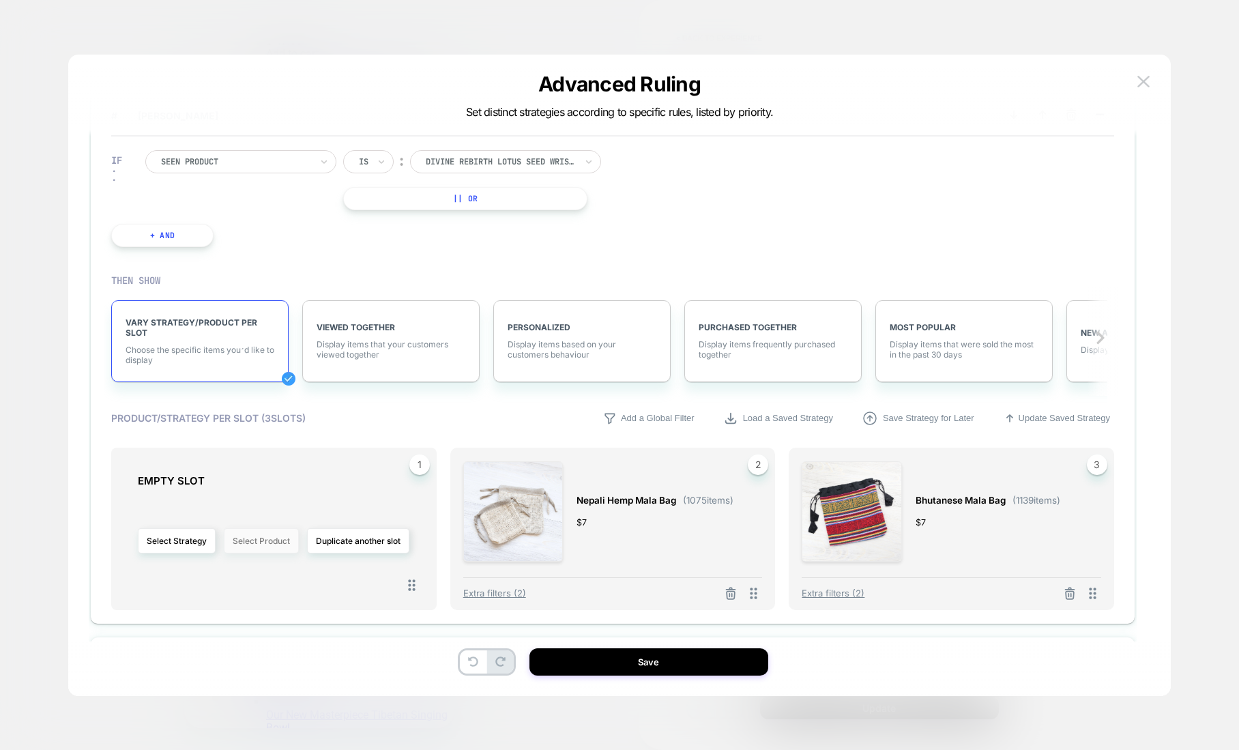
click at [272, 538] on button "Select Product" at bounding box center [261, 540] width 75 height 25
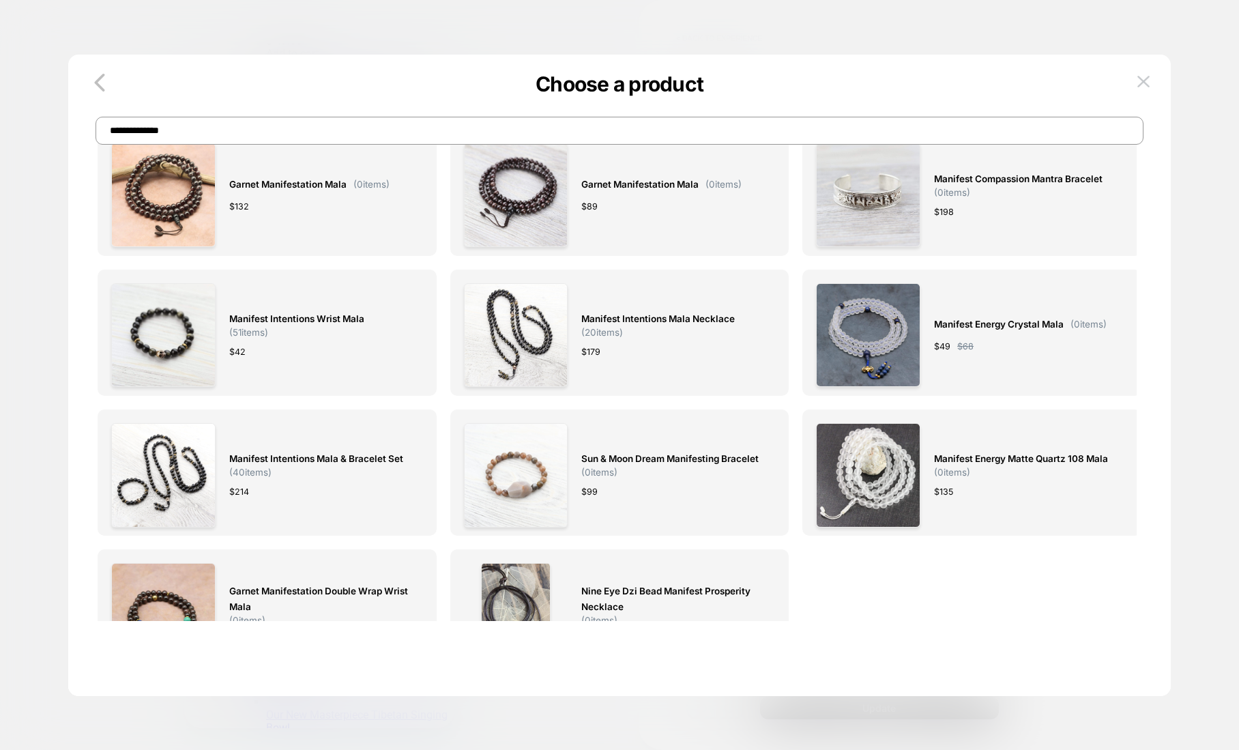
scroll to position [0, 0]
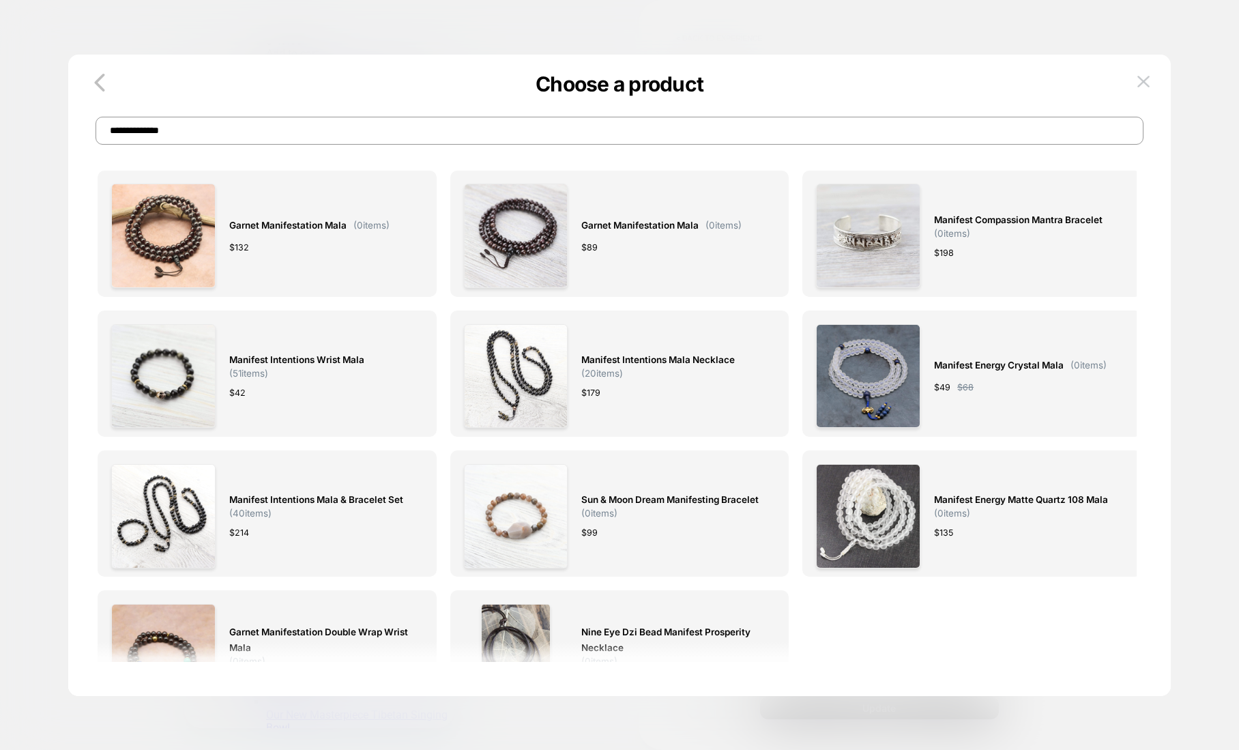
click at [314, 132] on input "**********" at bounding box center [620, 131] width 1048 height 28
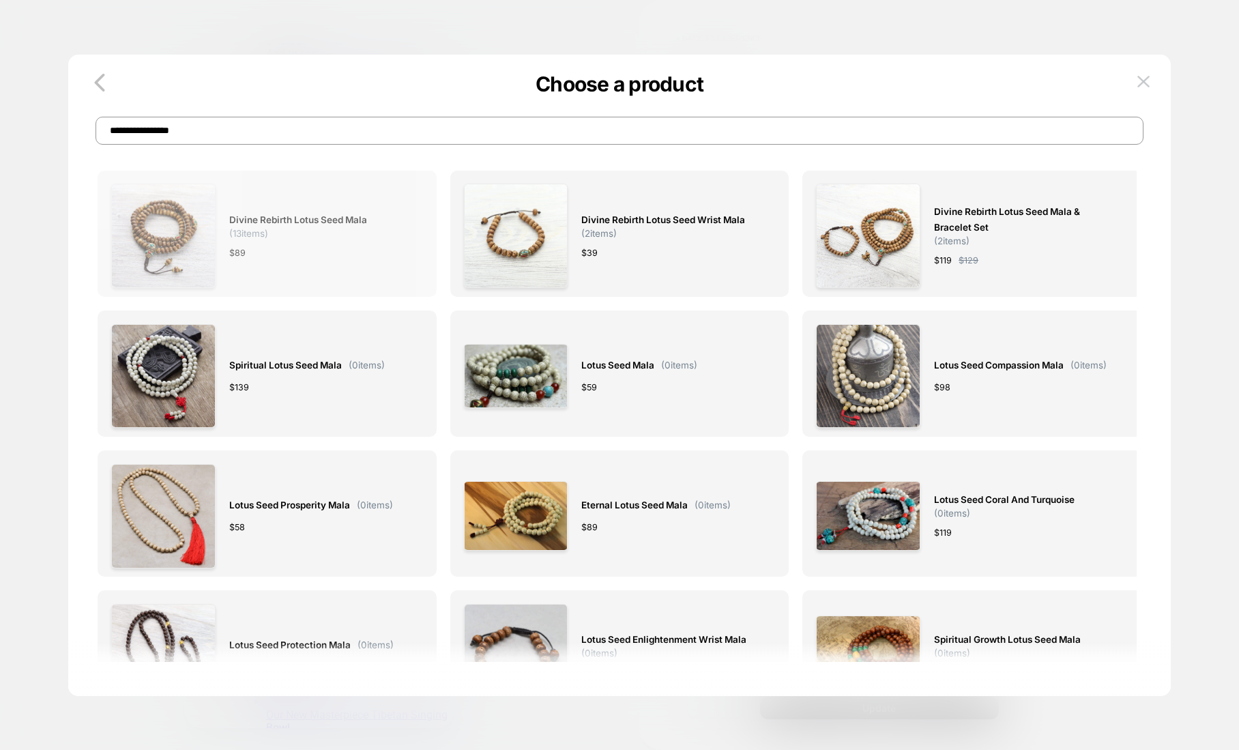
type input "**********"
click at [338, 213] on span "Divine Rebirth Lotus Seed Mala" at bounding box center [298, 220] width 138 height 16
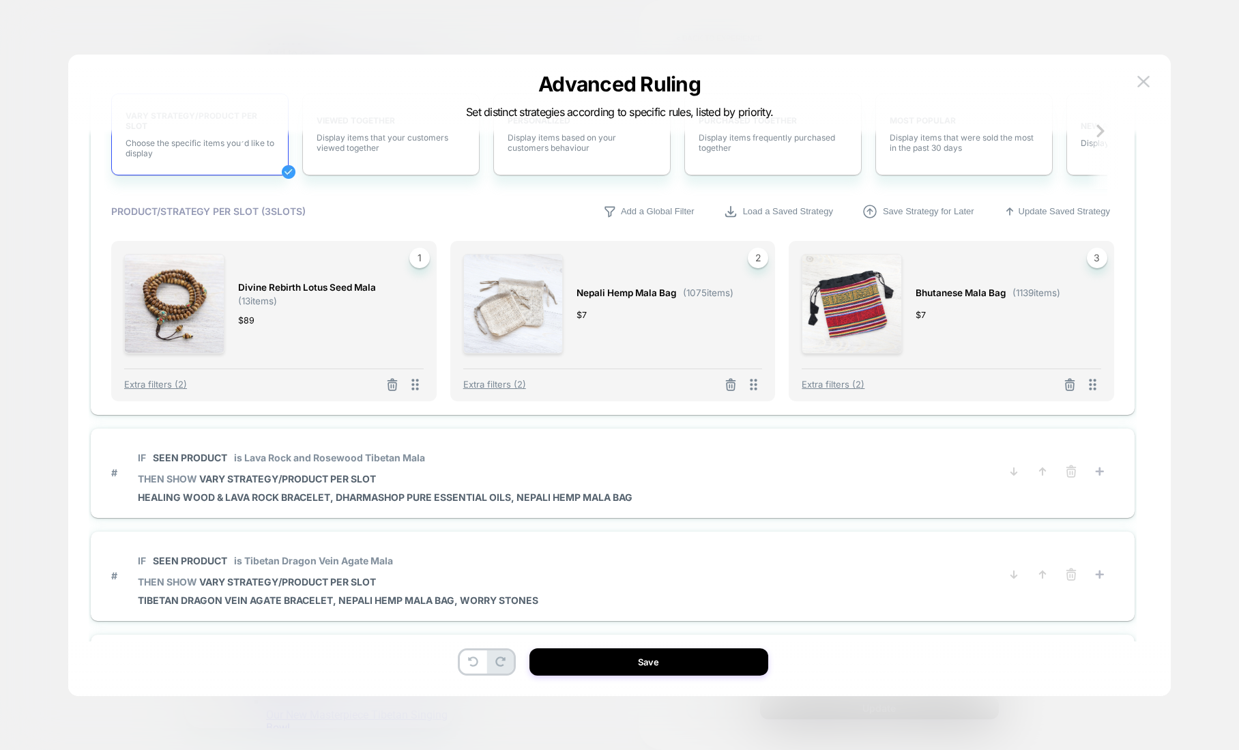
scroll to position [1038, 0]
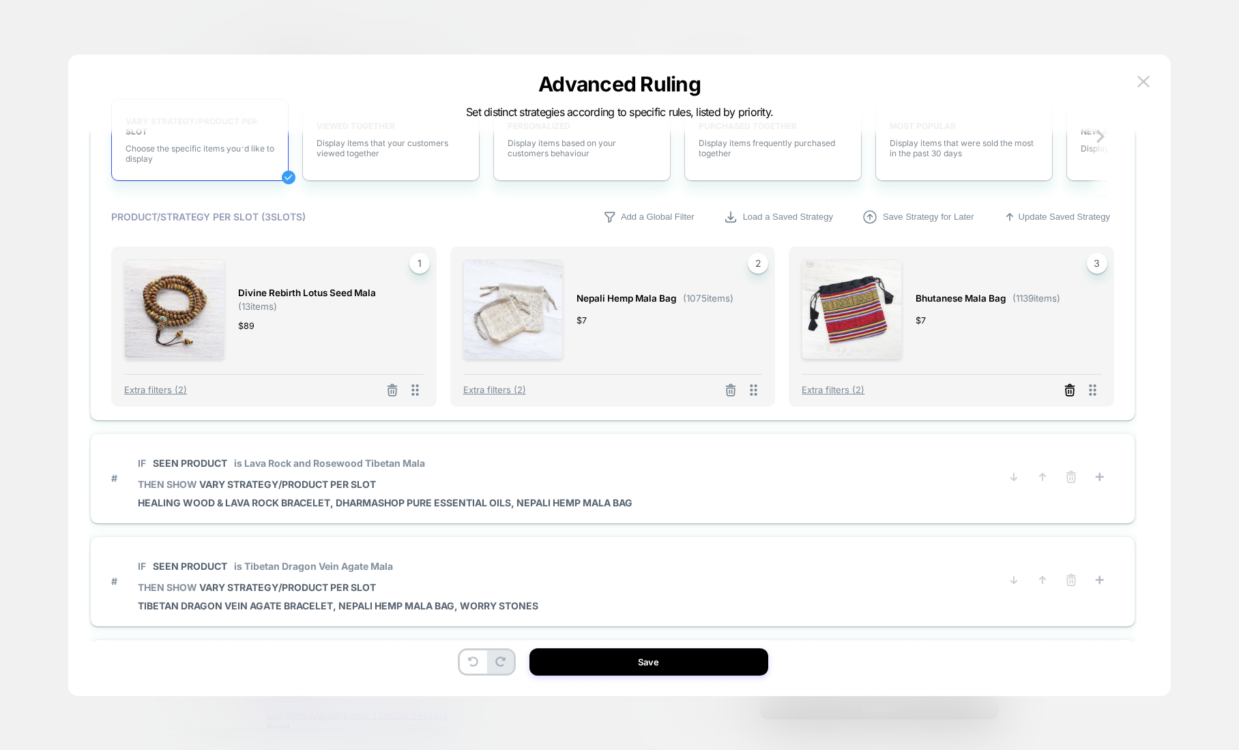
click at [1066, 388] on icon at bounding box center [1070, 392] width 8 height 8
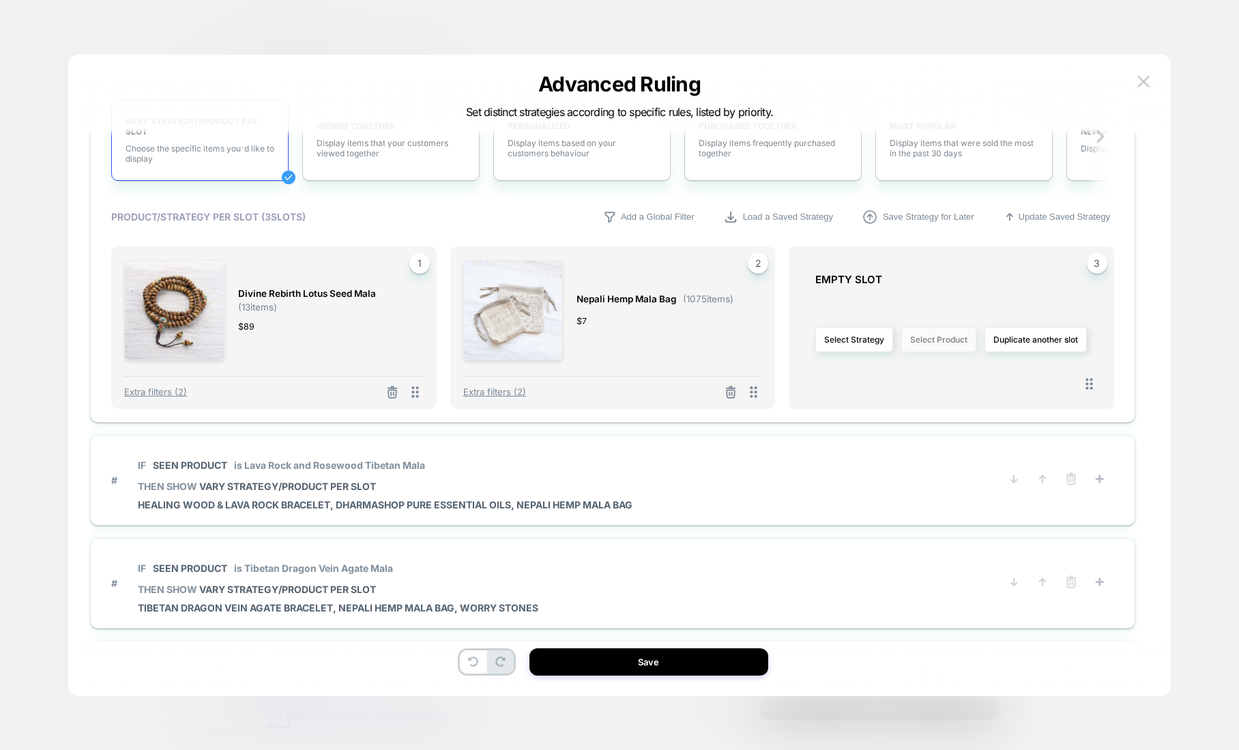
click at [922, 339] on button "Select Product" at bounding box center [938, 339] width 75 height 25
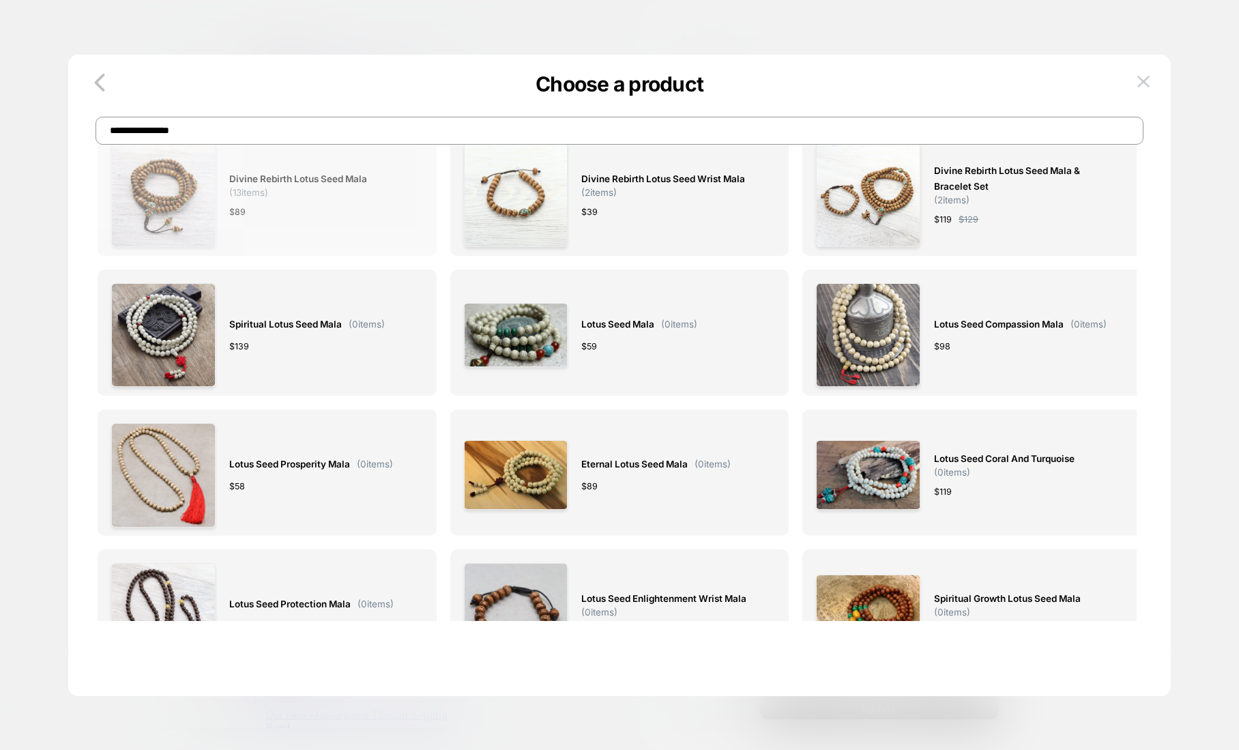
scroll to position [0, 0]
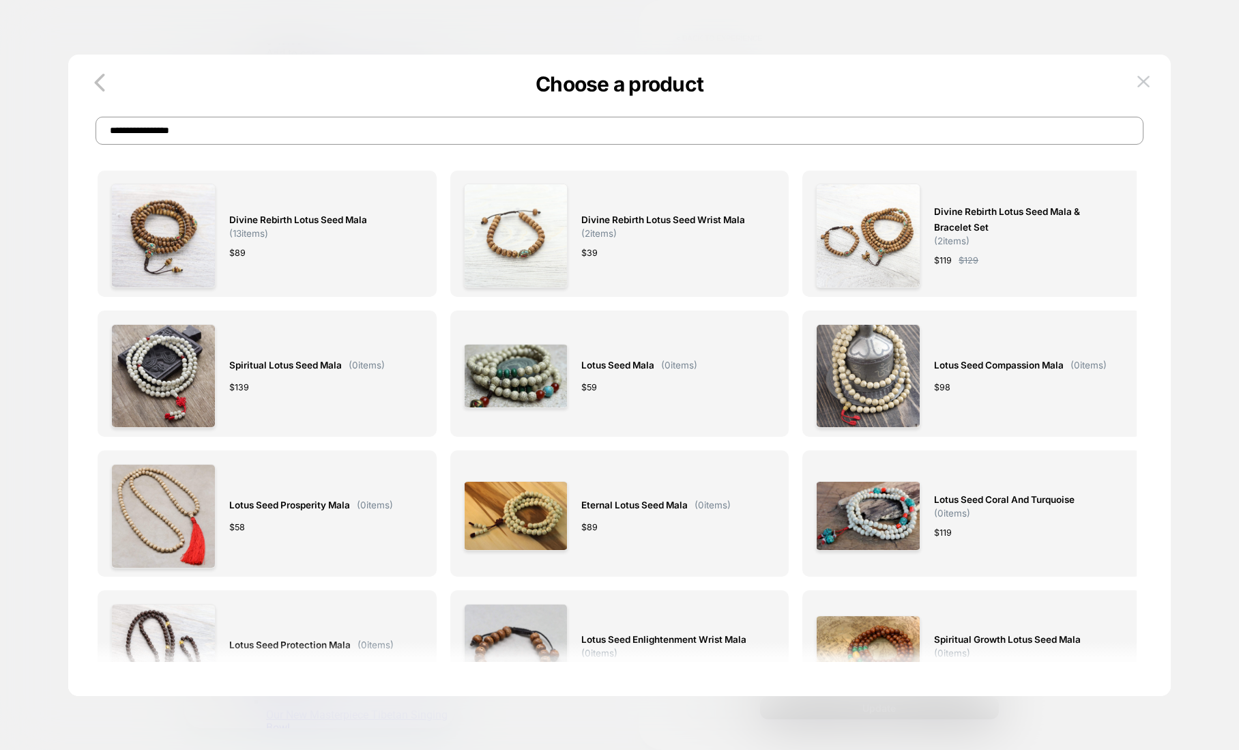
click at [278, 128] on input "**********" at bounding box center [620, 131] width 1048 height 28
click at [278, 128] on input "*" at bounding box center [620, 131] width 1048 height 28
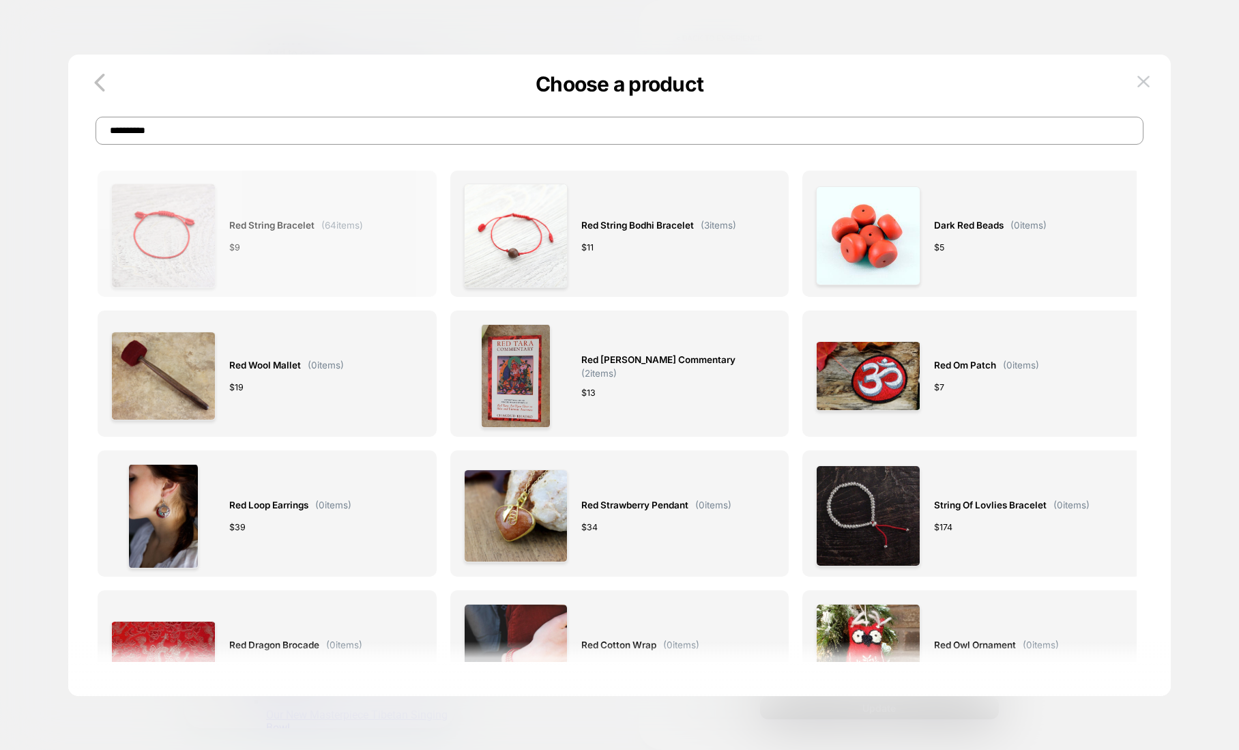
type input "**********"
click at [260, 209] on div "Red String Bracelet ( 64 items) $ 9" at bounding box center [296, 236] width 134 height 104
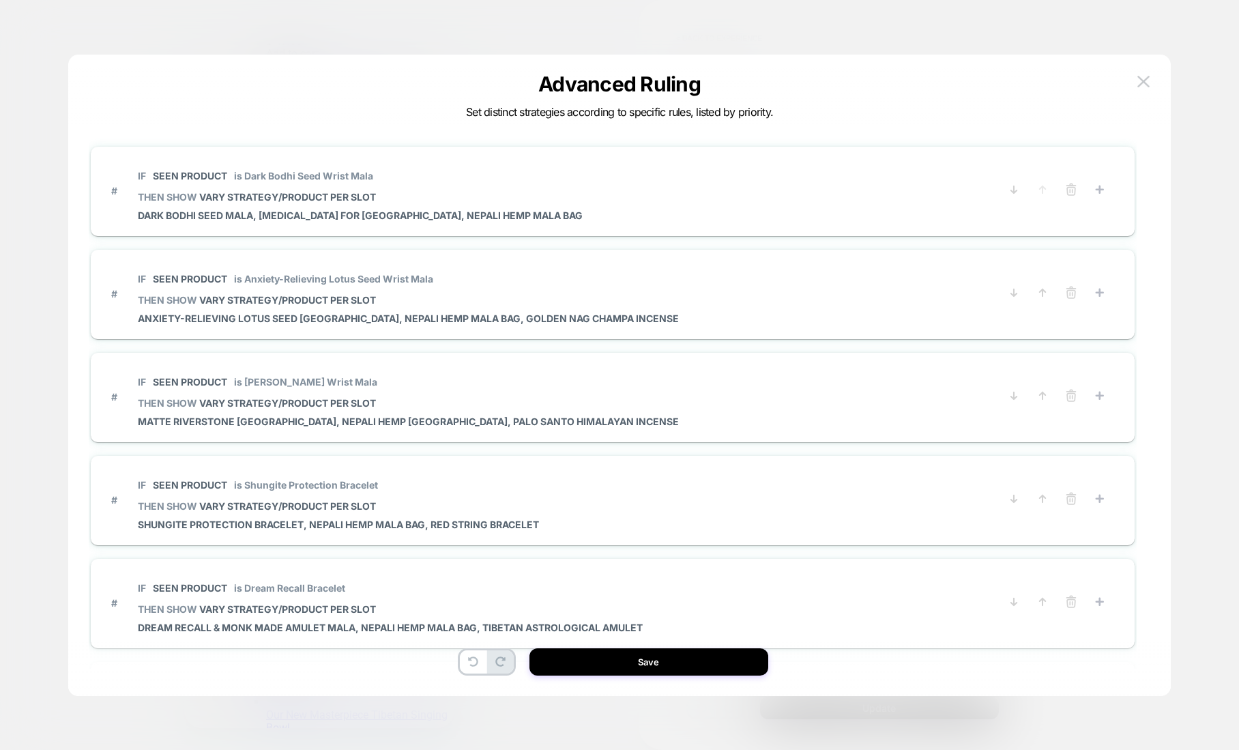
scroll to position [41, 0]
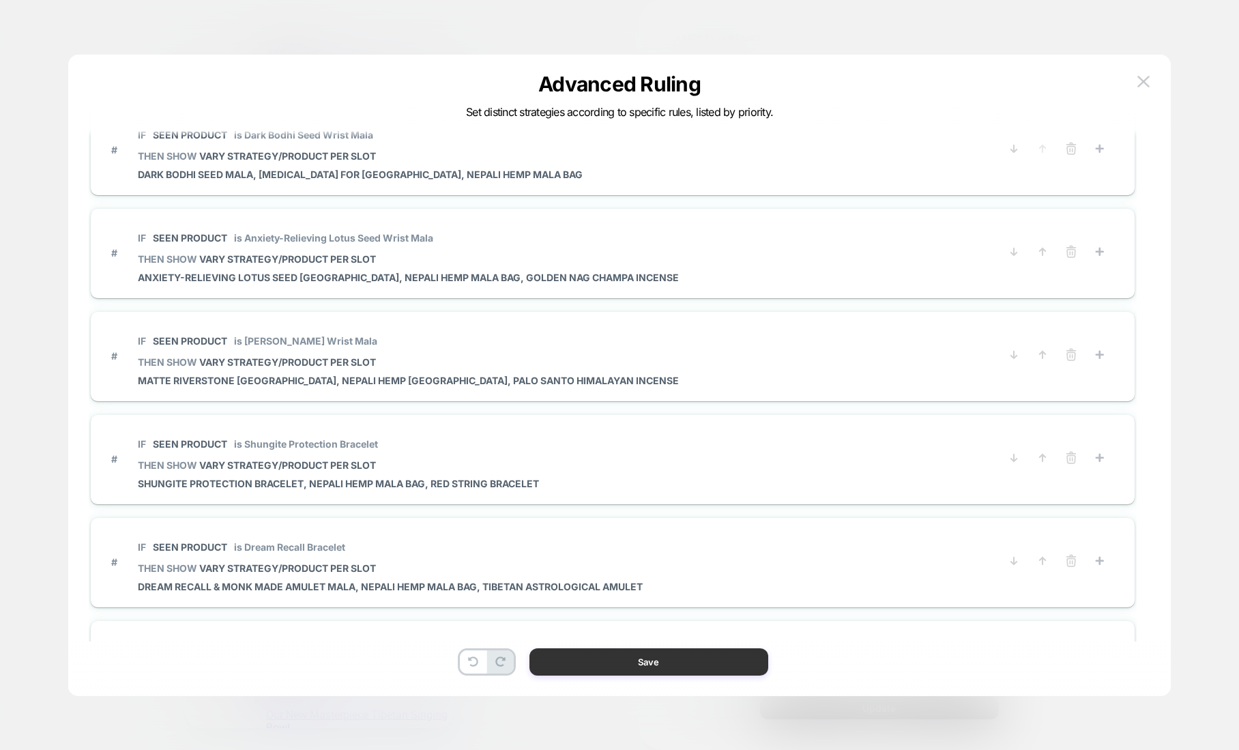
click at [692, 661] on button "Save" at bounding box center [648, 661] width 239 height 27
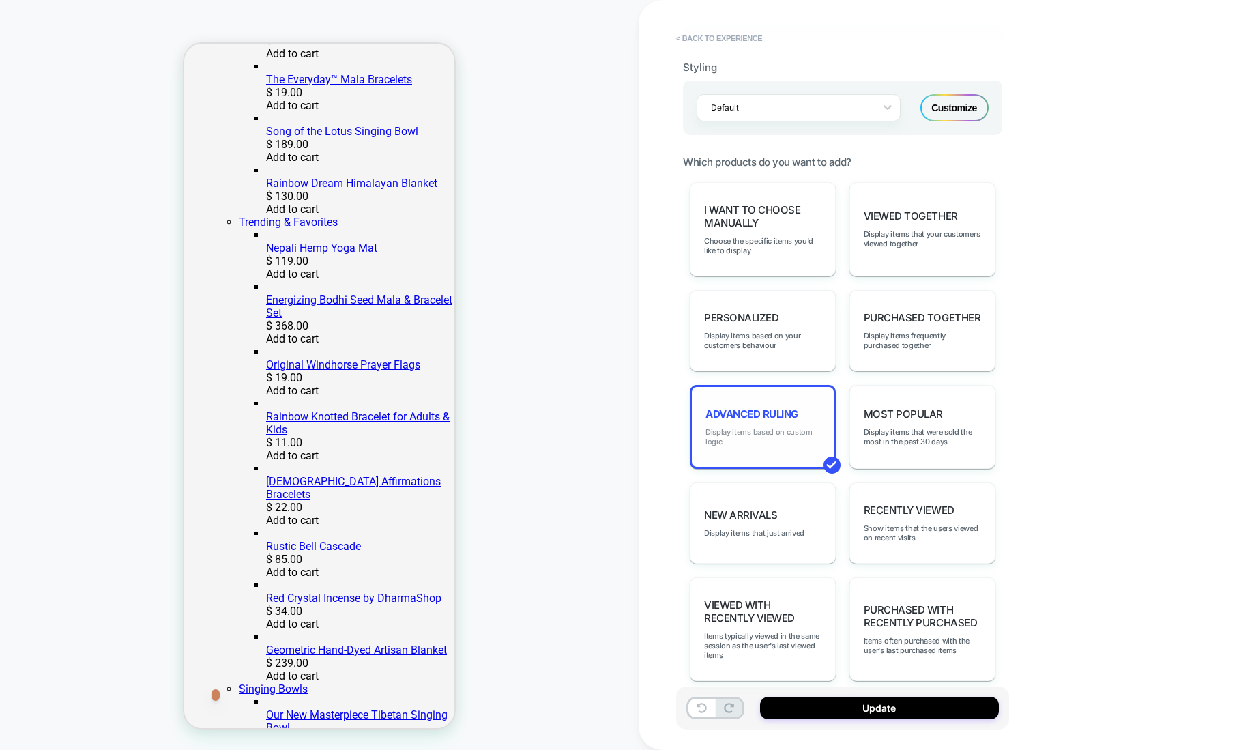
click at [761, 427] on span "Display items based on custom logic" at bounding box center [762, 436] width 115 height 19
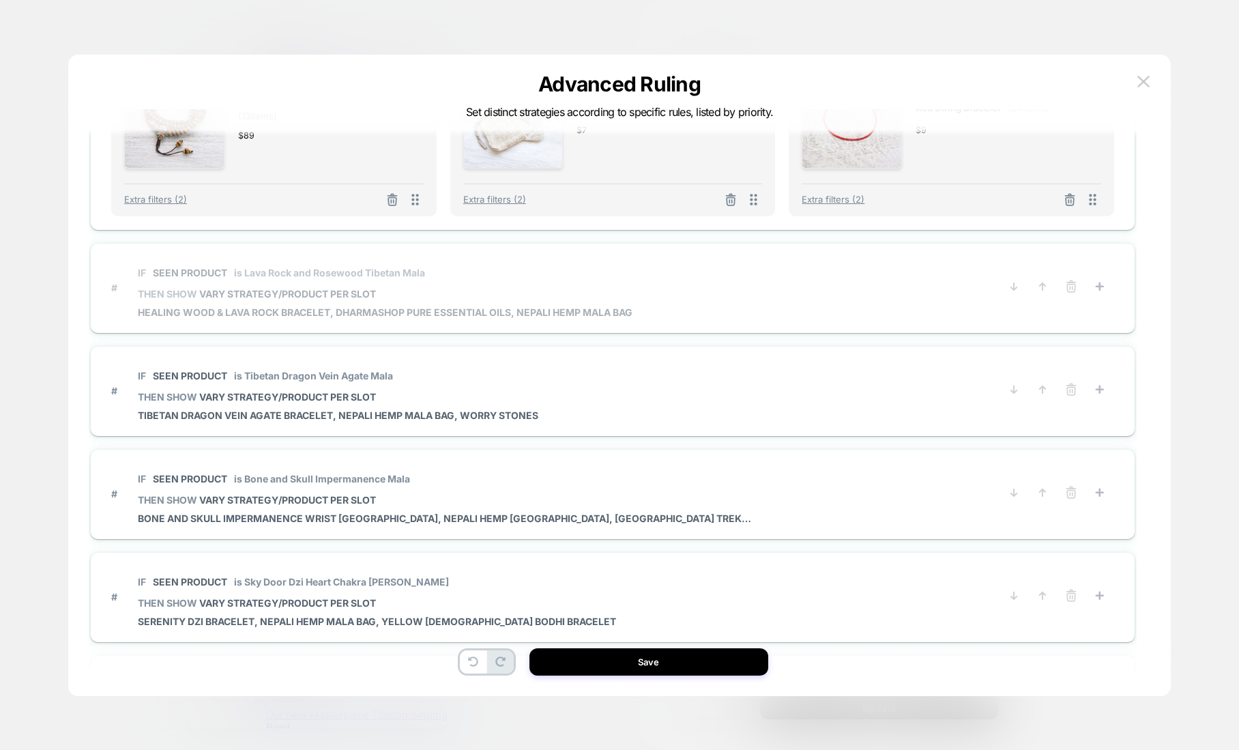
scroll to position [1270, 0]
click at [446, 278] on p "IF Seen Product is Lava Rock and Rosewood Tibetan Mala" at bounding box center [385, 272] width 495 height 12
